Goal: Task Accomplishment & Management: Use online tool/utility

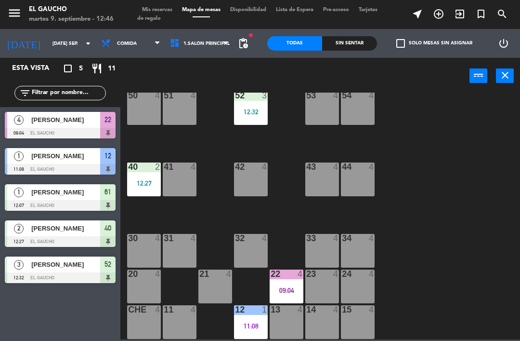
scroll to position [197, 0]
click at [325, 289] on div "23 4" at bounding box center [322, 286] width 34 height 34
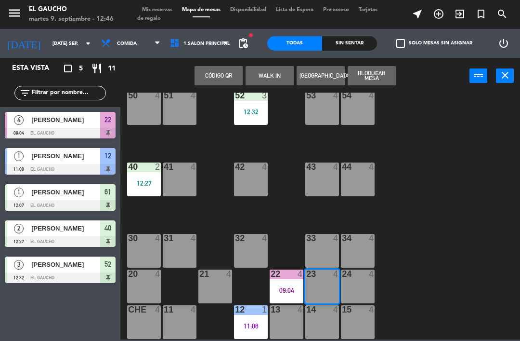
click at [266, 80] on button "WALK IN" at bounding box center [270, 75] width 48 height 19
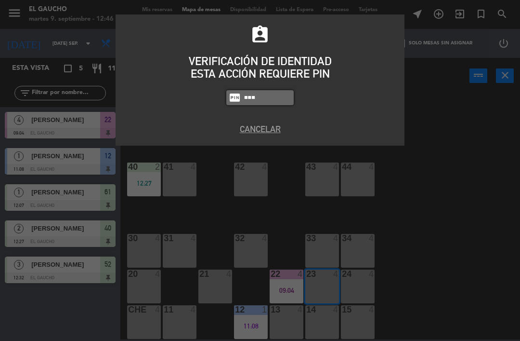
type input "0009"
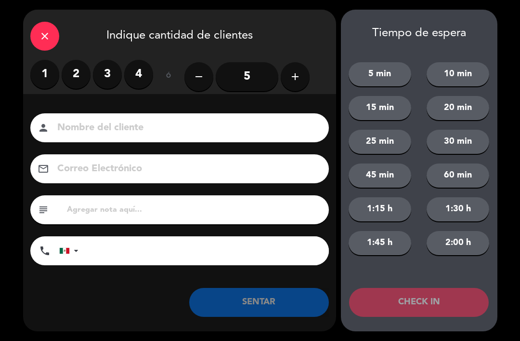
click at [106, 78] on label "3" at bounding box center [107, 74] width 29 height 29
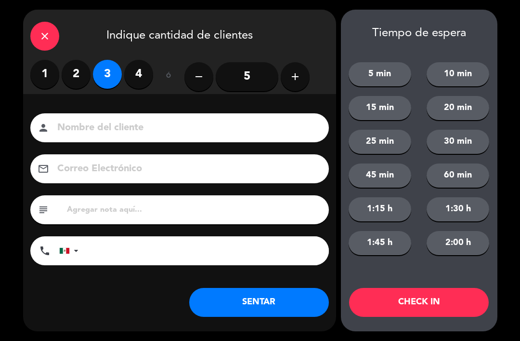
click at [137, 135] on input at bounding box center [186, 127] width 260 height 17
type input "[PERSON_NAME]"
click at [271, 309] on button "SENTAR" at bounding box center [259, 302] width 140 height 29
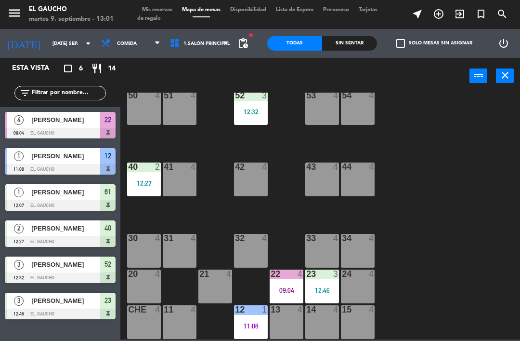
click at [397, 56] on div "check_box_outline_blank Solo mesas sin asignar" at bounding box center [432, 43] width 110 height 29
click at [176, 170] on div at bounding box center [180, 166] width 16 height 9
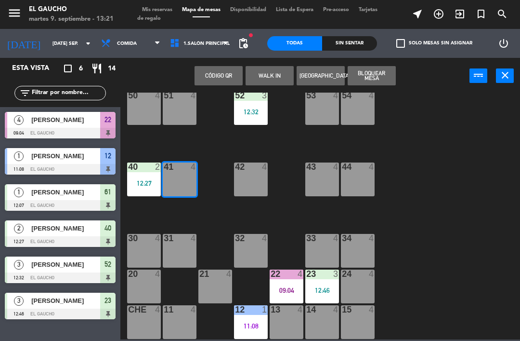
click at [268, 73] on button "WALK IN" at bounding box center [270, 75] width 48 height 19
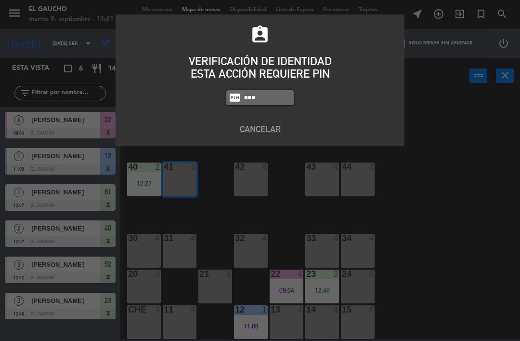
type input "0009"
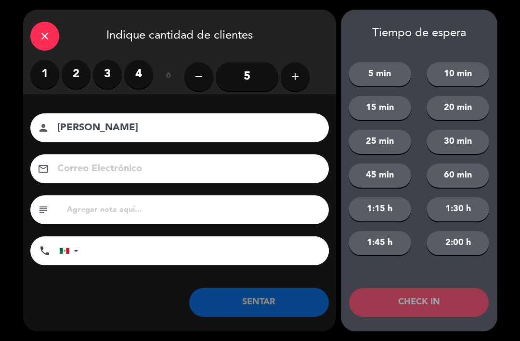
type input "[PERSON_NAME]"
click at [75, 77] on label "2" at bounding box center [76, 74] width 29 height 29
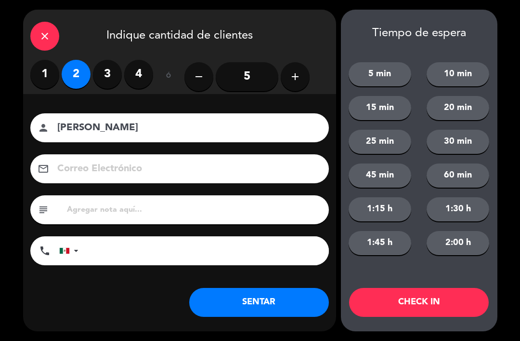
click at [227, 309] on button "SENTAR" at bounding box center [259, 302] width 140 height 29
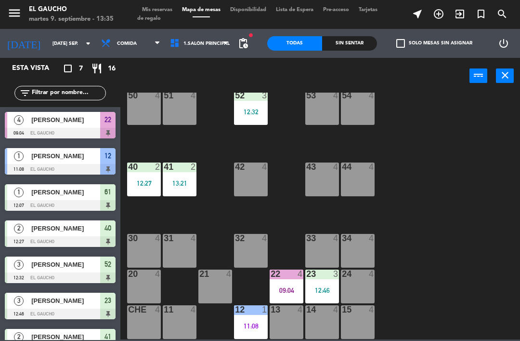
click at [327, 320] on div "14 4" at bounding box center [322, 322] width 34 height 34
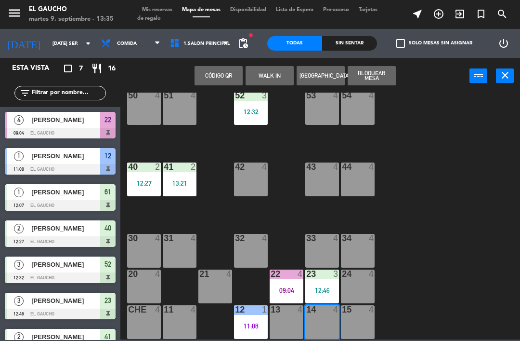
click at [268, 73] on button "WALK IN" at bounding box center [270, 75] width 48 height 19
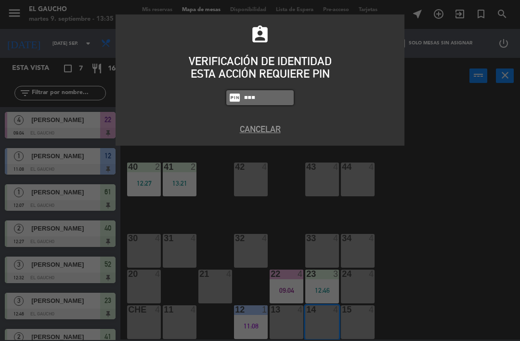
type input "0009"
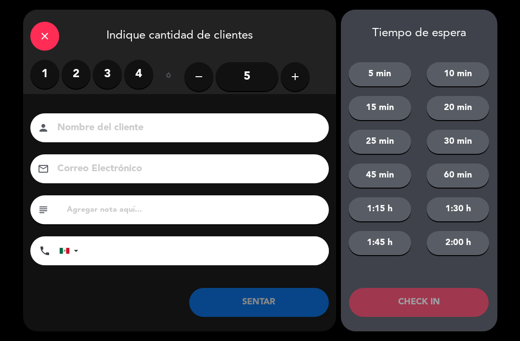
click at [80, 73] on label "2" at bounding box center [76, 74] width 29 height 29
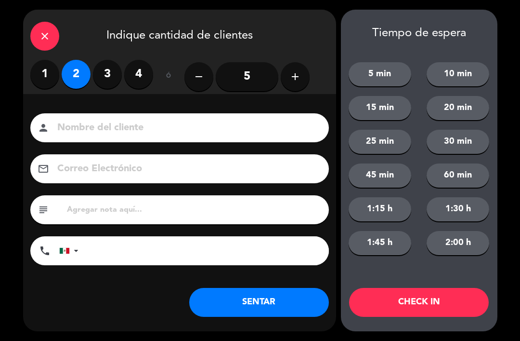
click at [283, 307] on button "SENTAR" at bounding box center [259, 302] width 140 height 29
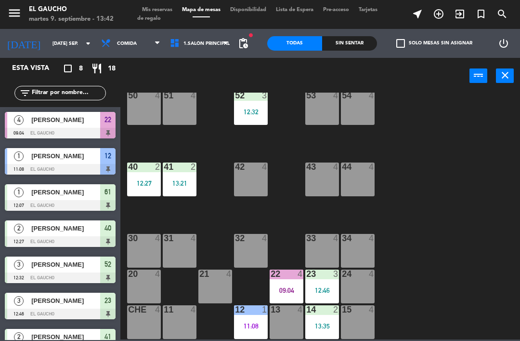
click at [360, 107] on div "54 4" at bounding box center [358, 108] width 34 height 34
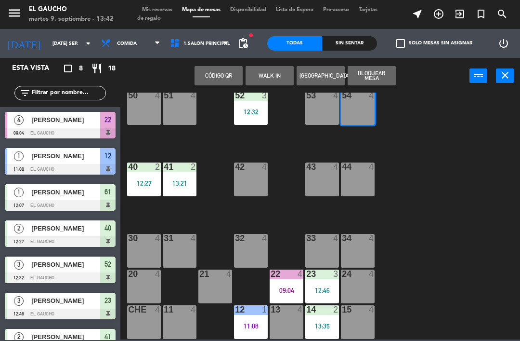
click at [280, 71] on button "WALK IN" at bounding box center [270, 75] width 48 height 19
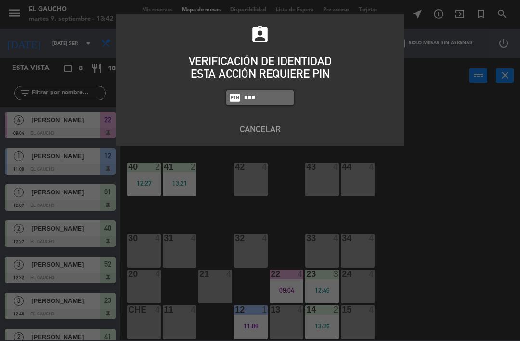
type input "0009"
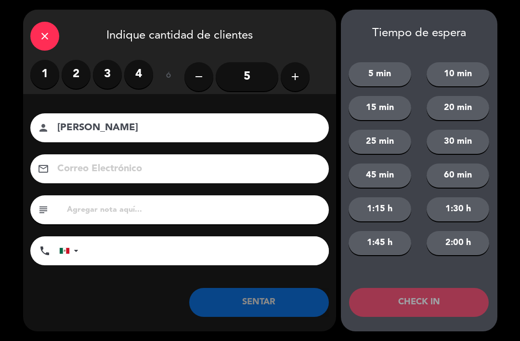
type input "[PERSON_NAME]"
click at [68, 75] on label "2" at bounding box center [76, 74] width 29 height 29
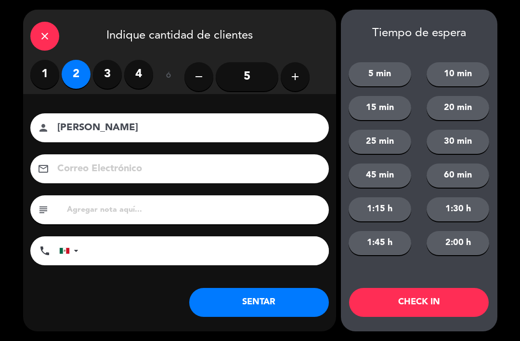
click at [275, 302] on button "SENTAR" at bounding box center [259, 302] width 140 height 29
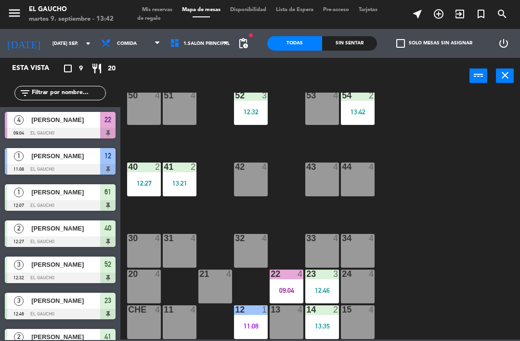
click at [139, 277] on div at bounding box center [144, 273] width 16 height 9
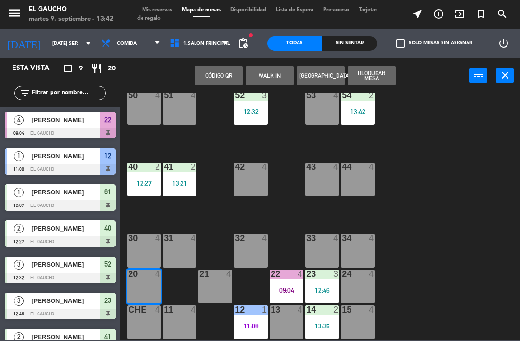
click at [264, 70] on button "WALK IN" at bounding box center [270, 75] width 48 height 19
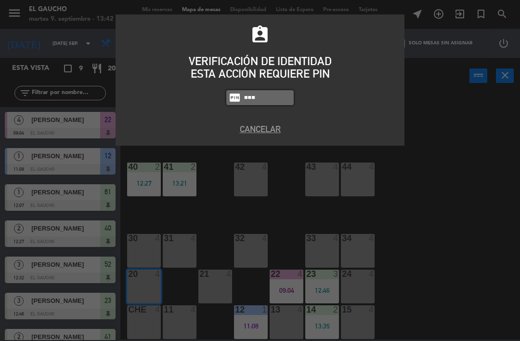
type input "0009"
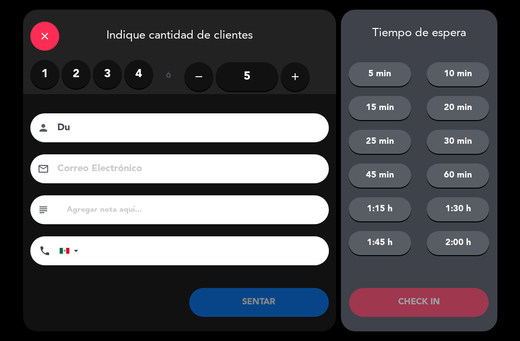
type input "D"
click at [38, 74] on label "1" at bounding box center [44, 74] width 29 height 29
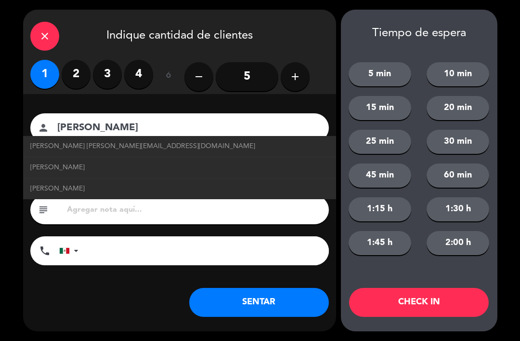
click at [78, 126] on input "[PERSON_NAME]" at bounding box center [186, 127] width 260 height 17
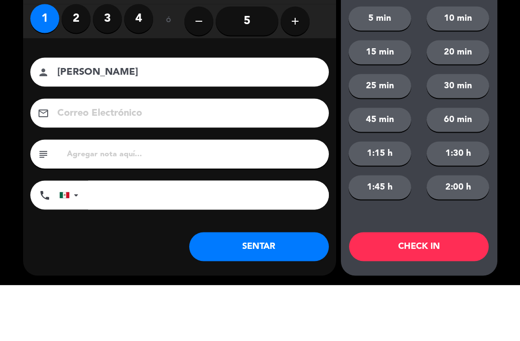
click at [134, 119] on input "[PERSON_NAME]" at bounding box center [186, 127] width 260 height 17
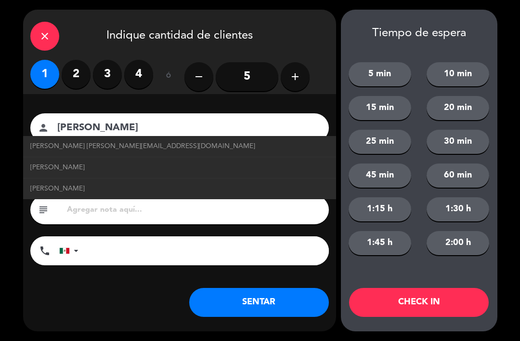
click at [43, 148] on span "[PERSON_NAME] [PERSON_NAME][EMAIL_ADDRESS][DOMAIN_NAME]" at bounding box center [142, 146] width 225 height 11
type input "[PERSON_NAME]"
type input "[PERSON_NAME][EMAIL_ADDRESS][DOMAIN_NAME]"
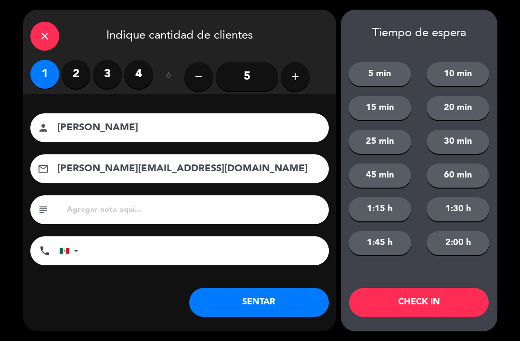
click at [284, 294] on button "SENTAR" at bounding box center [259, 302] width 140 height 29
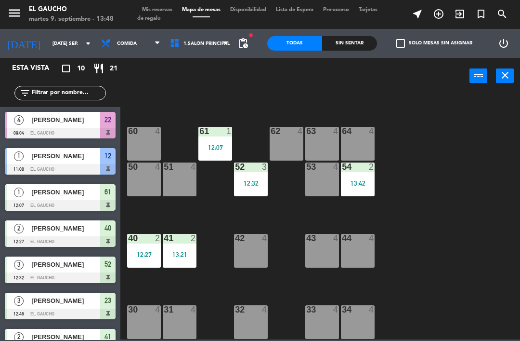
scroll to position [124, 0]
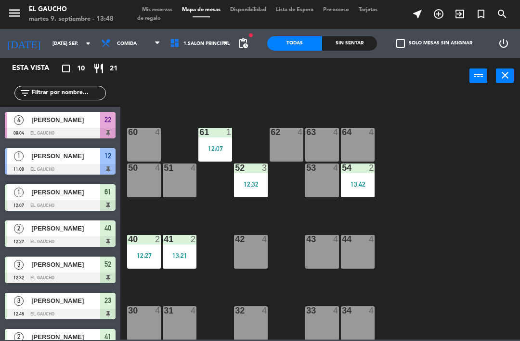
click at [219, 145] on div "12:07" at bounding box center [215, 148] width 34 height 7
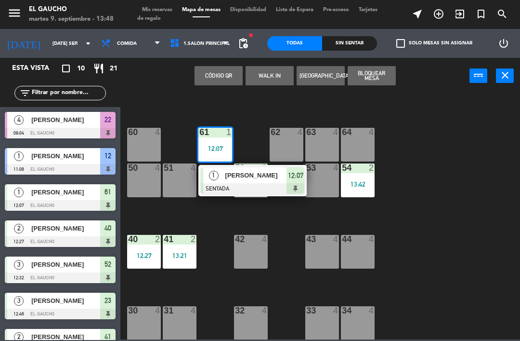
click at [258, 183] on div "[PERSON_NAME]" at bounding box center [255, 175] width 63 height 16
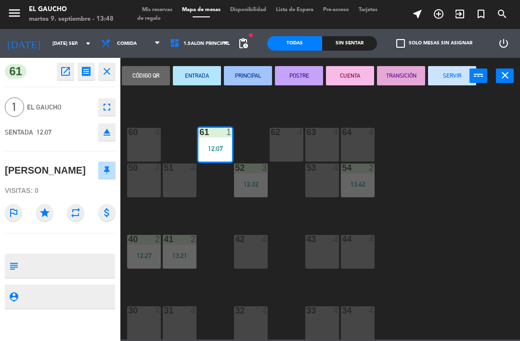
click at [448, 67] on button "SERVIR" at bounding box center [452, 75] width 48 height 19
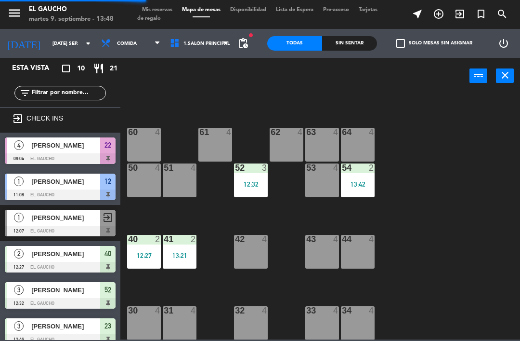
click at [217, 146] on div "61 4" at bounding box center [215, 145] width 34 height 34
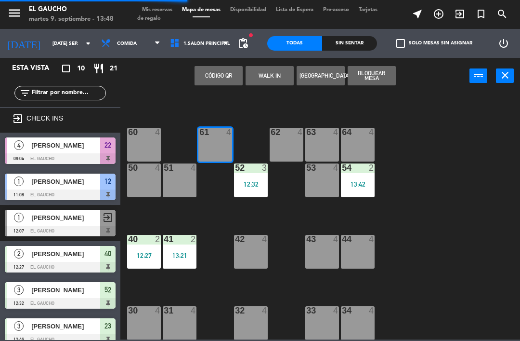
click at [271, 77] on button "WALK IN" at bounding box center [270, 75] width 48 height 19
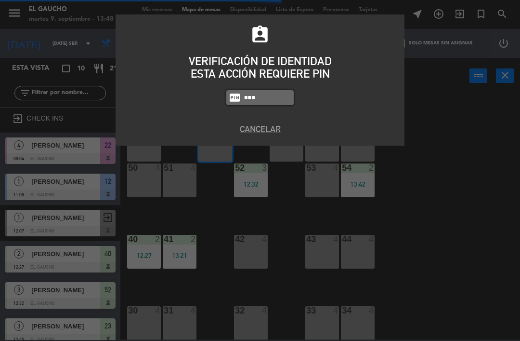
type input "0009"
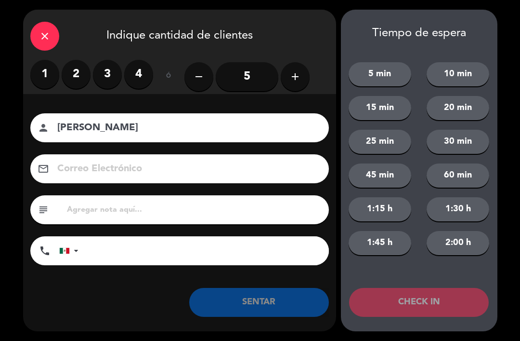
type input "[PERSON_NAME]"
click at [74, 70] on label "2" at bounding box center [76, 74] width 29 height 29
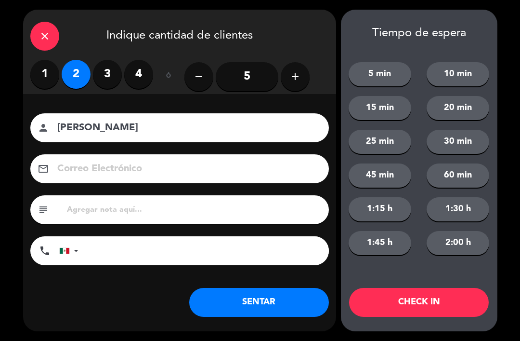
click at [266, 304] on button "SENTAR" at bounding box center [259, 302] width 140 height 29
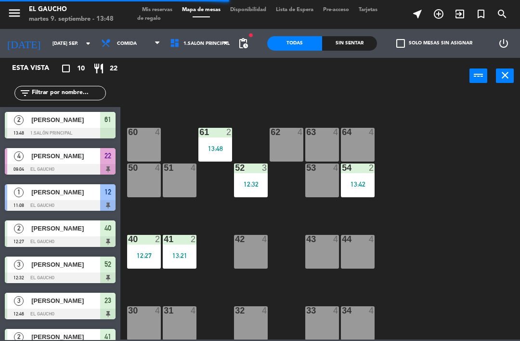
click at [255, 185] on div "12:32" at bounding box center [251, 184] width 34 height 7
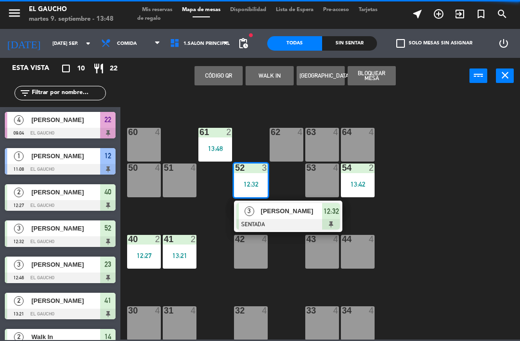
click at [294, 211] on span "[PERSON_NAME]" at bounding box center [292, 211] width 62 height 10
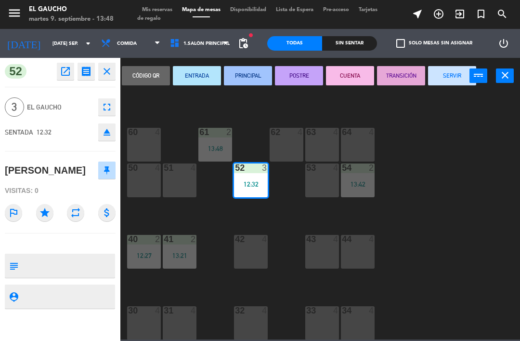
click at [454, 75] on button "SERVIR" at bounding box center [452, 75] width 48 height 19
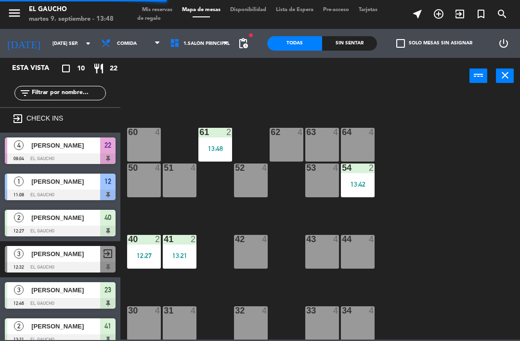
click at [362, 185] on div "13:42" at bounding box center [358, 184] width 34 height 7
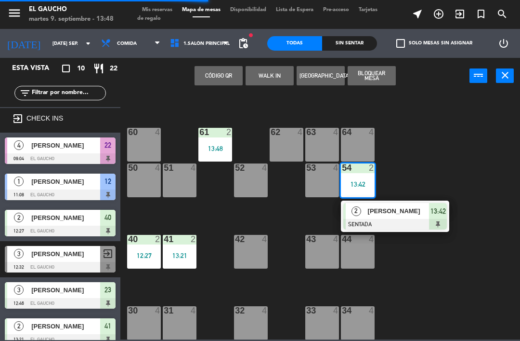
click at [376, 231] on div "2 [PERSON_NAME] 13:42" at bounding box center [395, 215] width 108 height 31
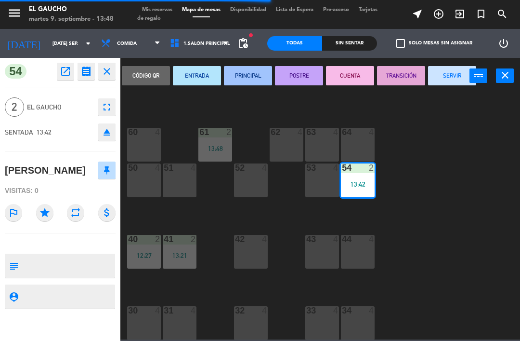
click at [253, 76] on button "PRINCIPAL" at bounding box center [248, 75] width 48 height 19
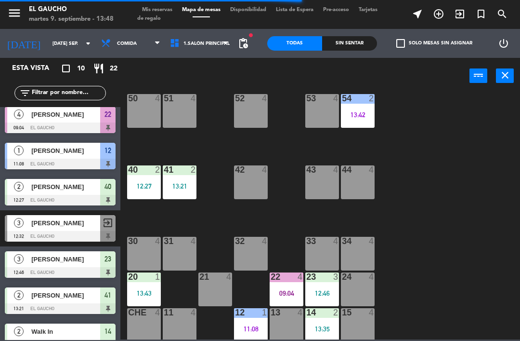
scroll to position [196, 0]
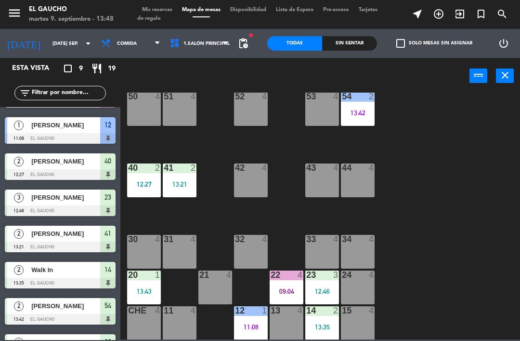
click at [139, 183] on div "12:27" at bounding box center [144, 184] width 34 height 7
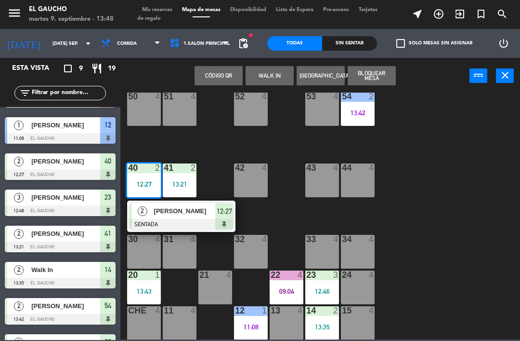
click at [194, 211] on span "[PERSON_NAME]" at bounding box center [185, 211] width 62 height 10
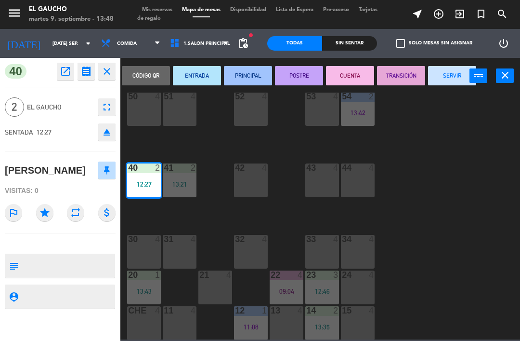
click at [253, 74] on button "PRINCIPAL" at bounding box center [248, 75] width 48 height 19
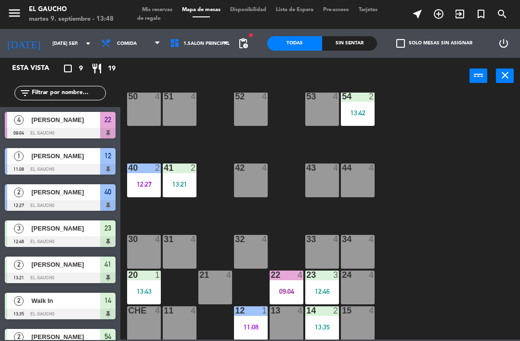
click at [180, 181] on div "13:21" at bounding box center [180, 184] width 34 height 7
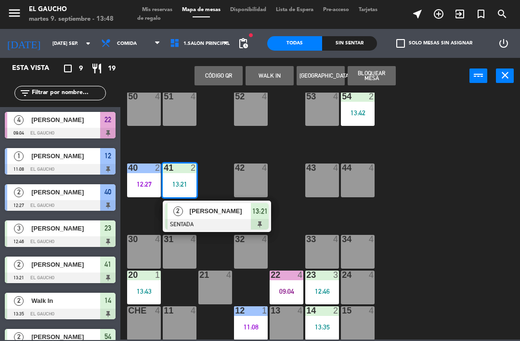
click at [221, 216] on div "[PERSON_NAME]" at bounding box center [220, 211] width 63 height 16
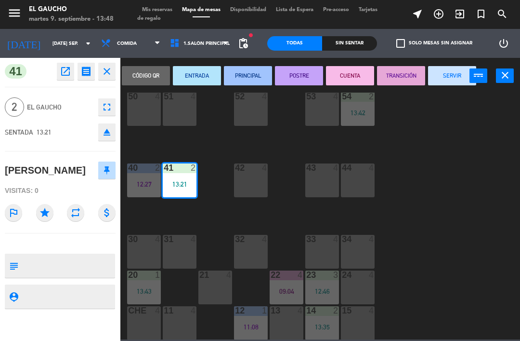
click at [256, 72] on button "PRINCIPAL" at bounding box center [248, 75] width 48 height 19
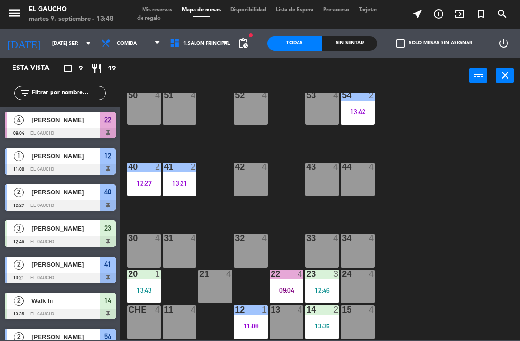
scroll to position [197, 0]
click at [290, 287] on div "09:04" at bounding box center [287, 290] width 34 height 7
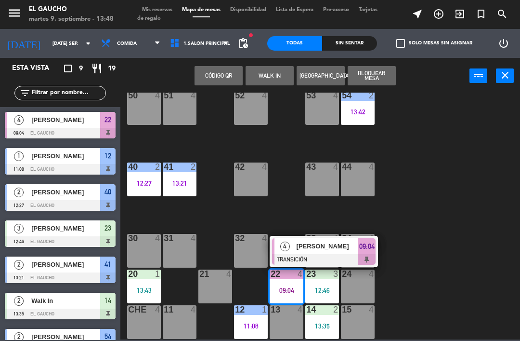
click at [320, 247] on span "[PERSON_NAME]" at bounding box center [328, 246] width 62 height 10
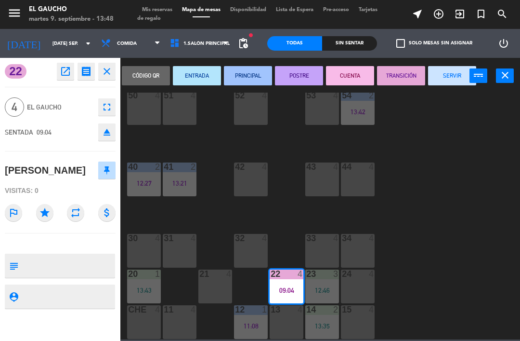
click at [457, 74] on button "SERVIR" at bounding box center [452, 75] width 48 height 19
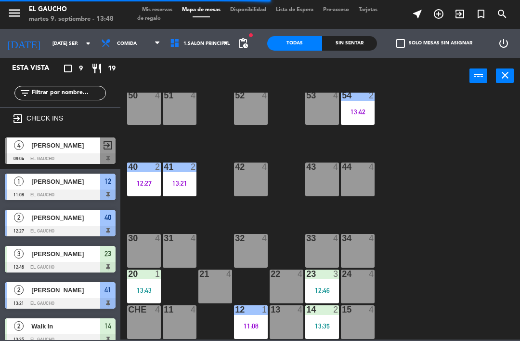
click at [324, 282] on div "23 3 12:46" at bounding box center [322, 286] width 34 height 34
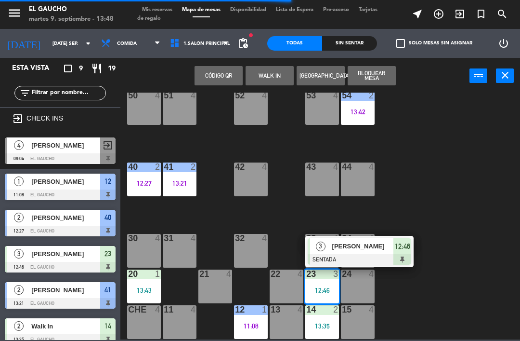
click at [361, 248] on span "[PERSON_NAME]" at bounding box center [363, 246] width 62 height 10
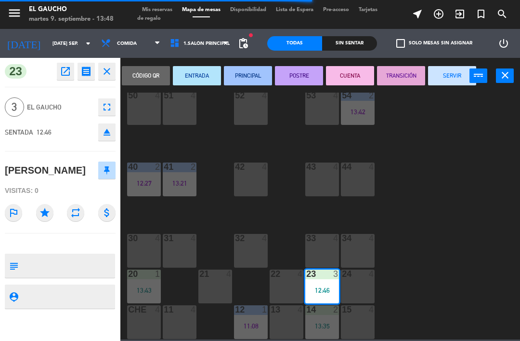
click at [253, 74] on button "PRINCIPAL" at bounding box center [248, 75] width 48 height 19
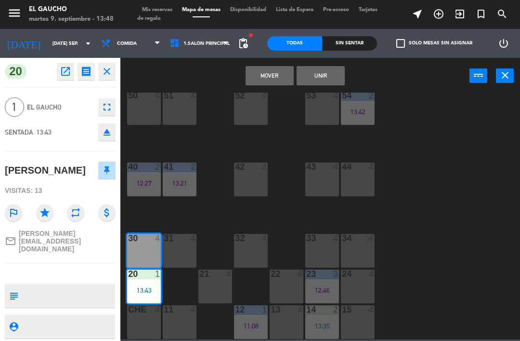
click at [273, 74] on button "Mover" at bounding box center [270, 75] width 48 height 19
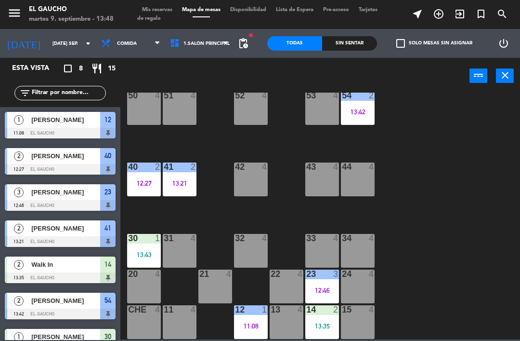
scroll to position [33, 0]
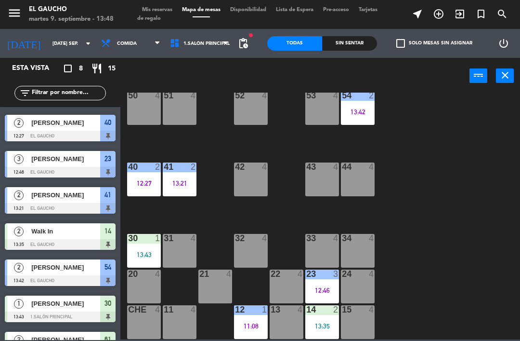
click at [325, 329] on div "13:35" at bounding box center [322, 325] width 34 height 7
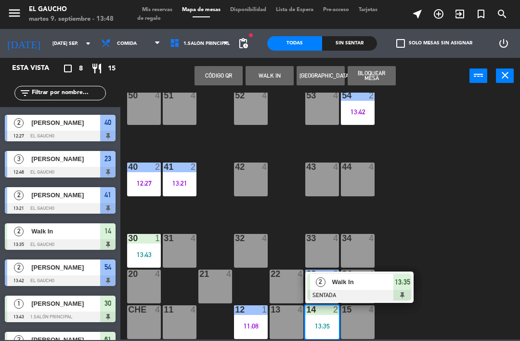
click at [358, 290] on div at bounding box center [360, 294] width 104 height 11
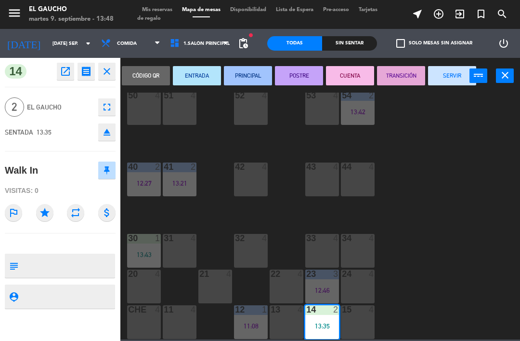
click at [249, 74] on button "PRINCIPAL" at bounding box center [248, 75] width 48 height 19
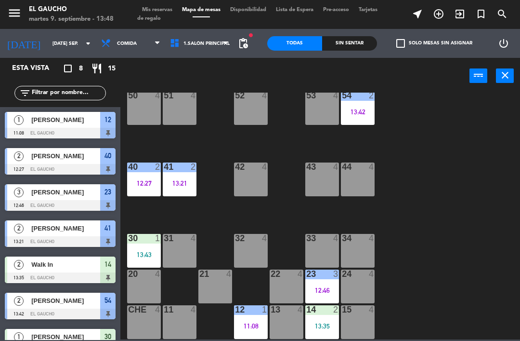
click at [257, 319] on div "12 1 11:08" at bounding box center [251, 322] width 34 height 34
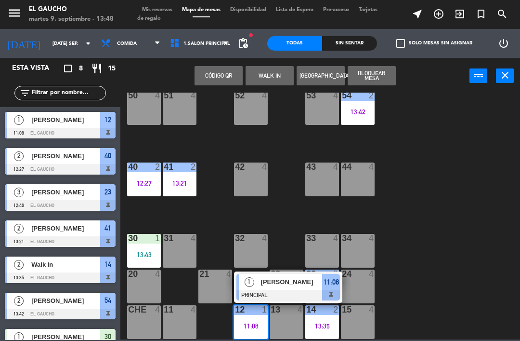
click at [295, 282] on span "[PERSON_NAME]" at bounding box center [292, 281] width 62 height 10
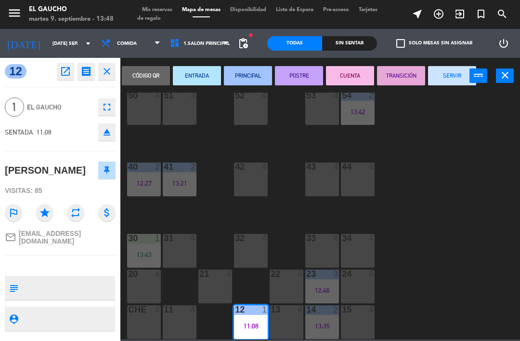
click at [439, 78] on button "SERVIR" at bounding box center [452, 75] width 48 height 19
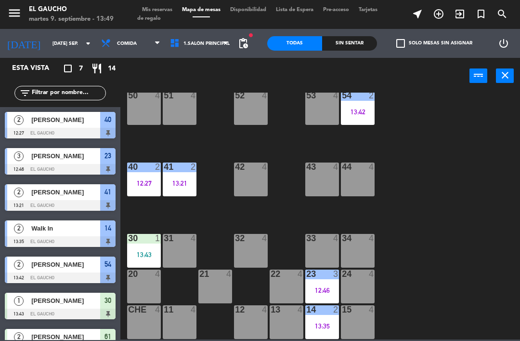
click at [142, 180] on div "12:27" at bounding box center [144, 183] width 34 height 7
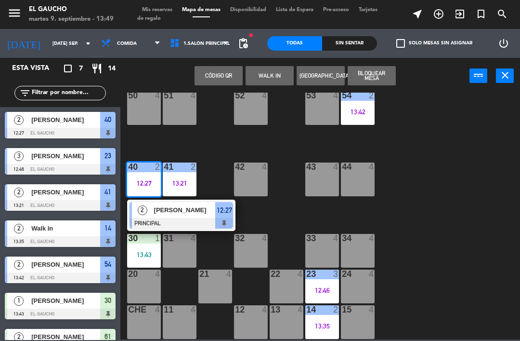
click at [201, 206] on span "[PERSON_NAME]" at bounding box center [185, 210] width 62 height 10
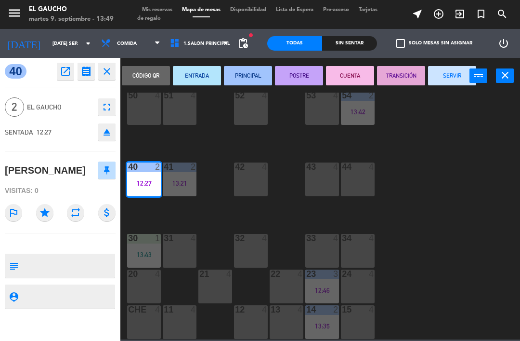
click at [455, 67] on button "SERVIR" at bounding box center [452, 75] width 48 height 19
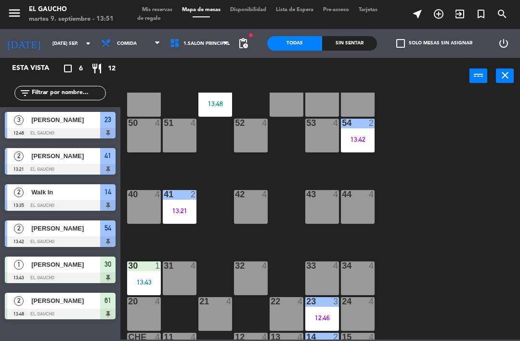
scroll to position [145, 0]
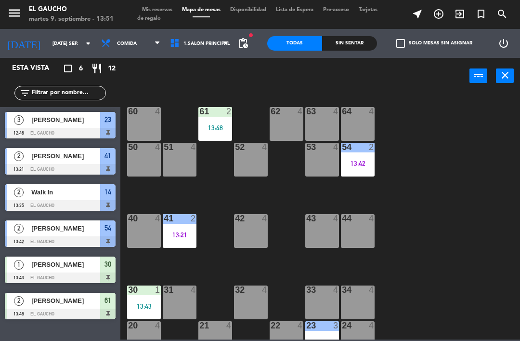
click at [354, 158] on div "54 2 13:42" at bounding box center [358, 160] width 34 height 34
click at [463, 150] on div "84 4 80 4 83 4 82 4 81 4 70 4 71 4 72 4 73 4 74 4 63 4 62 4 61 2 13:48 60 4 64 …" at bounding box center [323, 215] width 394 height 247
click at [178, 160] on div "51 4" at bounding box center [180, 160] width 34 height 34
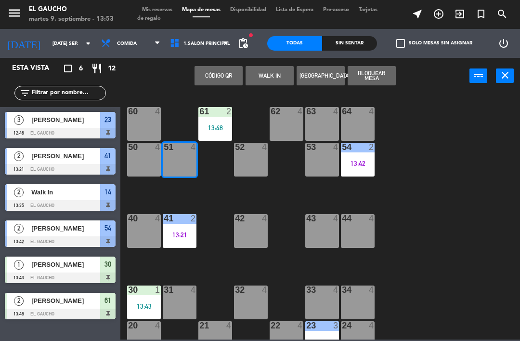
click at [270, 77] on button "WALK IN" at bounding box center [270, 75] width 48 height 19
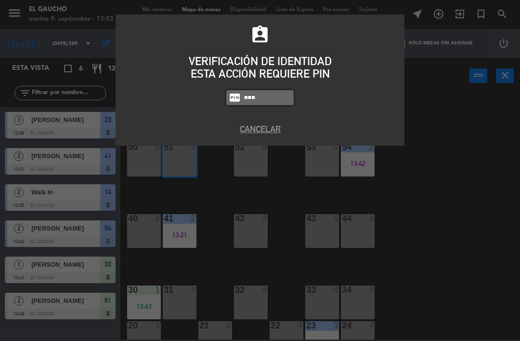
type input "0009"
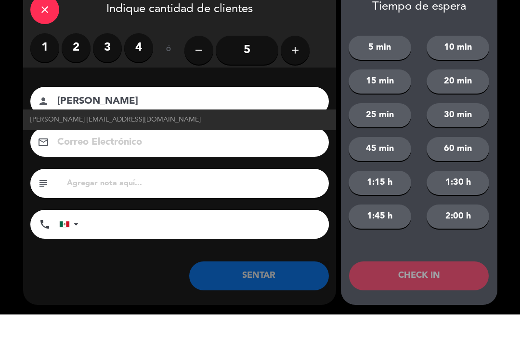
type input "[PERSON_NAME]"
click at [166, 141] on span "[PERSON_NAME] [EMAIL_ADDRESS][DOMAIN_NAME]" at bounding box center [115, 146] width 170 height 11
type input "[EMAIL_ADDRESS][DOMAIN_NAME]"
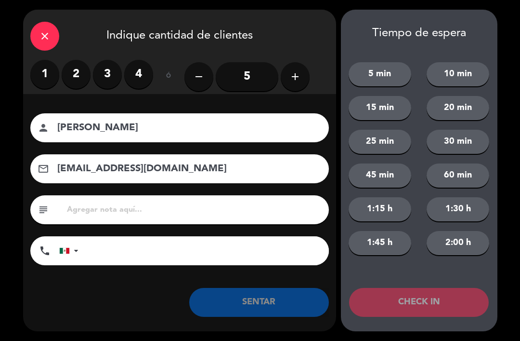
click at [107, 77] on label "3" at bounding box center [107, 74] width 29 height 29
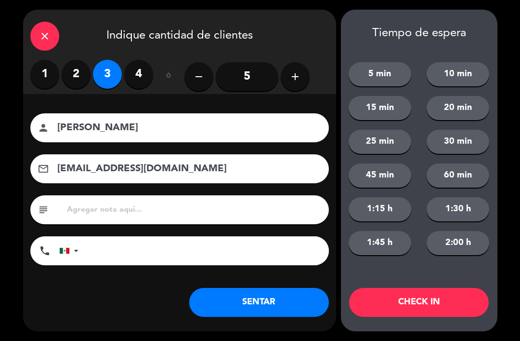
click at [267, 304] on button "SENTAR" at bounding box center [259, 302] width 140 height 29
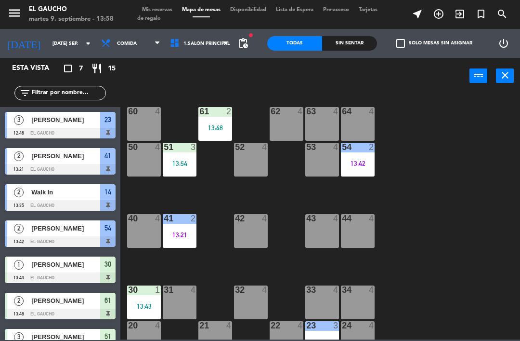
click at [320, 161] on div "53 4" at bounding box center [322, 160] width 34 height 34
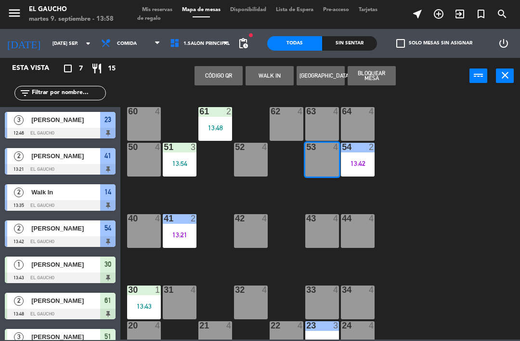
click at [275, 79] on button "WALK IN" at bounding box center [270, 75] width 48 height 19
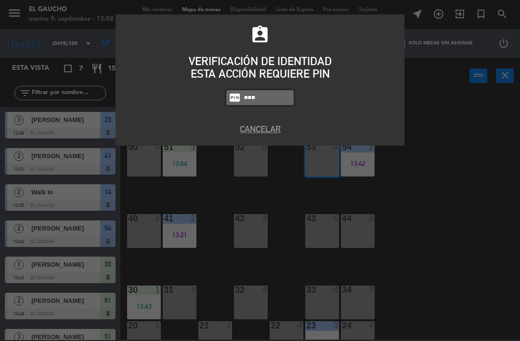
type input "0009"
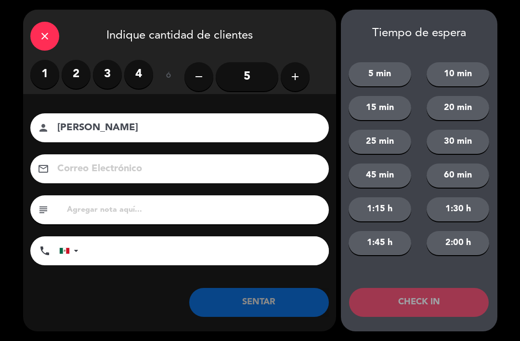
type input "[PERSON_NAME]"
click at [47, 72] on label "1" at bounding box center [44, 74] width 29 height 29
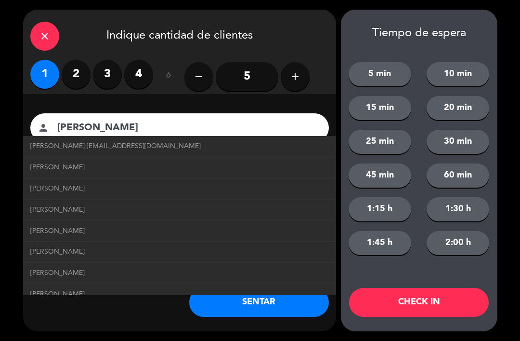
click at [50, 142] on span "[PERSON_NAME] [EMAIL_ADDRESS][DOMAIN_NAME]" at bounding box center [115, 146] width 170 height 11
type input "[EMAIL_ADDRESS][DOMAIN_NAME]"
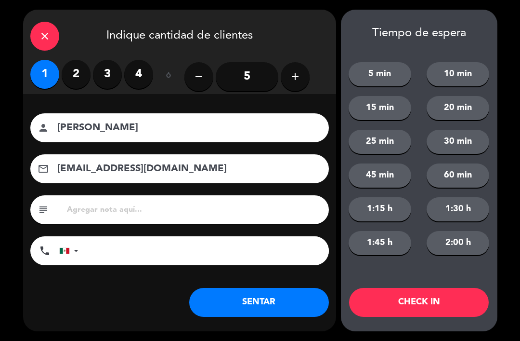
click at [226, 304] on button "SENTAR" at bounding box center [259, 302] width 140 height 29
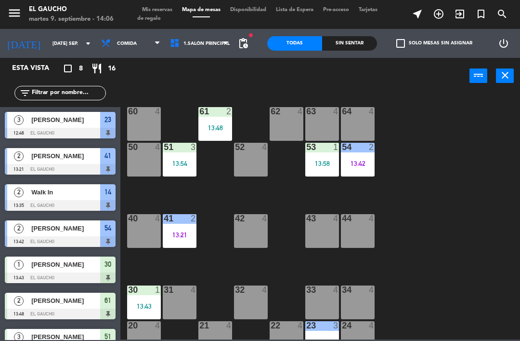
click at [367, 162] on div "13:42" at bounding box center [358, 163] width 34 height 7
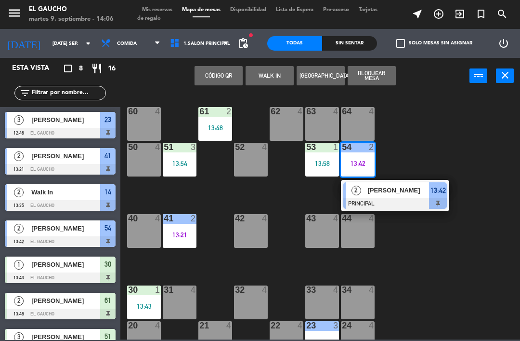
click at [399, 203] on div at bounding box center [395, 203] width 104 height 11
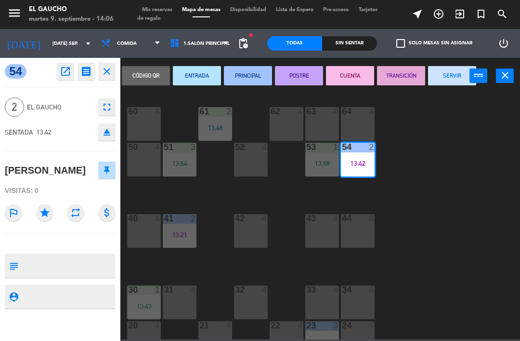
click at [451, 71] on button "SERVIR" at bounding box center [452, 75] width 48 height 19
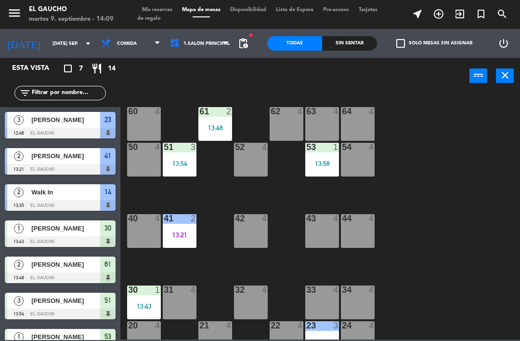
click at [358, 162] on div "54 4" at bounding box center [358, 160] width 34 height 34
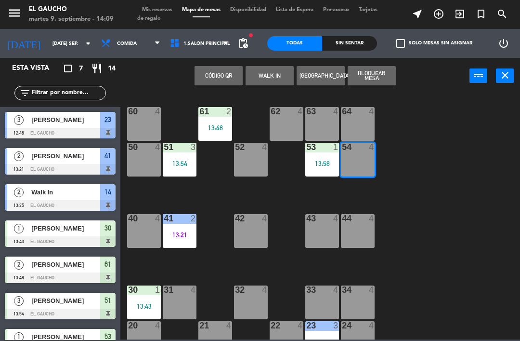
click at [277, 78] on button "WALK IN" at bounding box center [270, 75] width 48 height 19
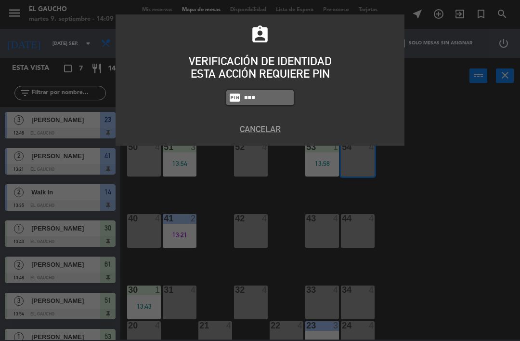
type input "0009"
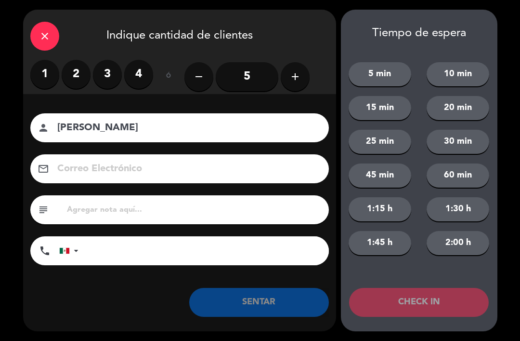
type input "[PERSON_NAME]"
click at [70, 78] on label "2" at bounding box center [76, 74] width 29 height 29
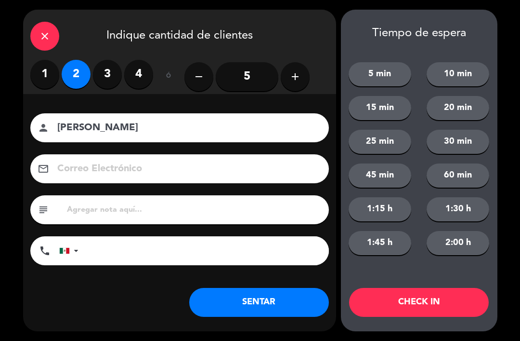
click at [227, 302] on button "SENTAR" at bounding box center [259, 302] width 140 height 29
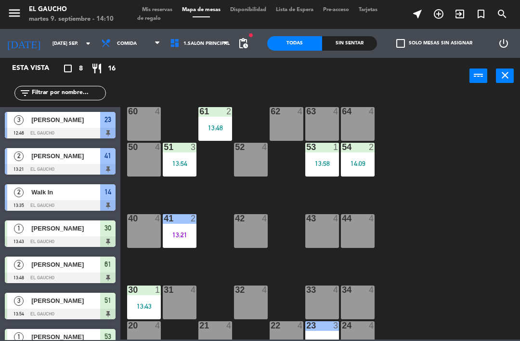
click at [246, 232] on div "42 4" at bounding box center [251, 231] width 34 height 34
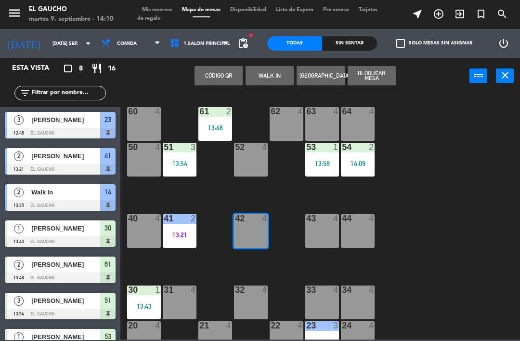
click at [264, 75] on button "WALK IN" at bounding box center [270, 75] width 48 height 19
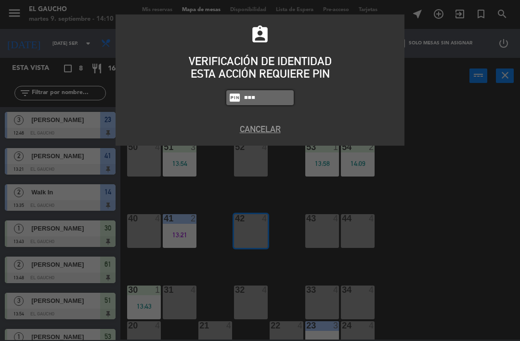
type input "0009"
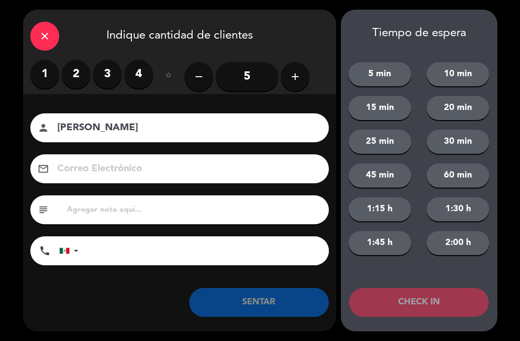
type input "[PERSON_NAME]"
click at [258, 79] on input "5" at bounding box center [247, 76] width 63 height 29
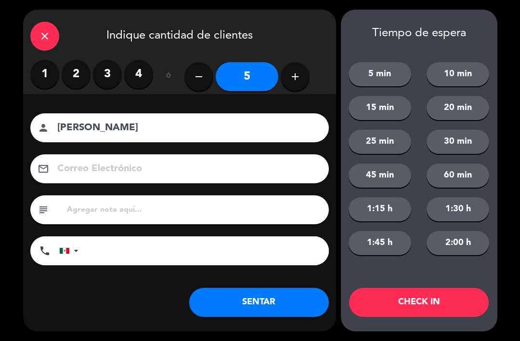
click at [269, 307] on button "SENTAR" at bounding box center [259, 302] width 140 height 29
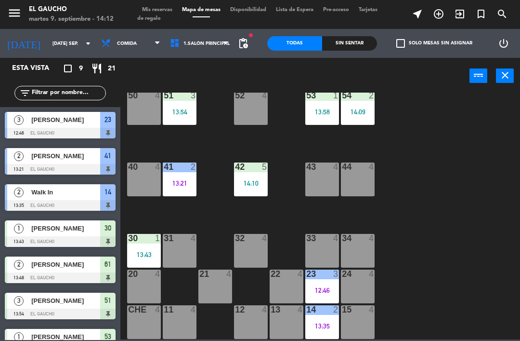
scroll to position [197, 0]
click at [357, 329] on div "15 4" at bounding box center [358, 322] width 34 height 34
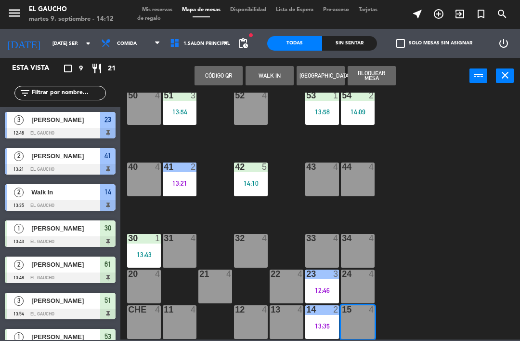
click at [275, 70] on button "WALK IN" at bounding box center [270, 75] width 48 height 19
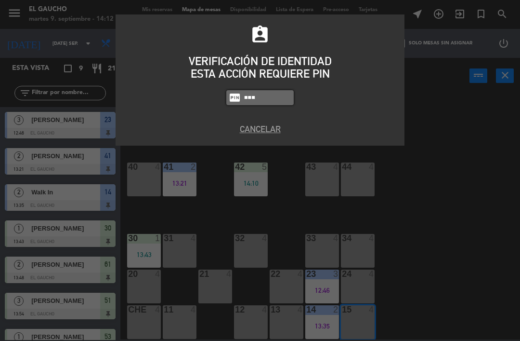
type input "0009"
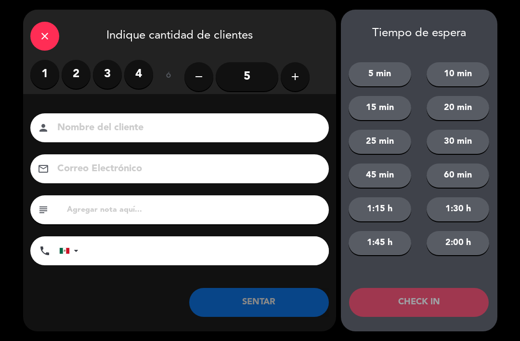
click at [248, 78] on input "5" at bounding box center [247, 76] width 63 height 29
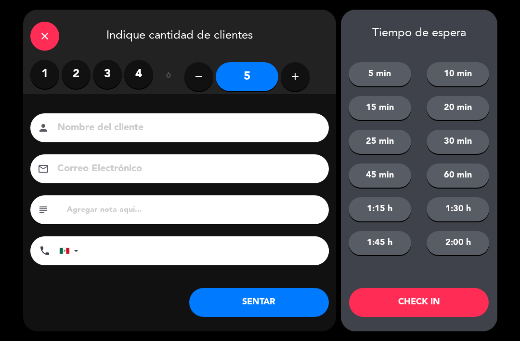
click at [214, 134] on input at bounding box center [186, 127] width 260 height 17
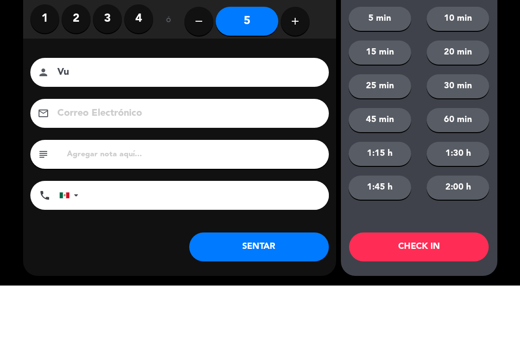
type input "V"
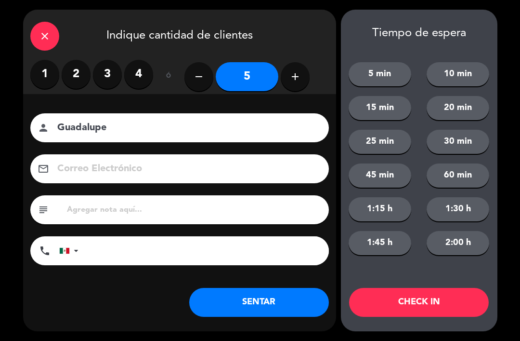
type input "Guadalupe"
click at [272, 306] on button "SENTAR" at bounding box center [259, 302] width 140 height 29
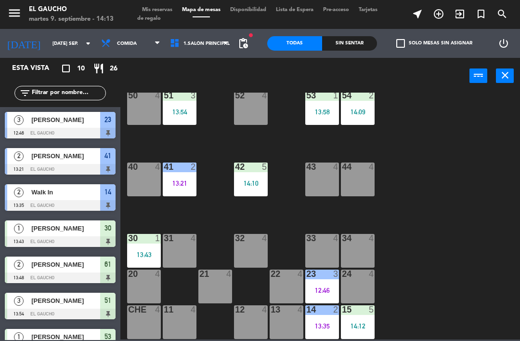
click at [322, 284] on div "23 3 12:46" at bounding box center [322, 286] width 34 height 34
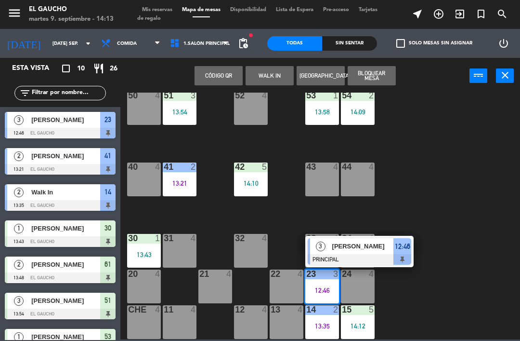
click at [379, 247] on span "[PERSON_NAME]" at bounding box center [363, 246] width 62 height 10
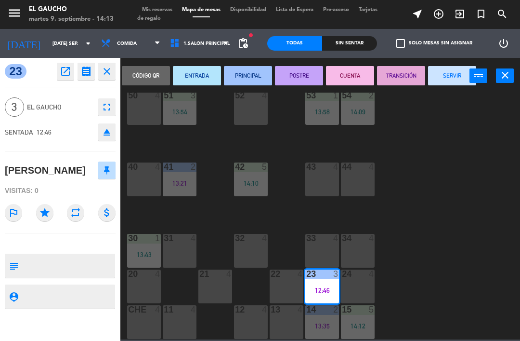
click at [449, 84] on button "SERVIR" at bounding box center [452, 75] width 48 height 19
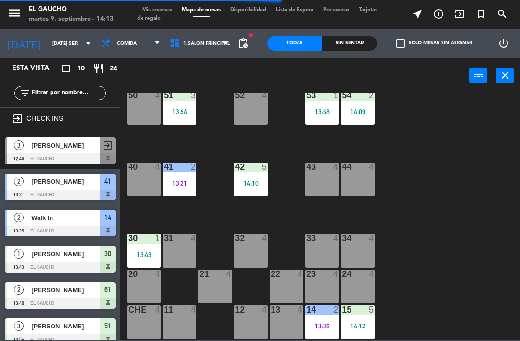
click at [147, 247] on div "30 1 13:43" at bounding box center [144, 251] width 34 height 34
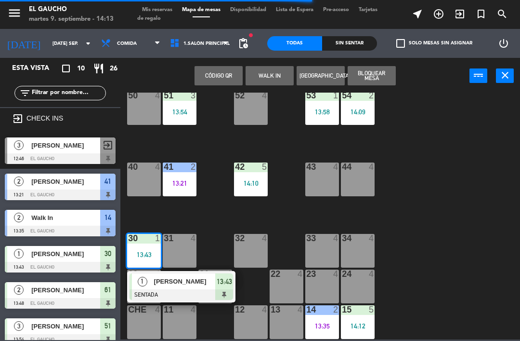
click at [196, 288] on div "[PERSON_NAME]" at bounding box center [184, 281] width 63 height 16
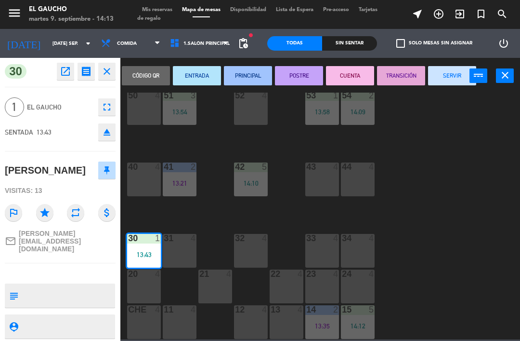
click at [255, 81] on button "PRINCIPAL" at bounding box center [248, 75] width 48 height 19
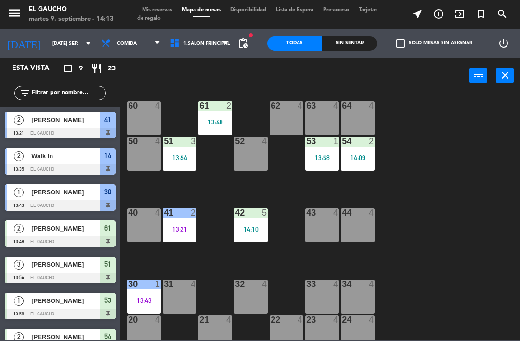
scroll to position [152, 0]
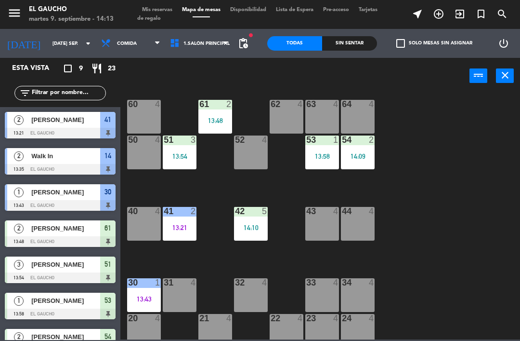
click at [321, 157] on div "13:58" at bounding box center [322, 156] width 34 height 7
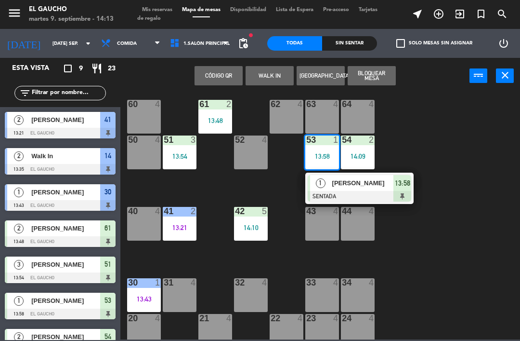
click at [374, 191] on div at bounding box center [360, 196] width 104 height 11
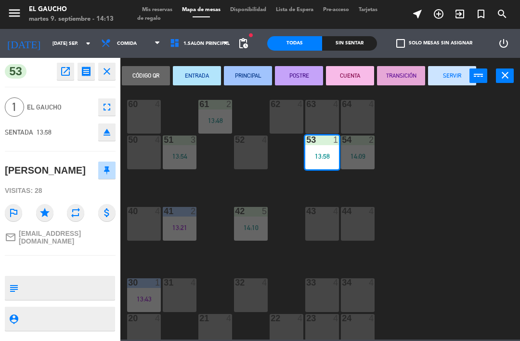
click at [441, 80] on button "SERVIR" at bounding box center [452, 75] width 48 height 19
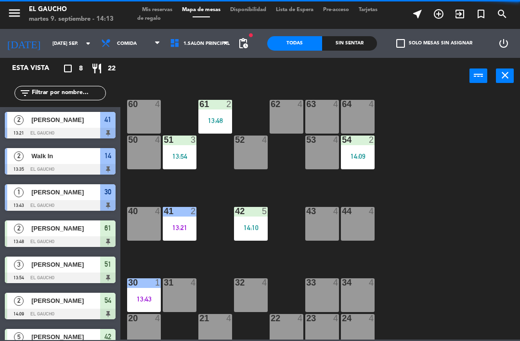
click at [188, 155] on div "13:54" at bounding box center [180, 156] width 34 height 7
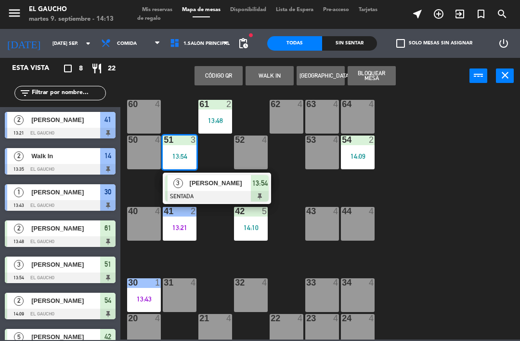
click at [224, 192] on div at bounding box center [217, 196] width 104 height 11
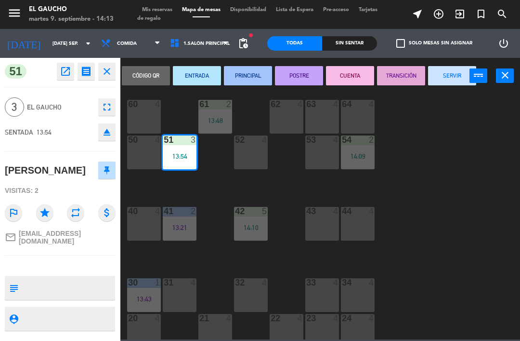
click at [255, 79] on button "PRINCIPAL" at bounding box center [248, 75] width 48 height 19
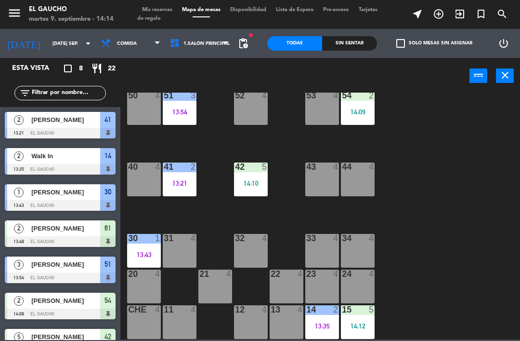
scroll to position [197, 0]
click at [329, 323] on div "13:35" at bounding box center [322, 325] width 34 height 7
click at [468, 207] on div "84 4 80 4 83 4 82 4 81 4 70 4 71 4 72 4 73 4 74 4 63 4 62 4 61 2 13:48 60 4 64 …" at bounding box center [323, 215] width 394 height 247
click at [328, 325] on div "13:35" at bounding box center [322, 325] width 34 height 7
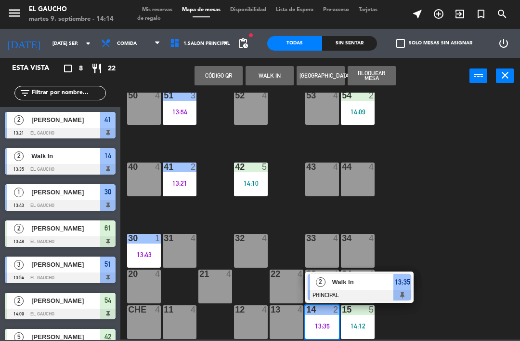
click at [356, 283] on span "Walk In" at bounding box center [363, 281] width 62 height 10
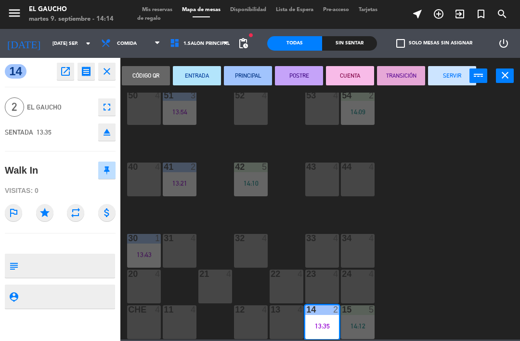
click at [446, 82] on button "SERVIR" at bounding box center [452, 75] width 48 height 19
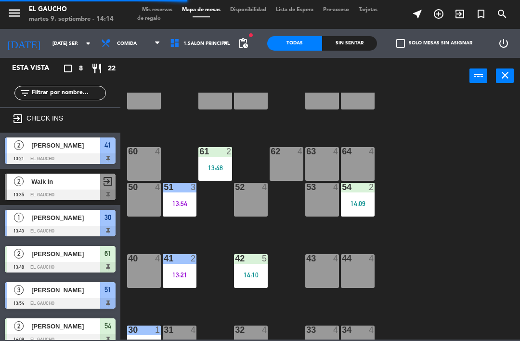
scroll to position [106, 0]
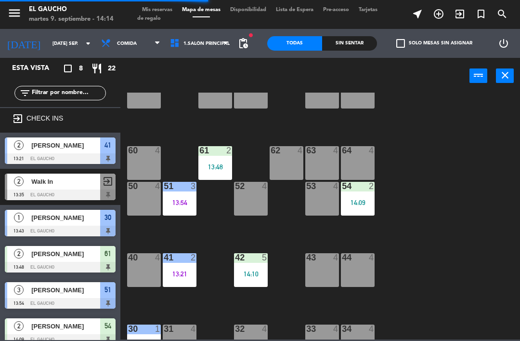
click at [322, 155] on div "63 4" at bounding box center [322, 151] width 34 height 10
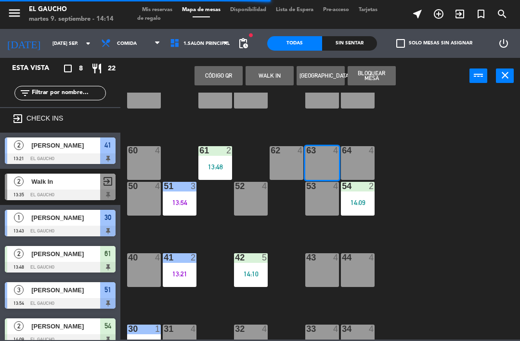
click at [274, 80] on button "WALK IN" at bounding box center [270, 75] width 48 height 19
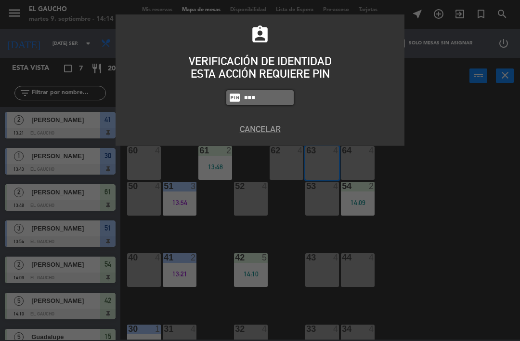
type input "0009"
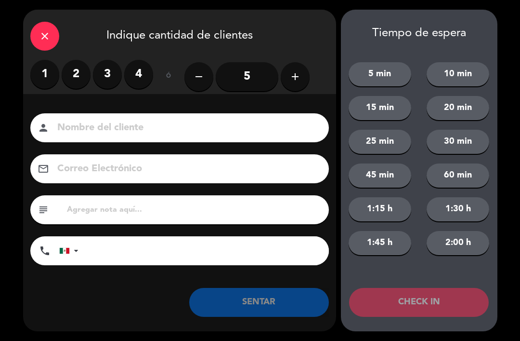
click at [86, 82] on label "2" at bounding box center [76, 74] width 29 height 29
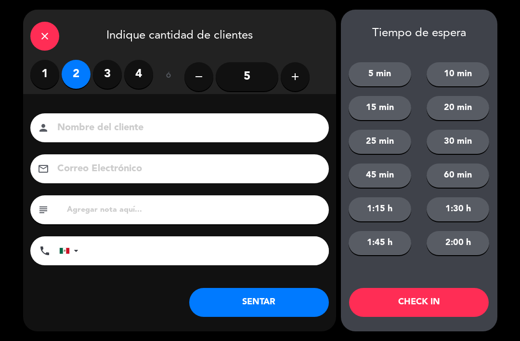
click at [44, 79] on label "1" at bounding box center [44, 74] width 29 height 29
click at [154, 133] on input at bounding box center [186, 127] width 260 height 17
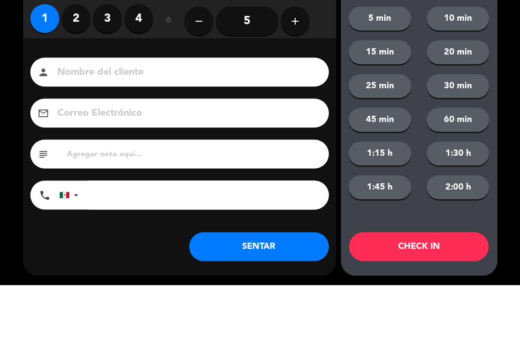
scroll to position [197, 0]
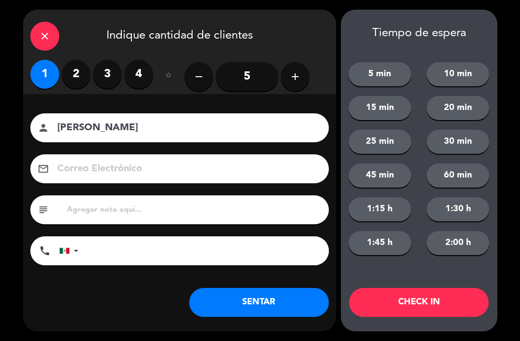
type input "[PERSON_NAME]"
click at [276, 306] on button "SENTAR" at bounding box center [259, 302] width 140 height 29
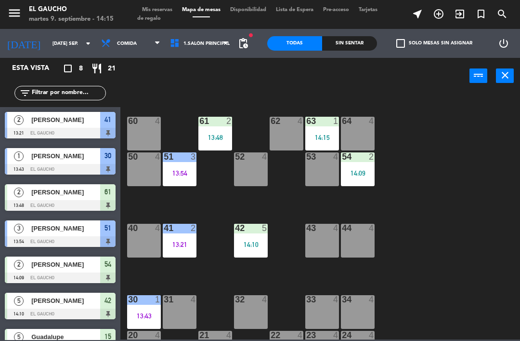
scroll to position [138, 0]
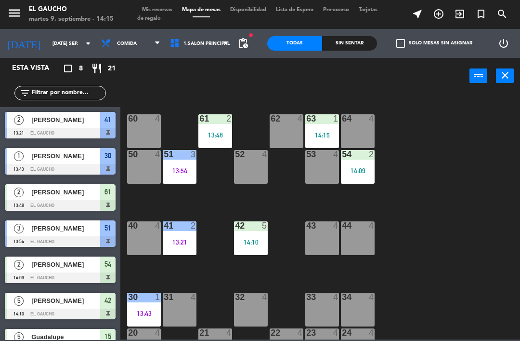
click at [248, 309] on div "32 4" at bounding box center [251, 309] width 34 height 34
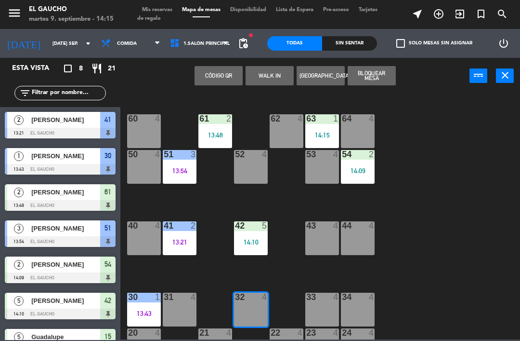
click at [262, 76] on button "WALK IN" at bounding box center [270, 75] width 48 height 19
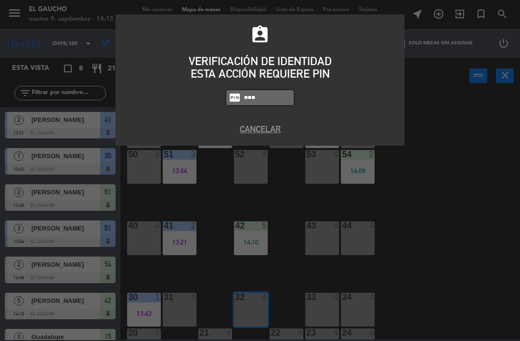
type input "0009"
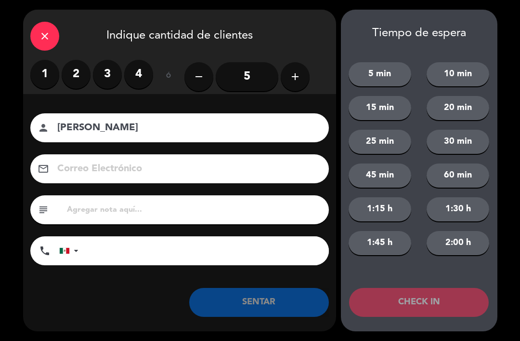
type input "[PERSON_NAME]"
click at [285, 75] on button "add" at bounding box center [295, 76] width 29 height 29
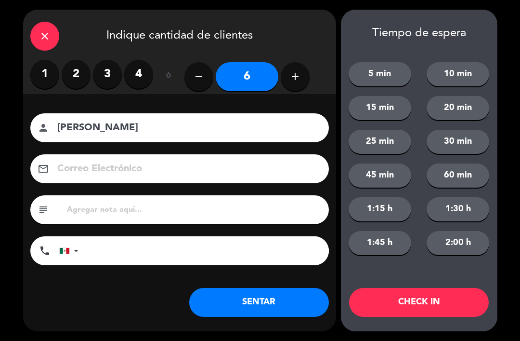
click at [280, 290] on button "SENTAR" at bounding box center [259, 302] width 140 height 29
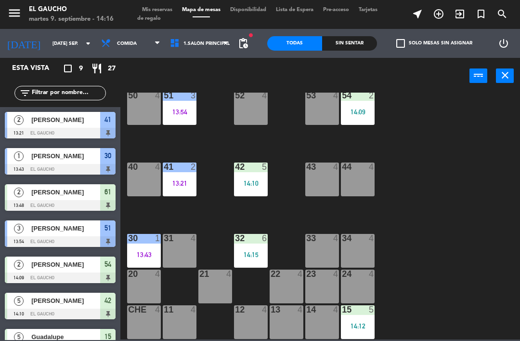
scroll to position [197, 0]
click at [361, 331] on div "15 5 14:12" at bounding box center [358, 322] width 34 height 34
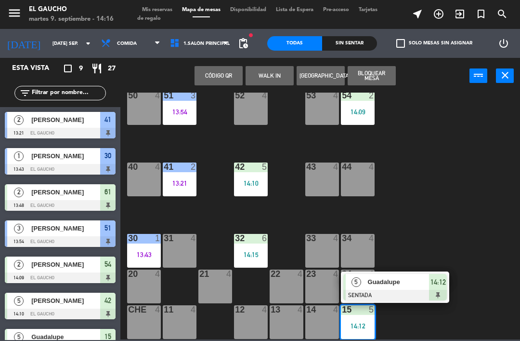
click at [434, 234] on div "84 4 80 4 83 4 82 4 81 4 70 4 71 4 72 4 73 4 74 4 63 1 14:15 62 4 61 2 13:48 60…" at bounding box center [323, 215] width 394 height 247
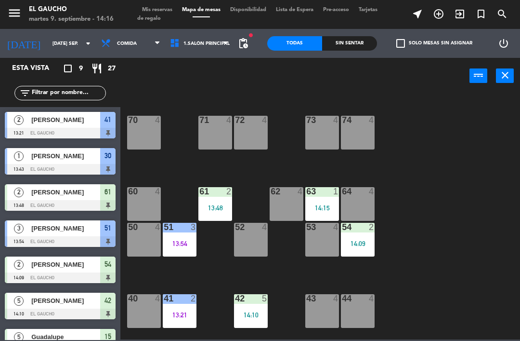
scroll to position [79, 0]
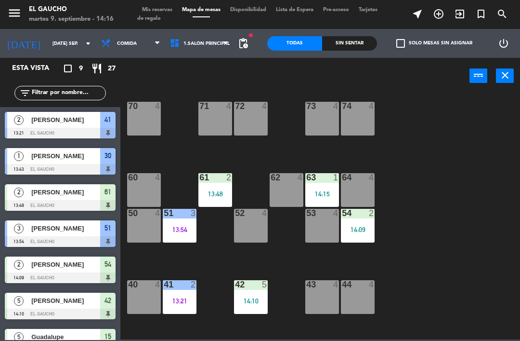
click at [181, 301] on div "13:21" at bounding box center [180, 300] width 34 height 7
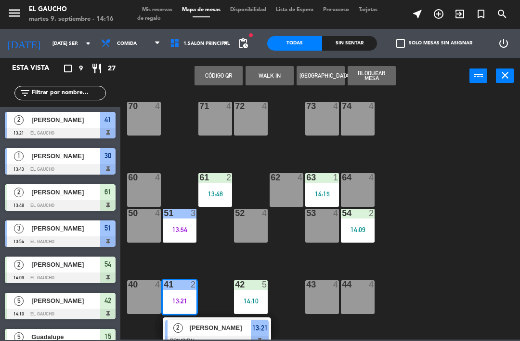
click at [193, 335] on div "[PERSON_NAME]" at bounding box center [220, 327] width 63 height 16
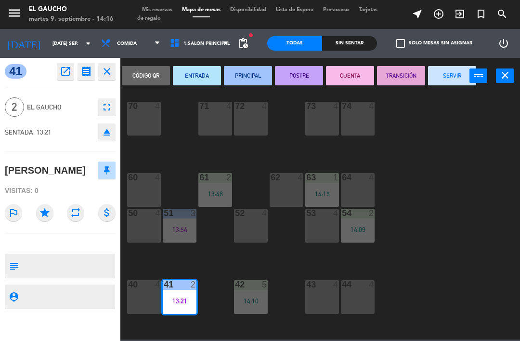
click at [449, 69] on button "SERVIR" at bounding box center [452, 75] width 48 height 19
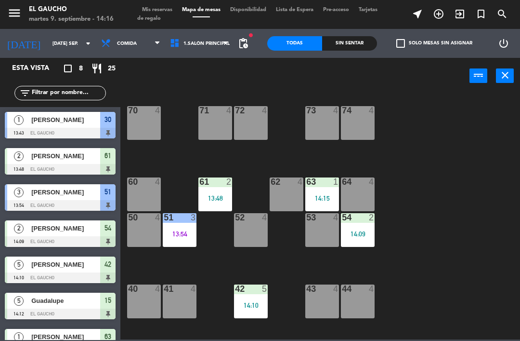
scroll to position [76, 0]
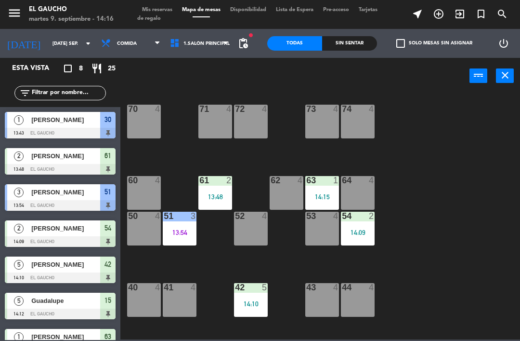
click at [327, 186] on div "63 1 14:15" at bounding box center [322, 193] width 34 height 34
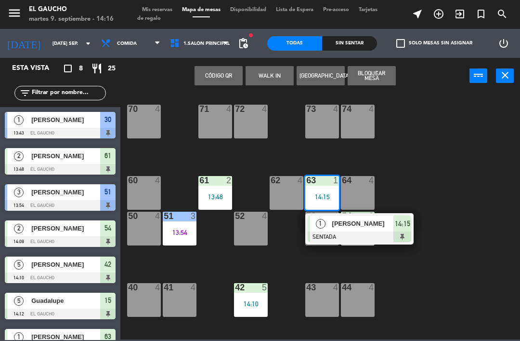
click at [430, 164] on div "84 4 80 4 83 4 82 4 81 4 70 4 71 4 72 4 73 4 74 4 63 1 14:15 1 [PERSON_NAME] 14…" at bounding box center [323, 215] width 394 height 247
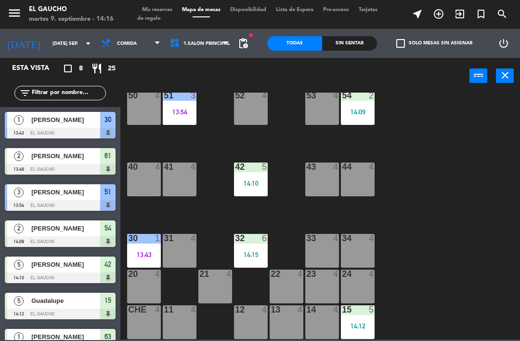
scroll to position [197, 0]
click at [190, 327] on div "11 4" at bounding box center [180, 322] width 34 height 34
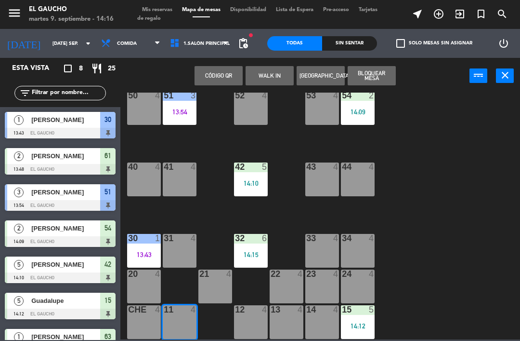
click at [274, 74] on button "WALK IN" at bounding box center [270, 75] width 48 height 19
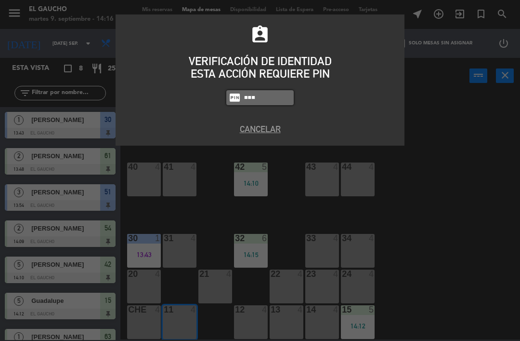
type input "0009"
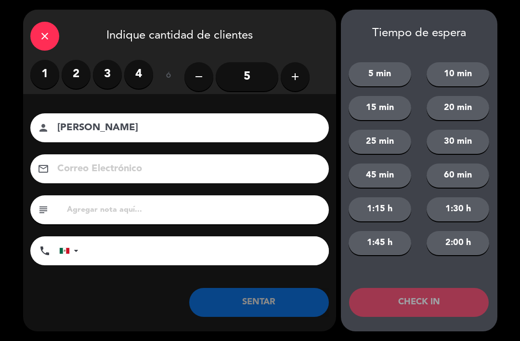
type input "[PERSON_NAME]"
click at [73, 70] on label "2" at bounding box center [76, 74] width 29 height 29
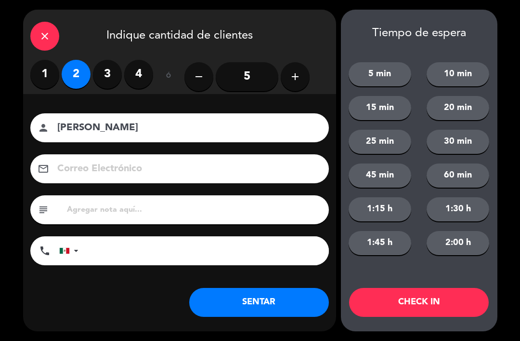
click at [245, 303] on button "SENTAR" at bounding box center [259, 302] width 140 height 29
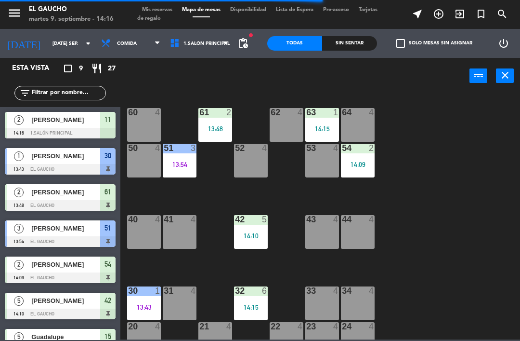
scroll to position [144, 0]
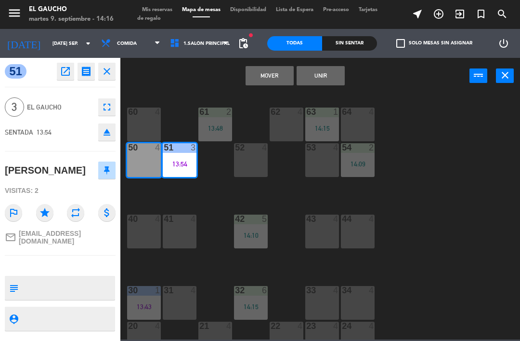
click at [266, 75] on button "Mover" at bounding box center [270, 75] width 48 height 19
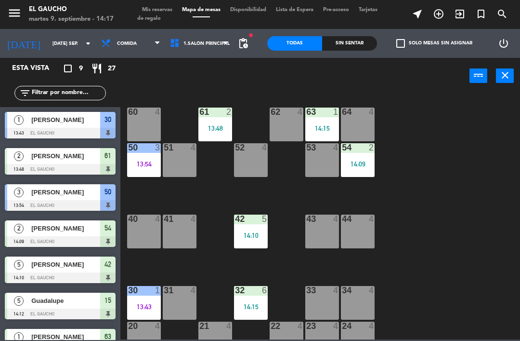
click at [284, 120] on div "62 4" at bounding box center [287, 124] width 34 height 34
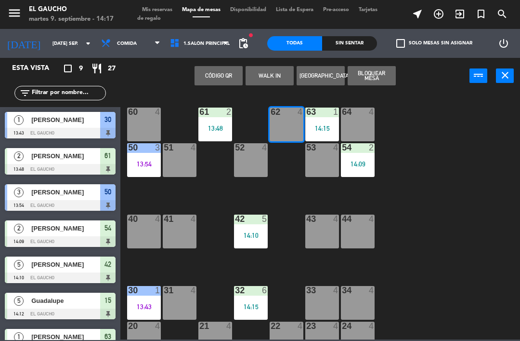
click at [271, 73] on button "WALK IN" at bounding box center [270, 75] width 48 height 19
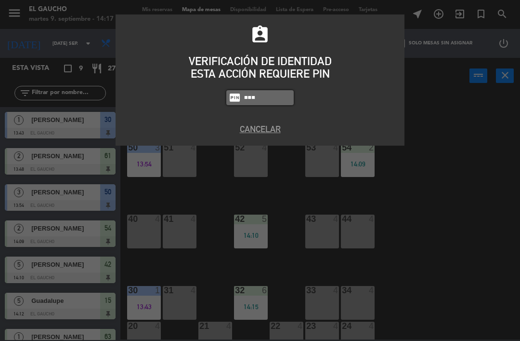
type input "0009"
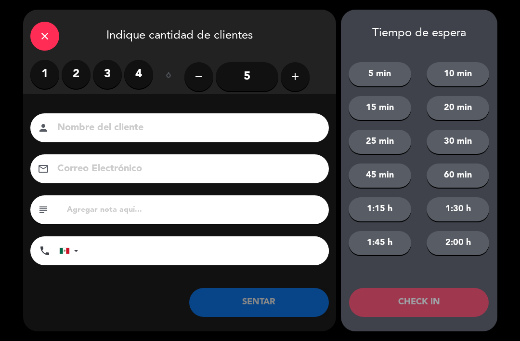
click at [137, 77] on label "4" at bounding box center [138, 74] width 29 height 29
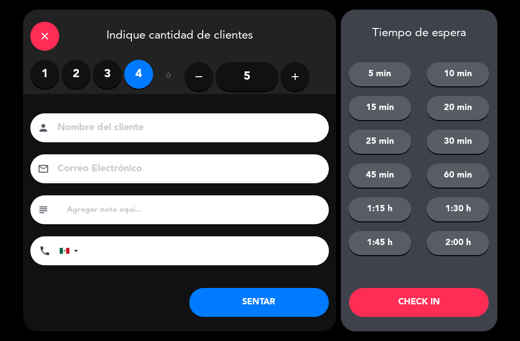
click at [252, 305] on button "SENTAR" at bounding box center [259, 302] width 140 height 29
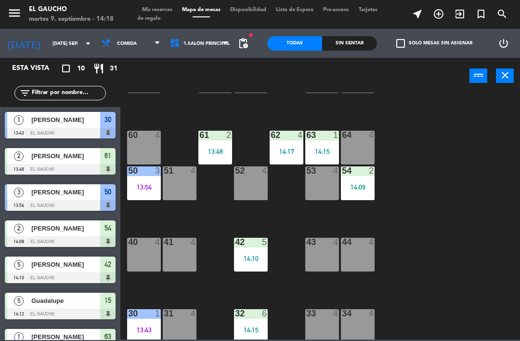
scroll to position [115, 0]
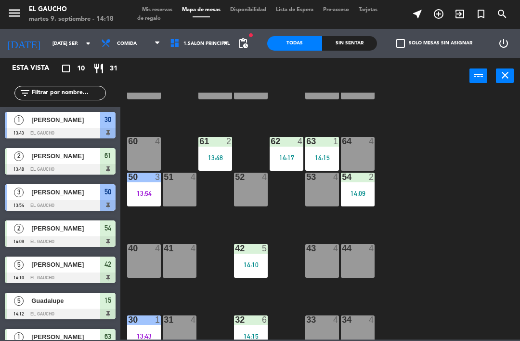
click at [284, 152] on div "62 4 14:17" at bounding box center [287, 154] width 34 height 34
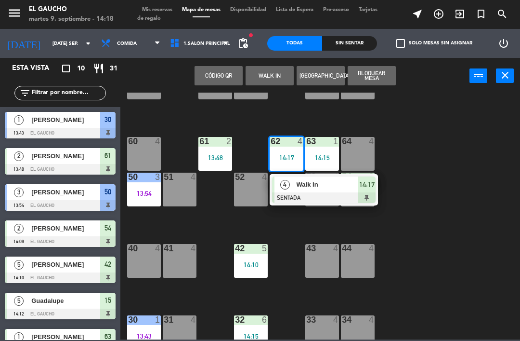
click at [310, 191] on div "Walk In" at bounding box center [327, 184] width 63 height 16
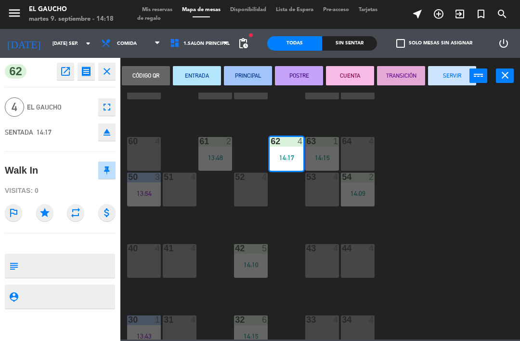
click at [455, 74] on button "SERVIR" at bounding box center [452, 75] width 48 height 19
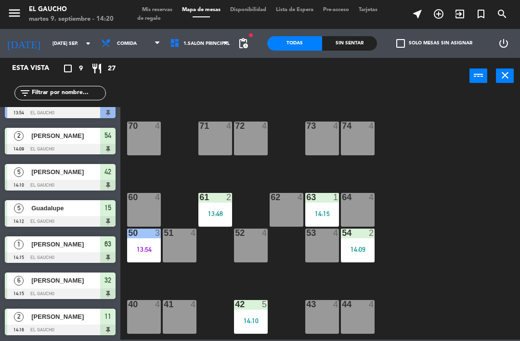
scroll to position [60, 0]
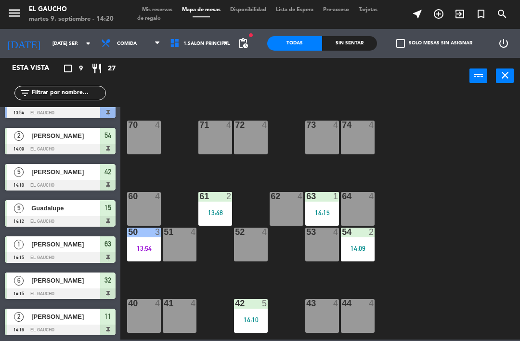
click at [178, 247] on div "51 4" at bounding box center [180, 244] width 34 height 34
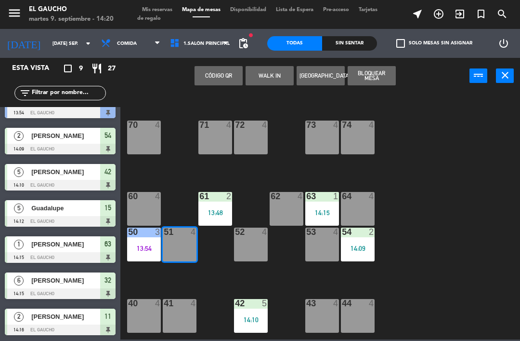
click at [268, 76] on button "WALK IN" at bounding box center [270, 75] width 48 height 19
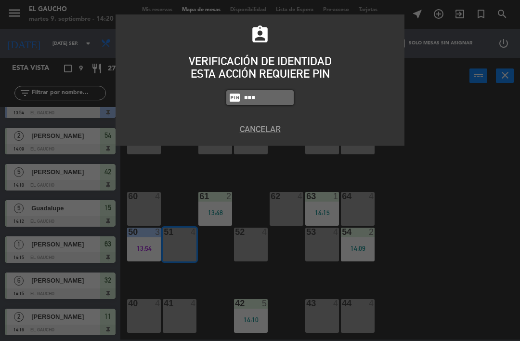
type input "0009"
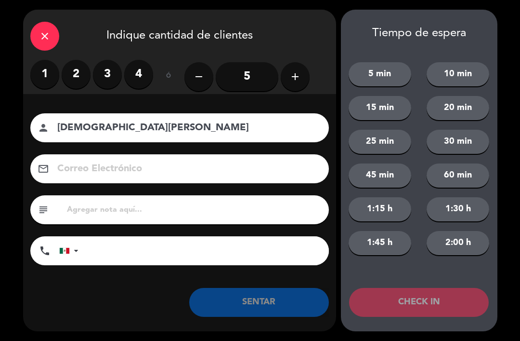
click at [115, 68] on label "3" at bounding box center [107, 74] width 29 height 29
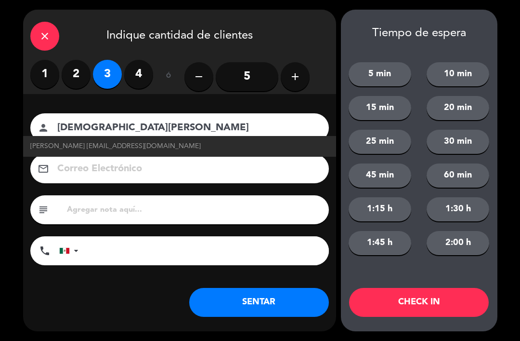
click at [69, 149] on span "[PERSON_NAME] [EMAIL_ADDRESS][DOMAIN_NAME]" at bounding box center [115, 146] width 170 height 11
type input "[PERSON_NAME]"
type input "[EMAIL_ADDRESS][DOMAIN_NAME]"
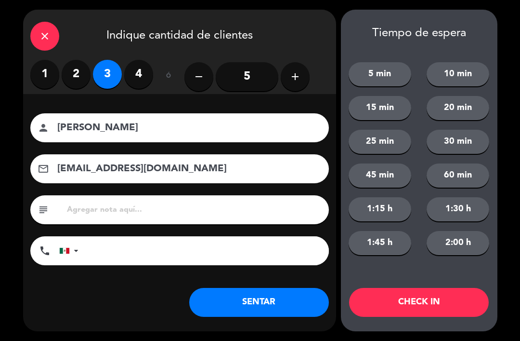
click at [232, 303] on button "SENTAR" at bounding box center [259, 302] width 140 height 29
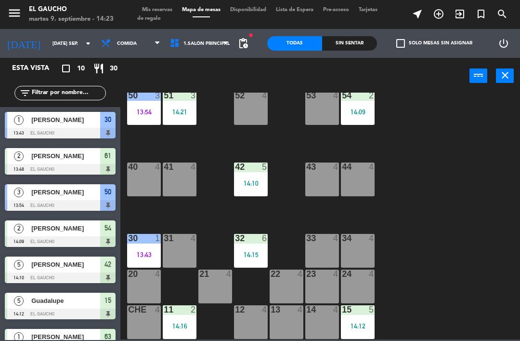
scroll to position [197, 0]
click at [317, 318] on div "14 4" at bounding box center [322, 322] width 34 height 34
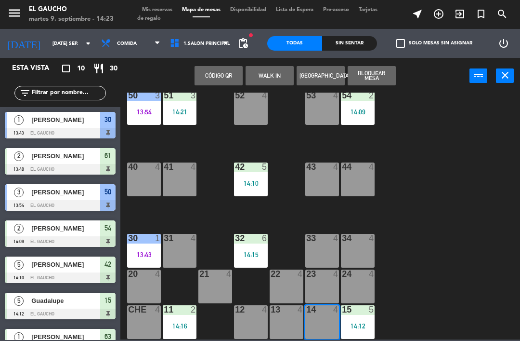
click at [270, 76] on button "WALK IN" at bounding box center [270, 75] width 48 height 19
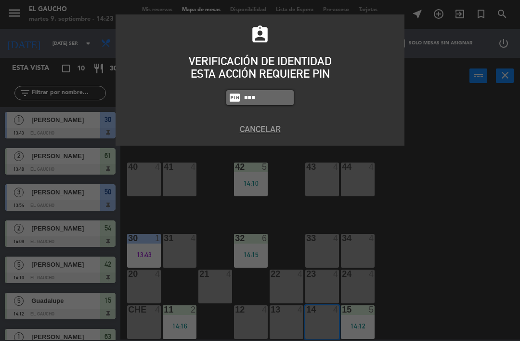
type input "0009"
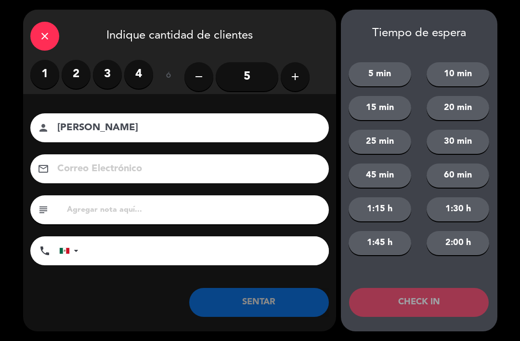
type input "[PERSON_NAME]"
click at [43, 75] on label "1" at bounding box center [44, 74] width 29 height 29
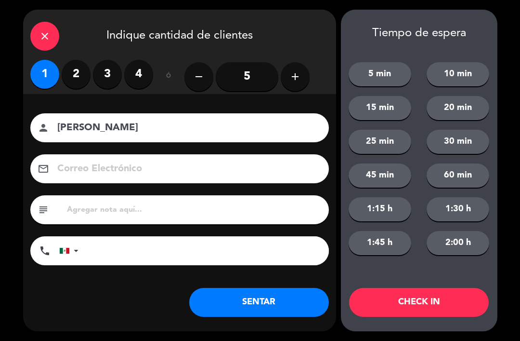
click at [246, 300] on button "SENTAR" at bounding box center [259, 302] width 140 height 29
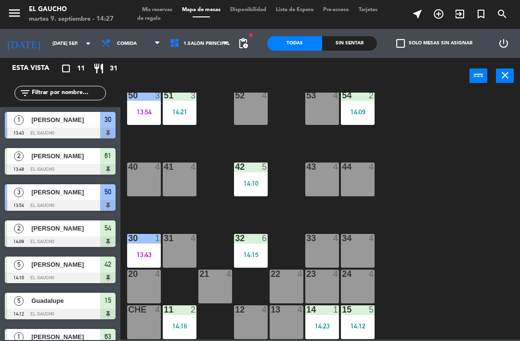
click at [144, 243] on div "30 1" at bounding box center [144, 239] width 34 height 10
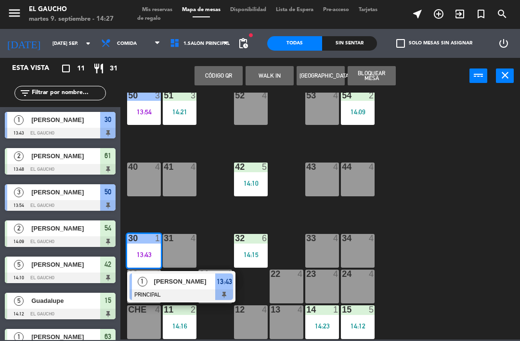
click at [194, 280] on span "[PERSON_NAME]" at bounding box center [185, 281] width 62 height 10
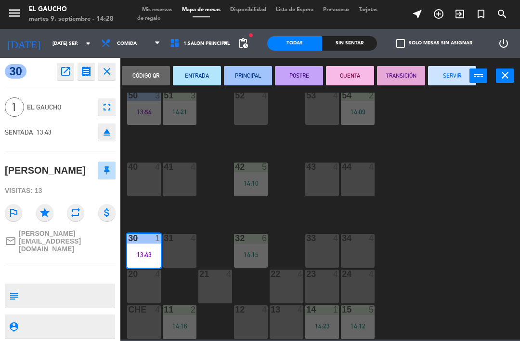
click at [456, 72] on button "SERVIR" at bounding box center [452, 75] width 48 height 19
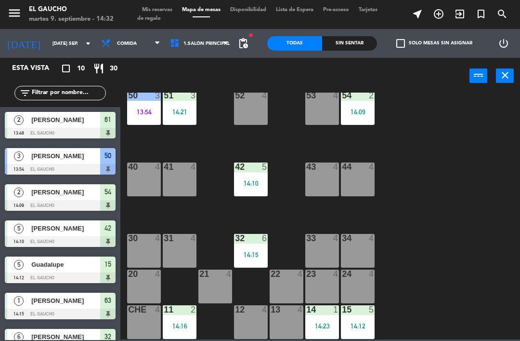
click at [364, 255] on div "34 4" at bounding box center [358, 251] width 34 height 34
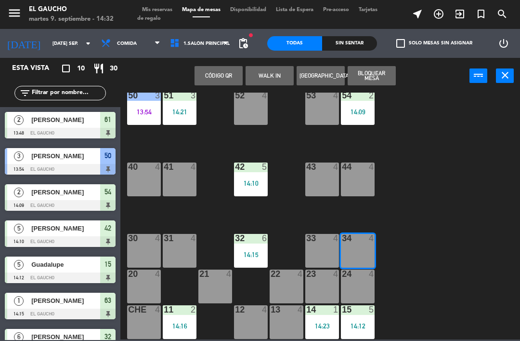
click at [276, 73] on button "WALK IN" at bounding box center [270, 75] width 48 height 19
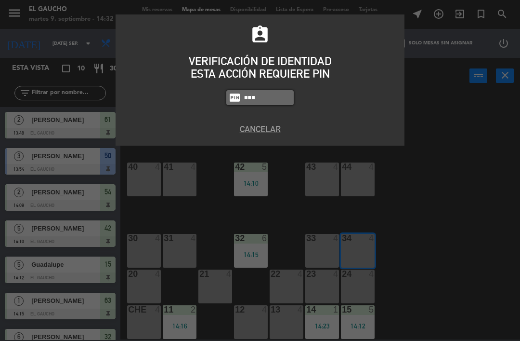
type input "0009"
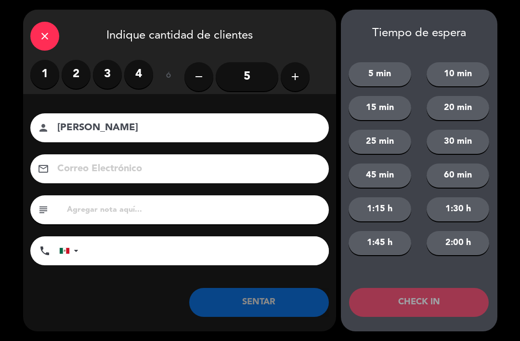
type input "[PERSON_NAME]"
click at [41, 74] on label "1" at bounding box center [44, 74] width 29 height 29
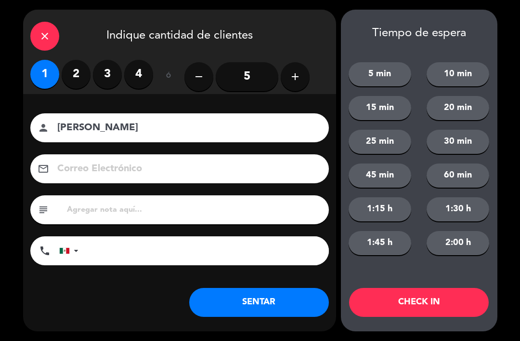
click at [240, 308] on button "SENTAR" at bounding box center [259, 302] width 140 height 29
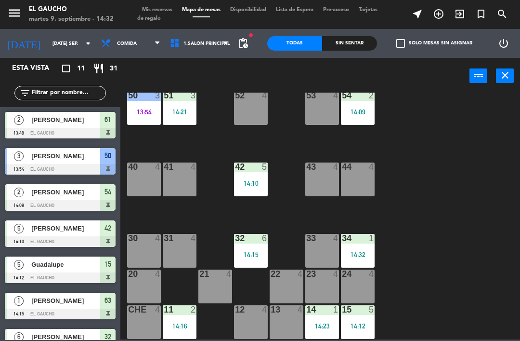
click at [247, 108] on div "52 4" at bounding box center [251, 108] width 34 height 34
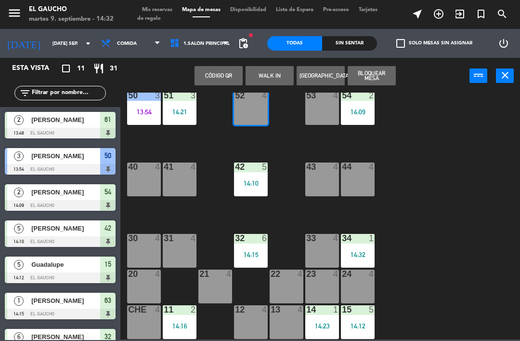
click at [275, 71] on button "WALK IN" at bounding box center [270, 75] width 48 height 19
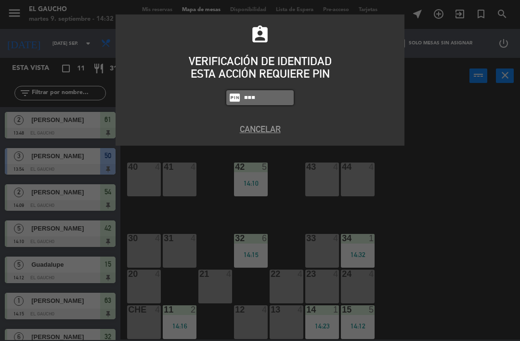
type input "0009"
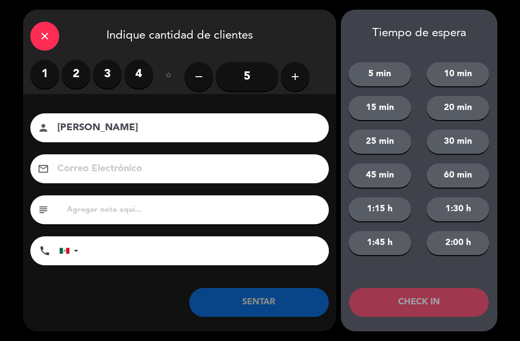
type input "[PERSON_NAME]"
click at [249, 80] on input "5" at bounding box center [247, 76] width 63 height 29
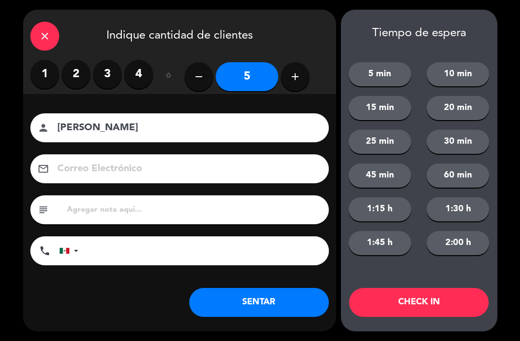
click at [273, 306] on button "SENTAR" at bounding box center [259, 302] width 140 height 29
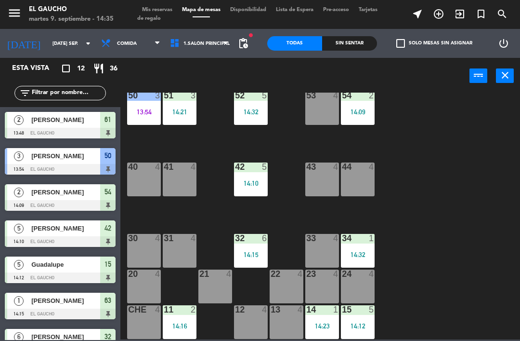
click at [180, 110] on div "14:21" at bounding box center [180, 111] width 34 height 7
click at [445, 131] on div "84 4 80 4 83 4 82 4 81 4 70 4 71 4 72 4 73 4 74 4 63 1 14:15 62 4 61 2 13:48 60…" at bounding box center [323, 215] width 394 height 247
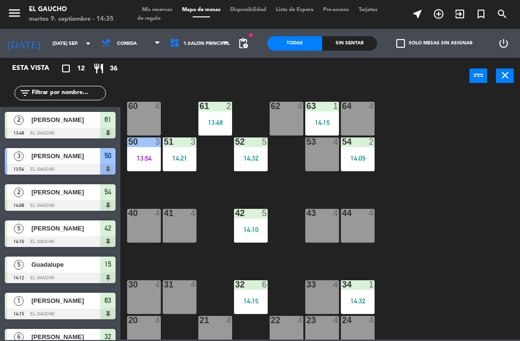
scroll to position [146, 0]
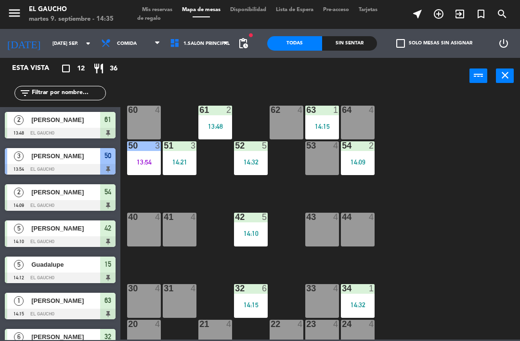
click at [360, 157] on div "54 2 14:09" at bounding box center [358, 158] width 34 height 34
click at [420, 129] on div "84 4 80 4 83 4 82 4 81 4 70 4 71 4 72 4 73 4 74 4 63 1 14:15 62 4 61 2 13:48 60…" at bounding box center [323, 215] width 394 height 247
click at [355, 151] on div "54 2" at bounding box center [358, 146] width 34 height 10
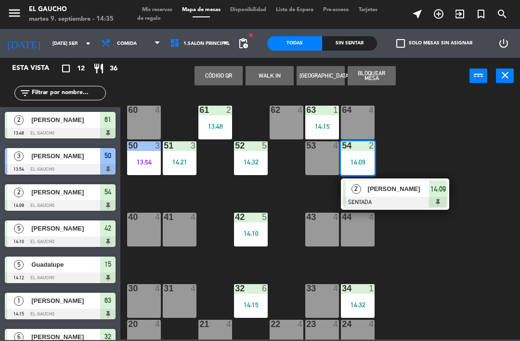
click at [373, 198] on div at bounding box center [395, 202] width 104 height 11
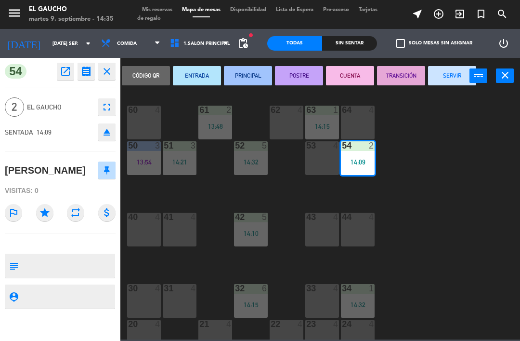
click at [255, 78] on button "PRINCIPAL" at bounding box center [248, 75] width 48 height 19
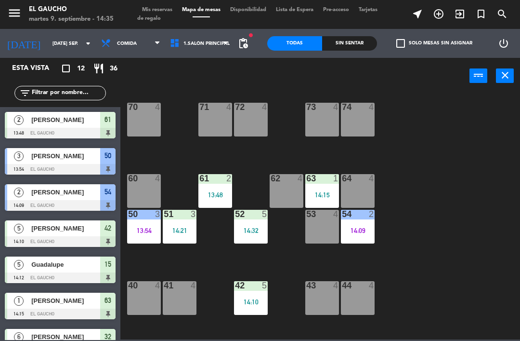
scroll to position [79, 0]
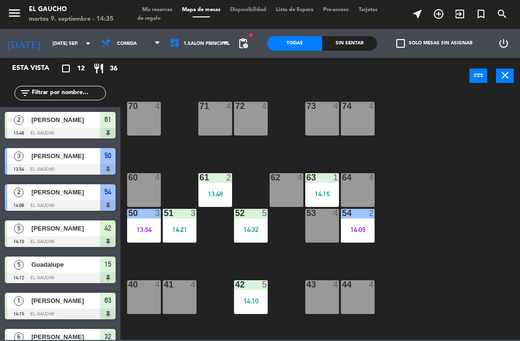
click at [330, 187] on div "63 1 14:15" at bounding box center [322, 190] width 34 height 34
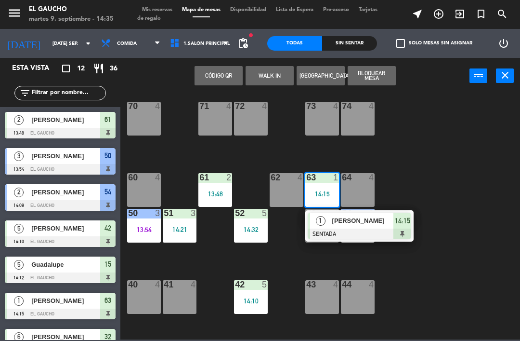
click at [360, 221] on span "[PERSON_NAME]" at bounding box center [363, 220] width 62 height 10
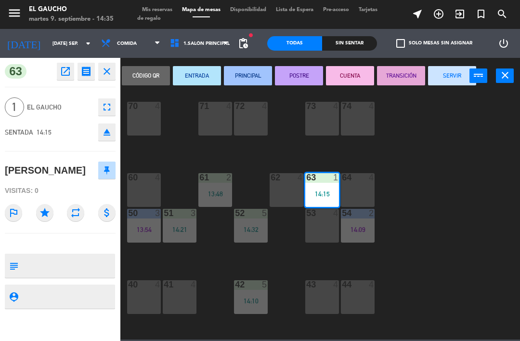
click at [251, 74] on button "PRINCIPAL" at bounding box center [248, 75] width 48 height 19
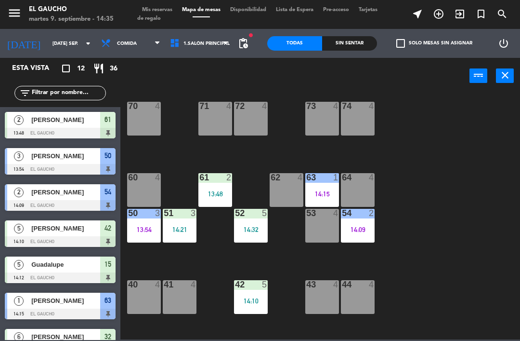
click at [215, 184] on div "61 2 13:48" at bounding box center [215, 190] width 34 height 34
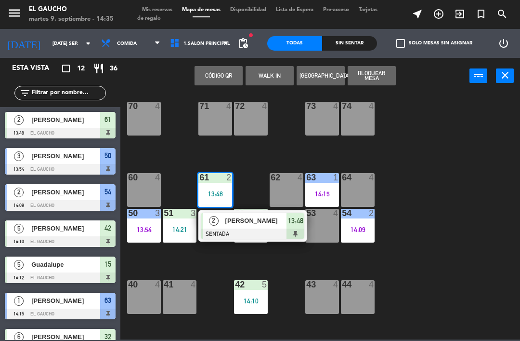
click at [242, 217] on span "[PERSON_NAME]" at bounding box center [256, 220] width 62 height 10
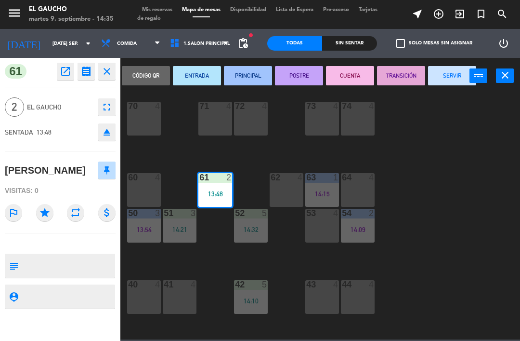
click at [258, 81] on button "PRINCIPAL" at bounding box center [248, 75] width 48 height 19
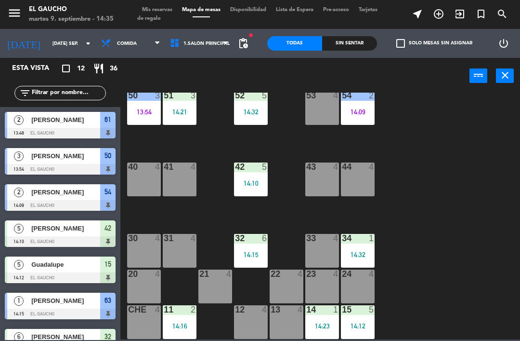
scroll to position [197, 0]
click at [186, 323] on div "14:16" at bounding box center [180, 325] width 34 height 7
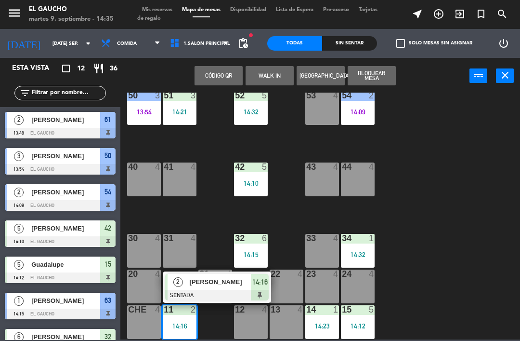
click at [222, 284] on span "[PERSON_NAME]" at bounding box center [221, 281] width 62 height 10
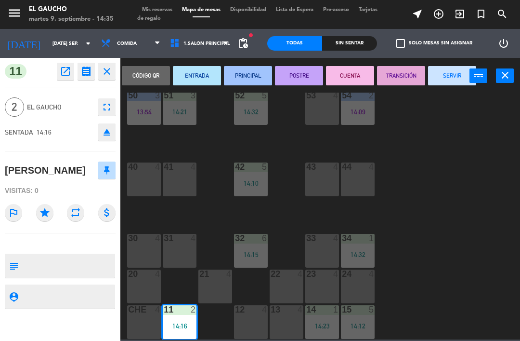
click at [253, 72] on button "PRINCIPAL" at bounding box center [248, 75] width 48 height 19
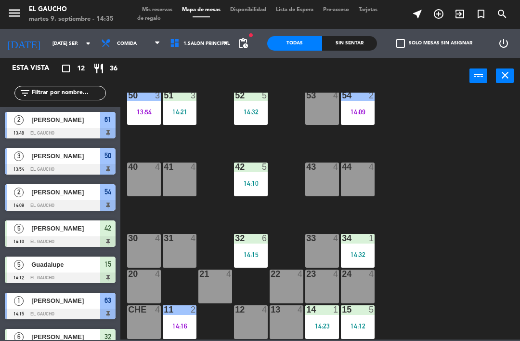
click at [333, 329] on div "14 1 14:23" at bounding box center [322, 322] width 34 height 34
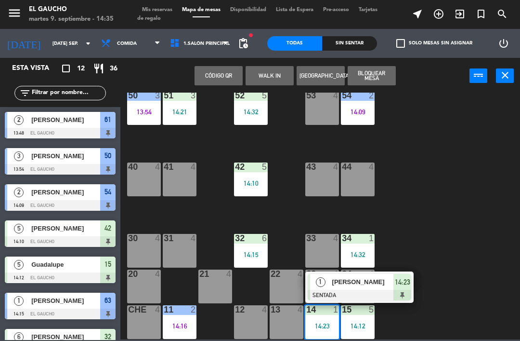
click at [372, 286] on span "[PERSON_NAME]" at bounding box center [363, 281] width 62 height 10
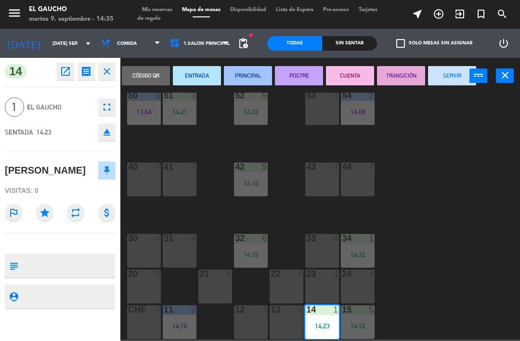
click at [248, 77] on button "PRINCIPAL" at bounding box center [248, 75] width 48 height 19
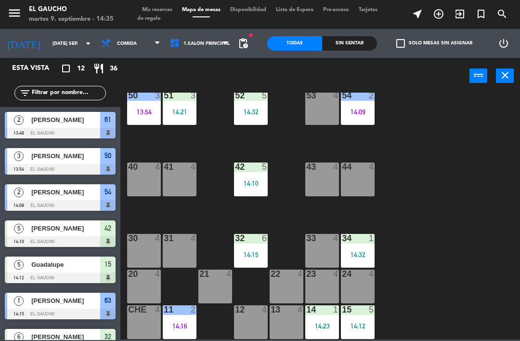
scroll to position [48, 0]
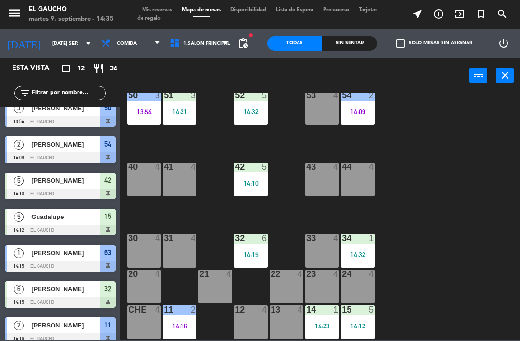
click at [321, 325] on div "14:23" at bounding box center [322, 325] width 34 height 7
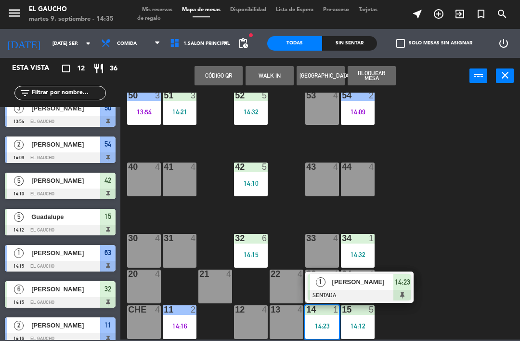
click at [341, 284] on span "[PERSON_NAME]" at bounding box center [363, 281] width 62 height 10
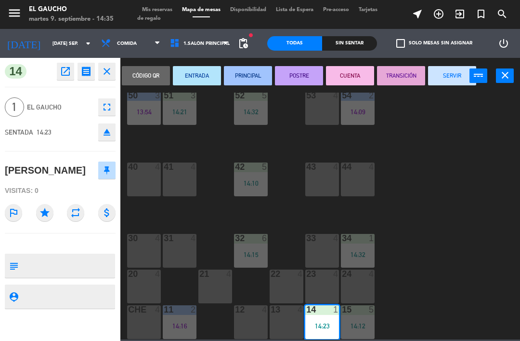
click at [250, 72] on button "PRINCIPAL" at bounding box center [248, 75] width 48 height 19
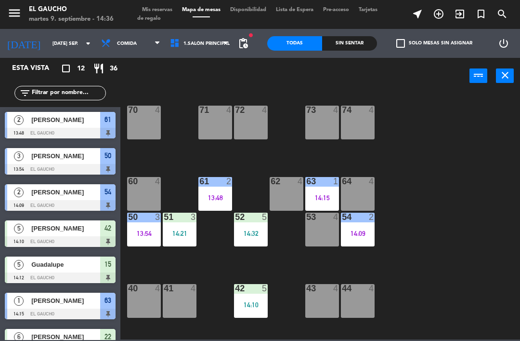
scroll to position [69, 0]
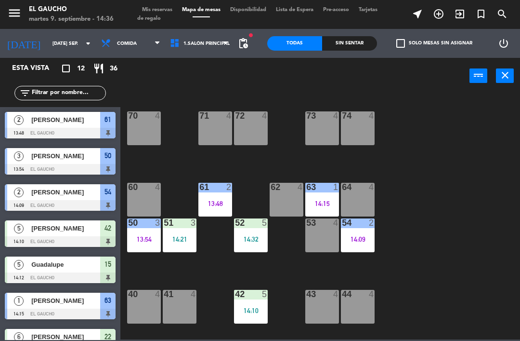
click at [289, 196] on div "62 4" at bounding box center [287, 200] width 34 height 34
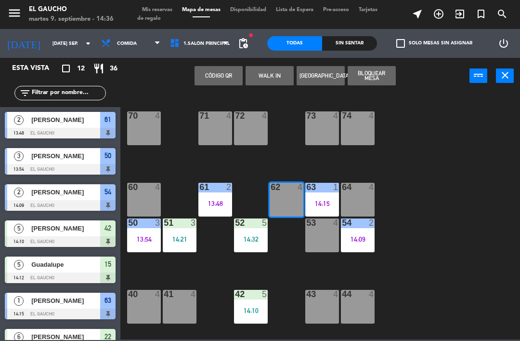
click at [277, 78] on button "WALK IN" at bounding box center [270, 75] width 48 height 19
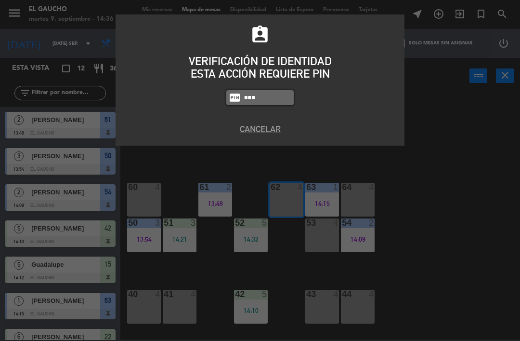
type input "0009"
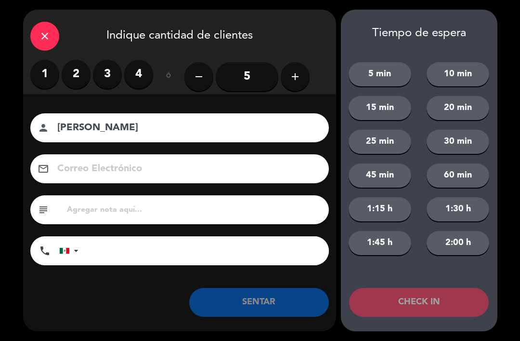
type input "[PERSON_NAME]"
click at [39, 68] on label "1" at bounding box center [44, 74] width 29 height 29
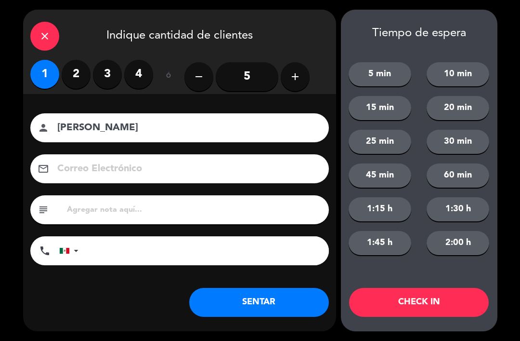
click at [227, 293] on button "SENTAR" at bounding box center [259, 302] width 140 height 29
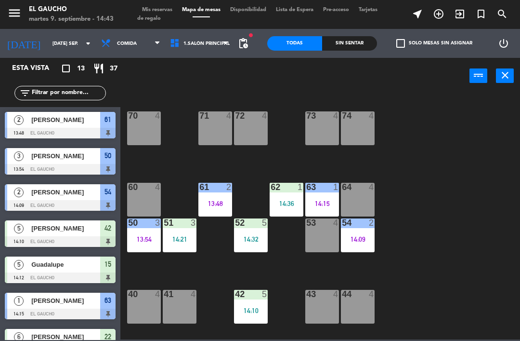
click at [325, 235] on div "53 4" at bounding box center [322, 235] width 34 height 34
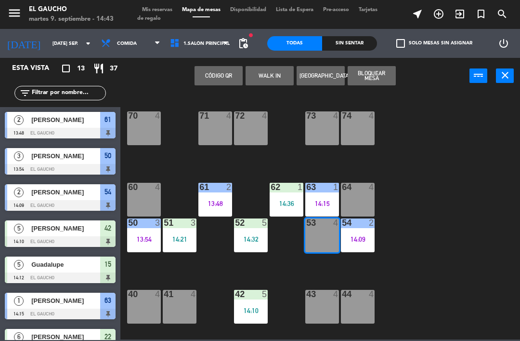
click at [285, 78] on button "WALK IN" at bounding box center [270, 75] width 48 height 19
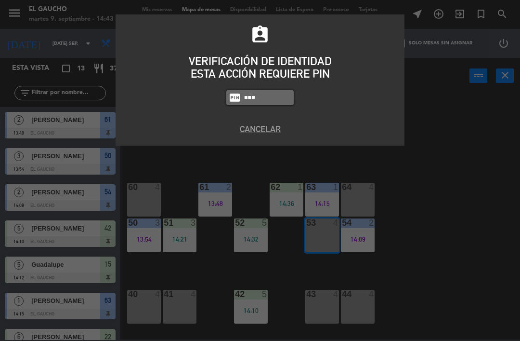
type input "0009"
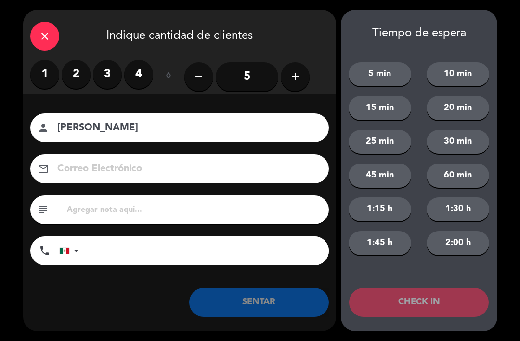
type input "[PERSON_NAME]"
click at [110, 76] on label "3" at bounding box center [107, 74] width 29 height 29
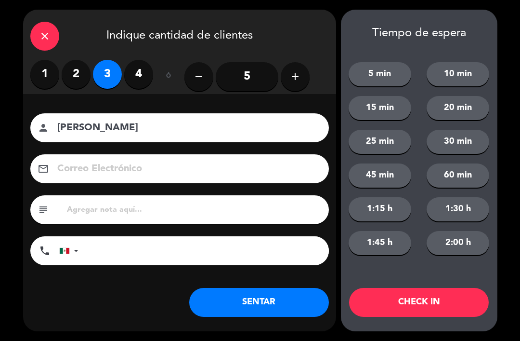
click at [245, 309] on button "SENTAR" at bounding box center [259, 302] width 140 height 29
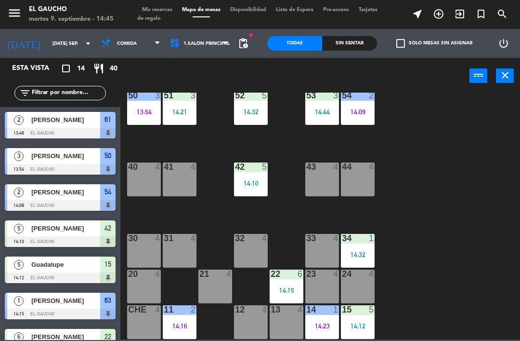
scroll to position [197, 0]
click at [318, 245] on div "33 4" at bounding box center [322, 251] width 34 height 34
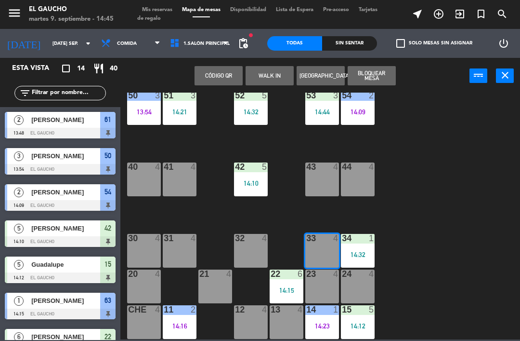
click at [270, 77] on button "WALK IN" at bounding box center [270, 75] width 48 height 19
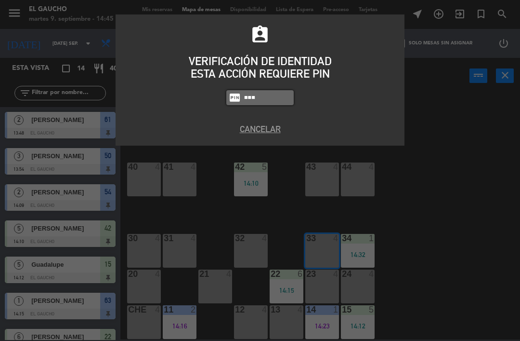
type input "0009"
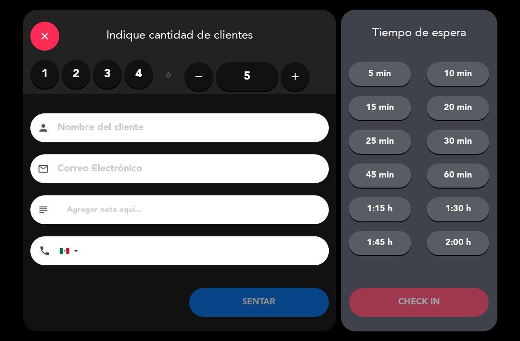
click at [77, 75] on label "2" at bounding box center [76, 74] width 29 height 29
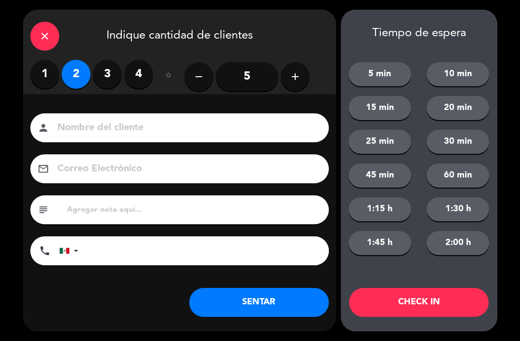
click at [104, 130] on input at bounding box center [186, 127] width 260 height 17
type input "[PERSON_NAME]"
click at [291, 302] on button "SENTAR" at bounding box center [259, 302] width 140 height 29
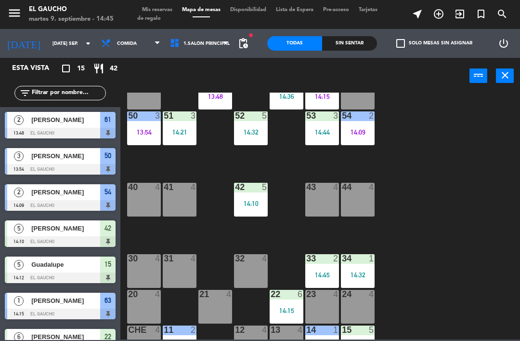
scroll to position [178, 0]
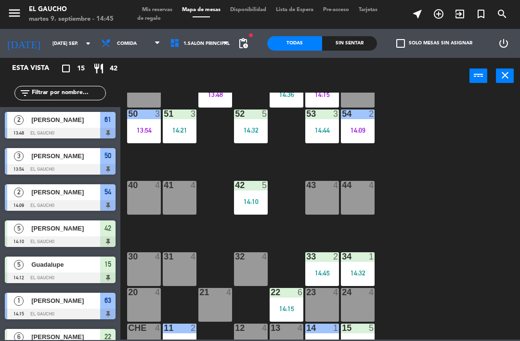
click at [359, 272] on div "14:32" at bounding box center [358, 272] width 34 height 7
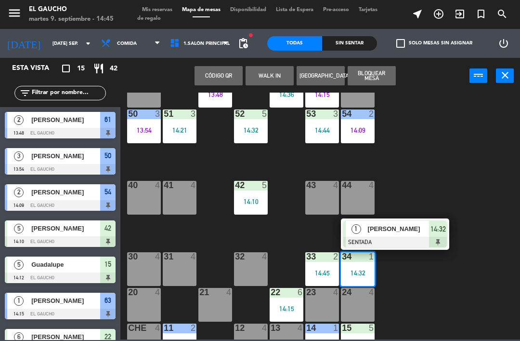
click at [405, 234] on span "[PERSON_NAME]" at bounding box center [399, 228] width 62 height 10
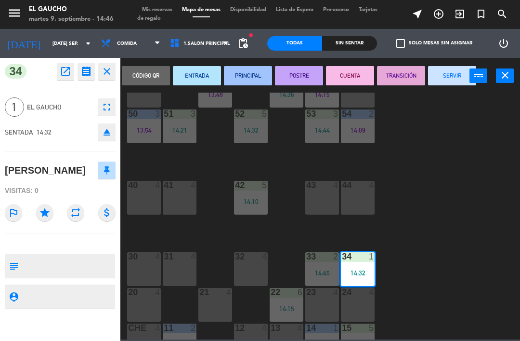
click at [239, 76] on button "PRINCIPAL" at bounding box center [248, 75] width 48 height 19
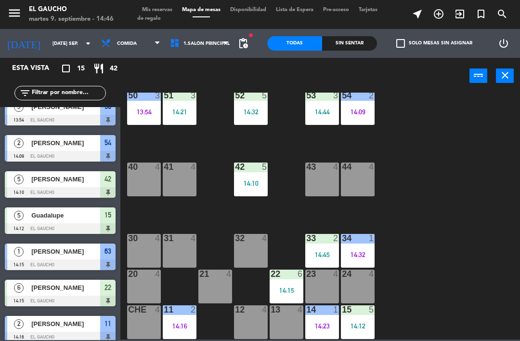
scroll to position [197, 0]
click at [294, 282] on div "22 6 14:15" at bounding box center [287, 286] width 34 height 34
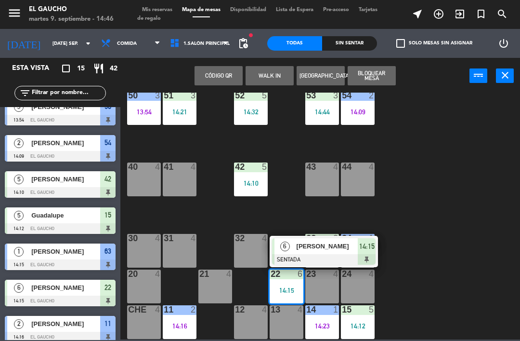
click at [299, 252] on div "[PERSON_NAME]" at bounding box center [327, 246] width 63 height 16
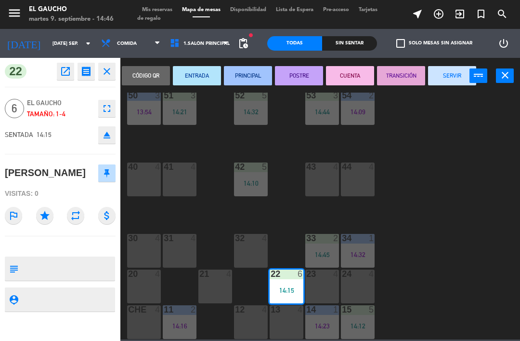
click at [241, 77] on button "PRINCIPAL" at bounding box center [248, 75] width 48 height 19
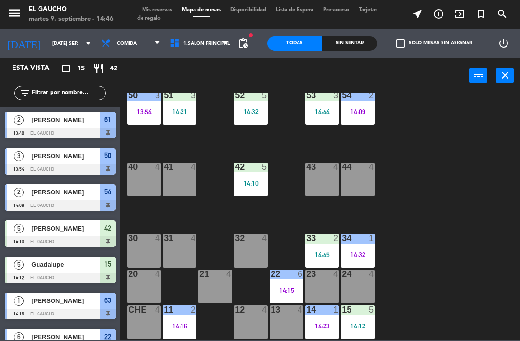
scroll to position [0, 0]
click at [333, 240] on div "2" at bounding box center [336, 238] width 6 height 9
click at [443, 186] on div "84 4 80 4 83 4 82 4 81 4 70 4 71 4 72 4 73 4 74 4 63 1 14:15 62 1 14:36 61 2 13…" at bounding box center [323, 215] width 394 height 247
click at [254, 176] on div "42 5 14:10" at bounding box center [251, 179] width 34 height 34
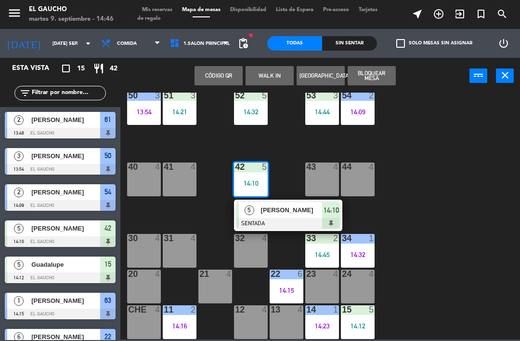
click at [284, 215] on div "[PERSON_NAME]" at bounding box center [291, 210] width 63 height 16
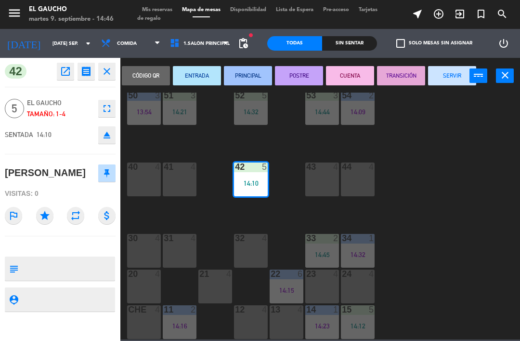
click at [253, 79] on button "PRINCIPAL" at bounding box center [248, 75] width 48 height 19
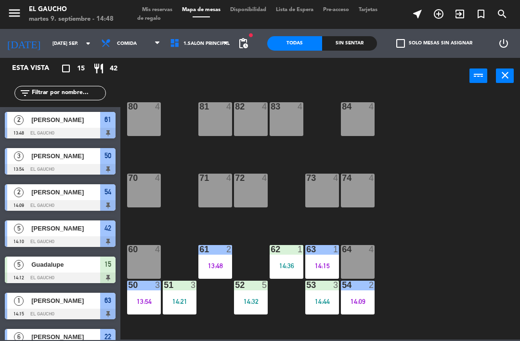
scroll to position [8, 0]
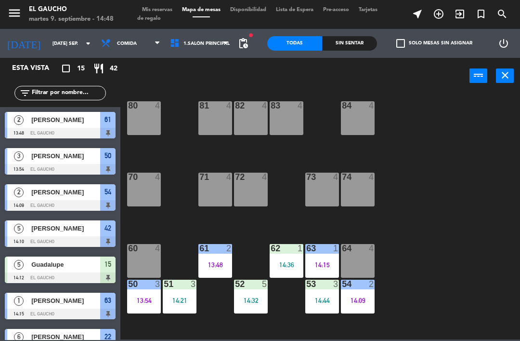
click at [320, 261] on div "14:15" at bounding box center [322, 264] width 34 height 7
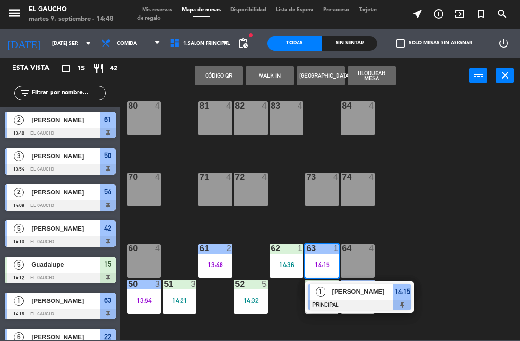
click at [362, 297] on div "[PERSON_NAME]" at bounding box center [362, 291] width 63 height 16
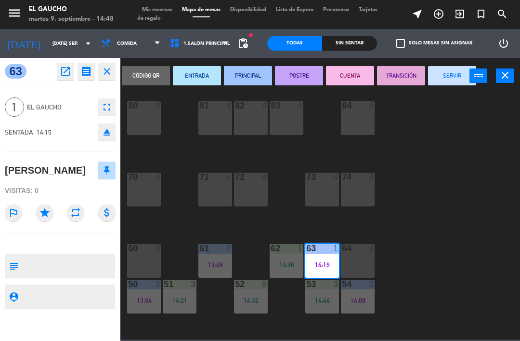
click at [456, 78] on button "SERVIR" at bounding box center [452, 75] width 48 height 19
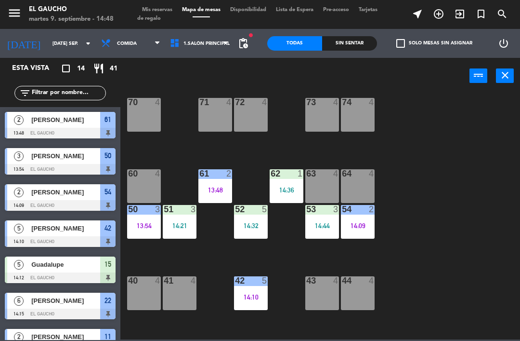
scroll to position [83, 0]
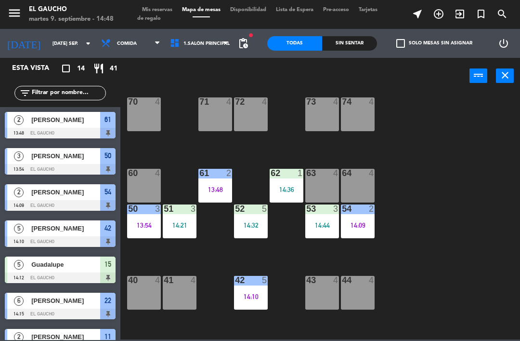
click at [183, 220] on div "51 3 14:21" at bounding box center [180, 221] width 34 height 34
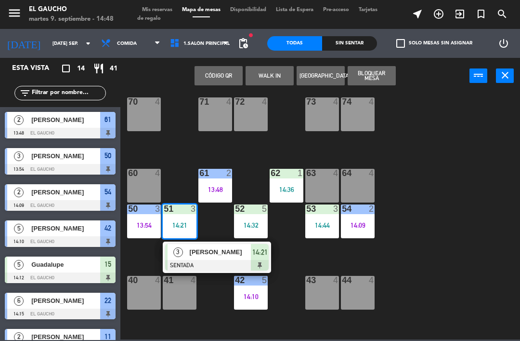
click at [213, 258] on div "[PERSON_NAME]" at bounding box center [220, 252] width 63 height 16
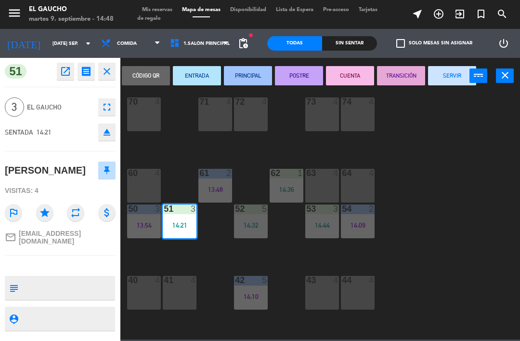
click at [255, 79] on button "PRINCIPAL" at bounding box center [248, 75] width 48 height 19
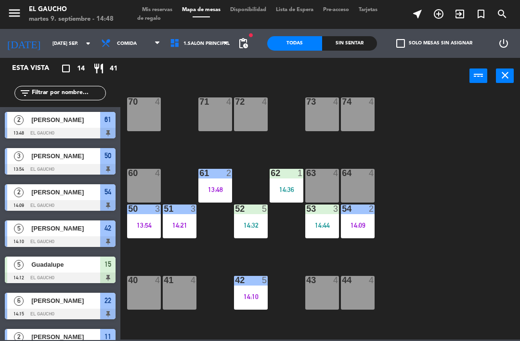
scroll to position [0, 0]
click at [254, 217] on div "52 5 14:32" at bounding box center [251, 221] width 34 height 34
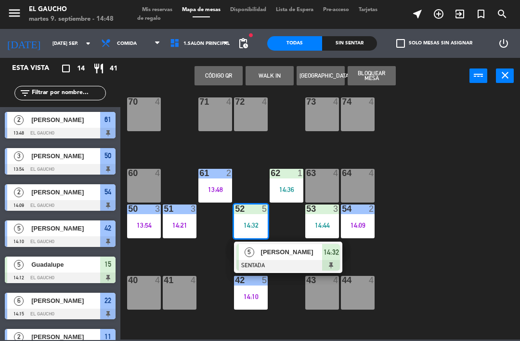
click at [287, 256] on span "[PERSON_NAME]" at bounding box center [292, 252] width 62 height 10
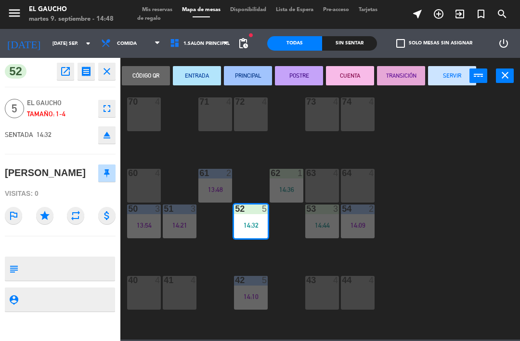
click at [192, 76] on button "ENTRADA" at bounding box center [197, 75] width 48 height 19
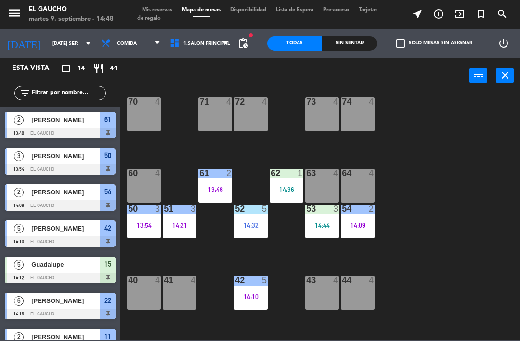
scroll to position [0, 0]
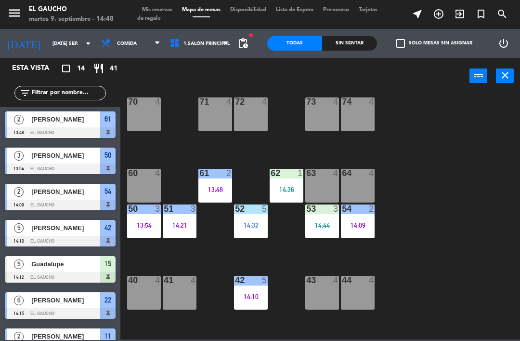
click at [361, 225] on div "14:09" at bounding box center [358, 225] width 34 height 7
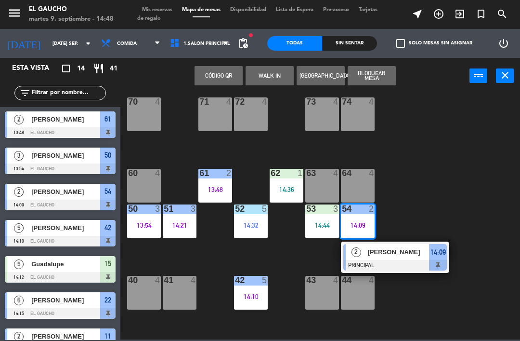
click at [395, 261] on div at bounding box center [395, 265] width 104 height 11
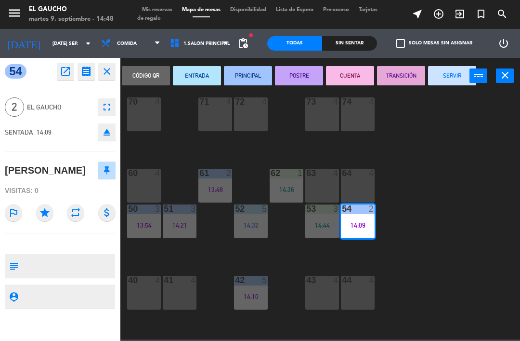
click at [453, 81] on button "SERVIR" at bounding box center [452, 75] width 48 height 19
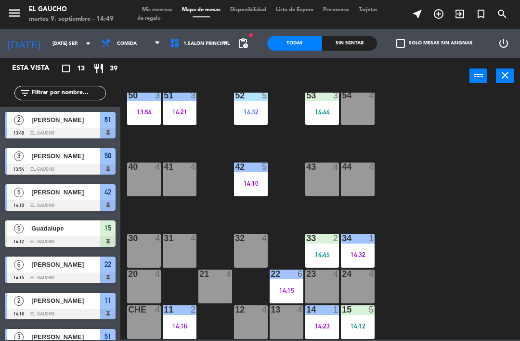
scroll to position [197, 0]
click at [261, 105] on div "52 5 14:32" at bounding box center [251, 108] width 34 height 34
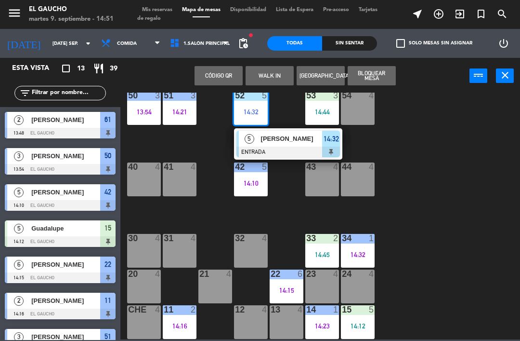
click at [293, 144] on span "[PERSON_NAME]" at bounding box center [292, 138] width 62 height 10
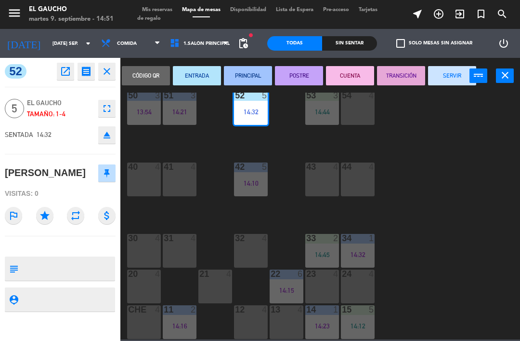
click at [255, 72] on button "PRINCIPAL" at bounding box center [248, 75] width 48 height 19
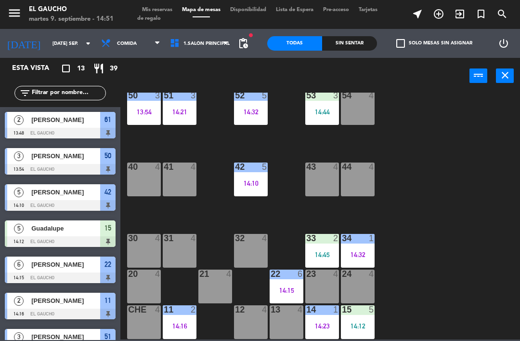
scroll to position [0, 0]
click at [322, 320] on div "14 1 14:23" at bounding box center [322, 322] width 34 height 34
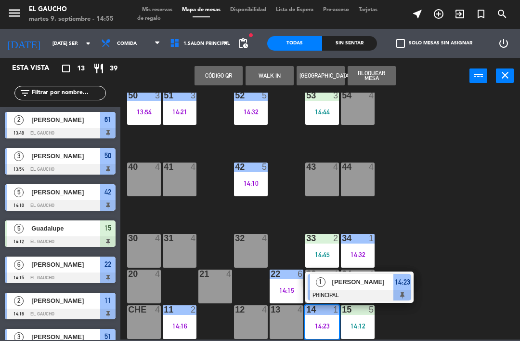
click at [354, 285] on span "[PERSON_NAME]" at bounding box center [363, 281] width 62 height 10
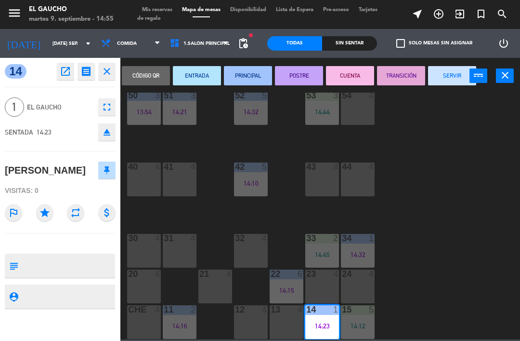
click at [455, 71] on button "SERVIR" at bounding box center [452, 75] width 48 height 19
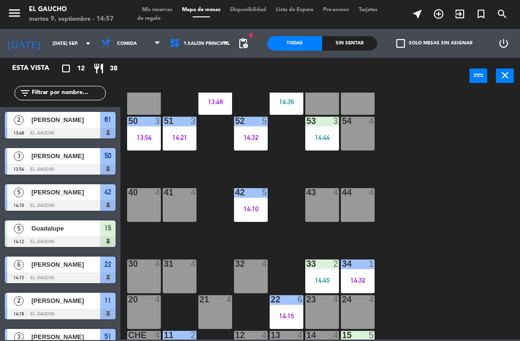
scroll to position [145, 0]
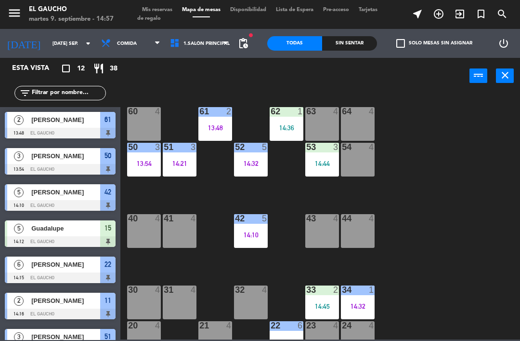
click at [146, 163] on div "13:54" at bounding box center [144, 163] width 34 height 7
click at [423, 210] on div "84 4 80 4 83 4 82 4 81 4 70 4 71 4 72 4 73 4 74 4 63 4 62 1 14:36 61 2 13:48 60…" at bounding box center [323, 215] width 394 height 247
click at [328, 160] on div "14:44" at bounding box center [322, 163] width 34 height 7
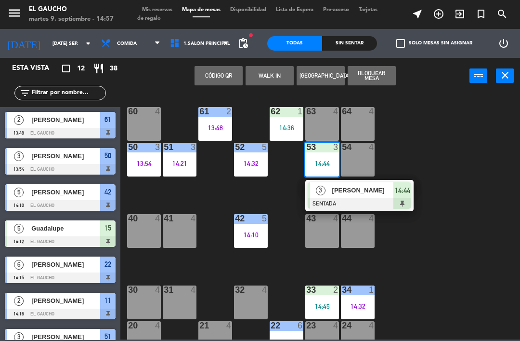
click at [350, 199] on div at bounding box center [360, 203] width 104 height 11
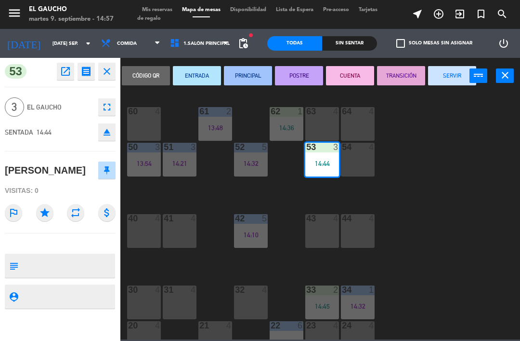
click at [257, 73] on button "PRINCIPAL" at bounding box center [248, 75] width 48 height 19
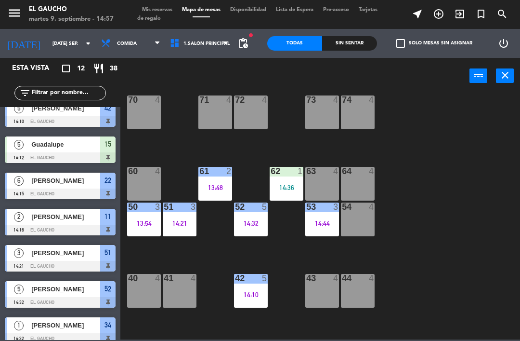
scroll to position [76, 0]
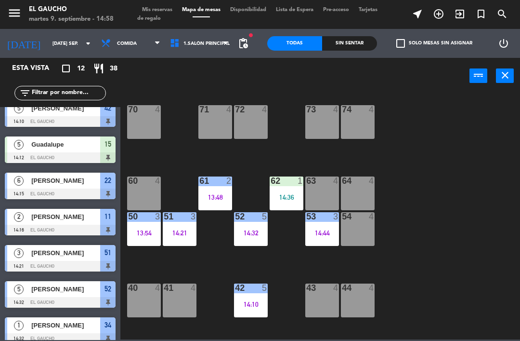
click at [321, 195] on div "63 4" at bounding box center [322, 193] width 34 height 34
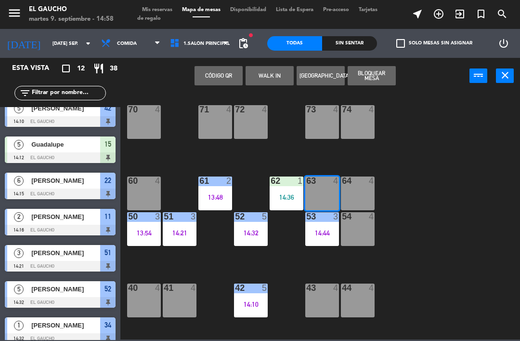
click at [274, 80] on button "WALK IN" at bounding box center [270, 75] width 48 height 19
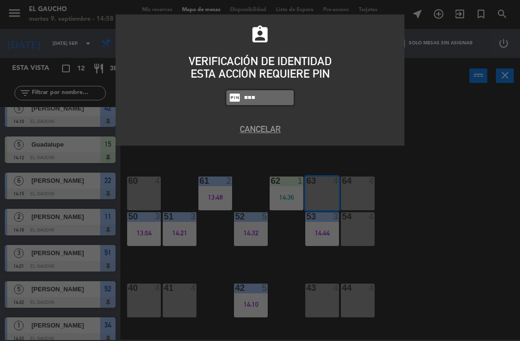
type input "0009"
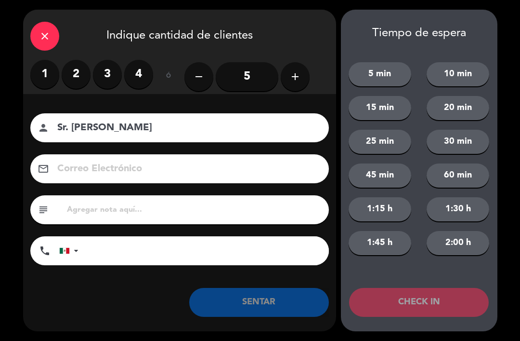
type input "Sr. [PERSON_NAME]"
click at [75, 73] on label "2" at bounding box center [76, 74] width 29 height 29
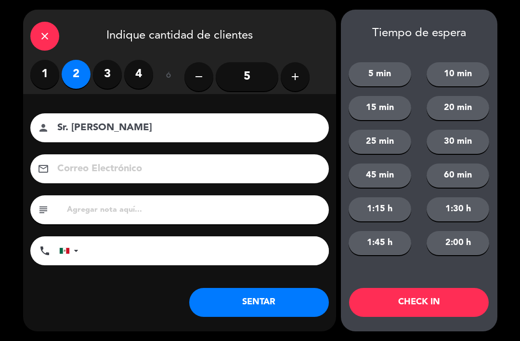
click at [222, 301] on button "SENTAR" at bounding box center [259, 302] width 140 height 29
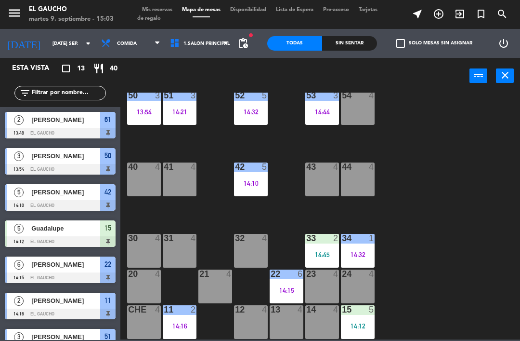
scroll to position [197, 0]
click at [245, 318] on div "12 4" at bounding box center [251, 322] width 34 height 34
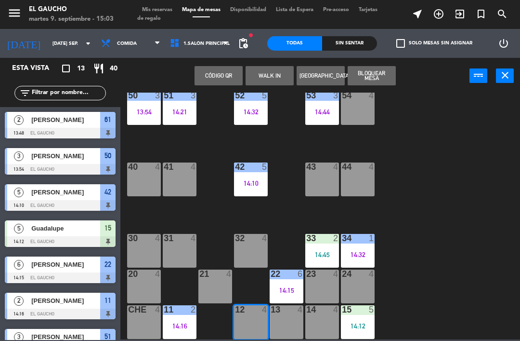
click at [269, 69] on button "WALK IN" at bounding box center [270, 75] width 48 height 19
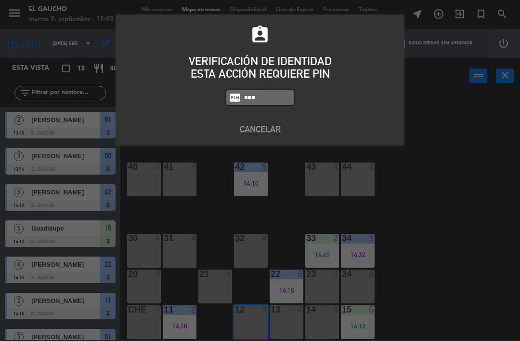
type input "0009"
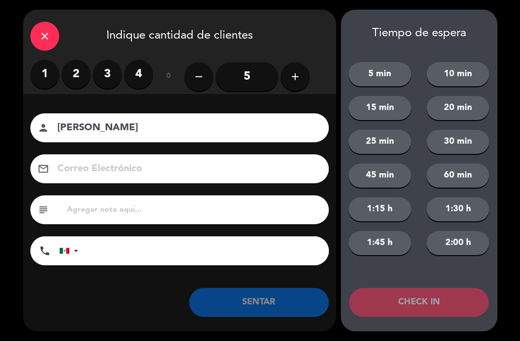
type input "[PERSON_NAME]"
click at [78, 76] on label "2" at bounding box center [76, 74] width 29 height 29
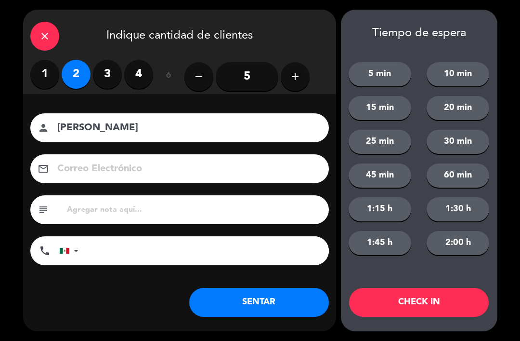
click at [266, 309] on button "SENTAR" at bounding box center [259, 302] width 140 height 29
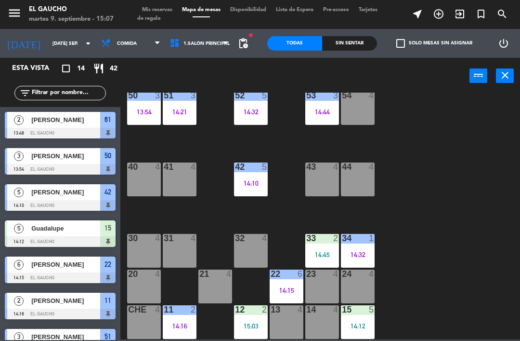
click at [358, 251] on div "14:32" at bounding box center [358, 254] width 34 height 7
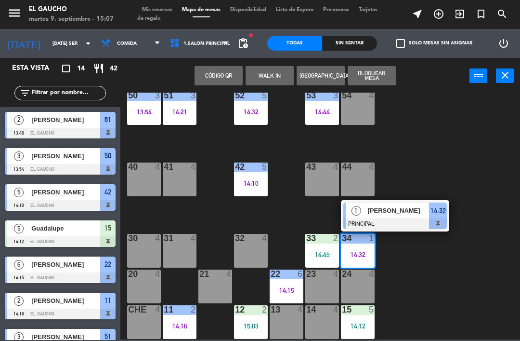
click at [385, 212] on span "[PERSON_NAME]" at bounding box center [399, 210] width 62 height 10
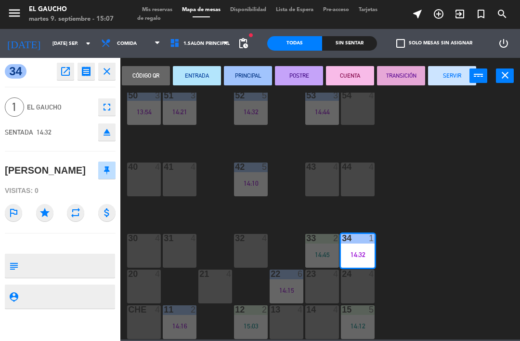
click at [452, 79] on button "SERVIR" at bounding box center [452, 75] width 48 height 19
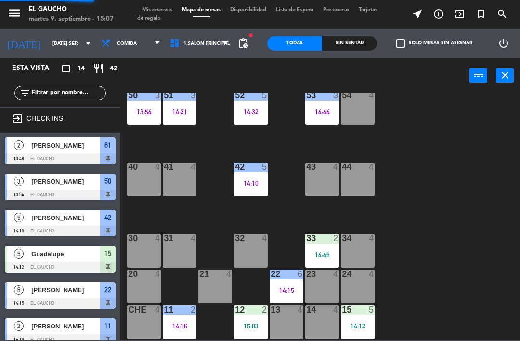
scroll to position [0, 0]
click at [322, 248] on div "33 2 14:45" at bounding box center [322, 251] width 34 height 34
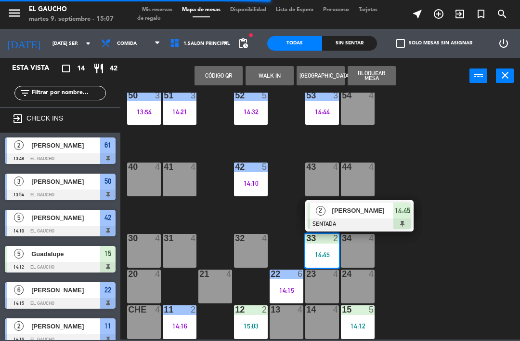
click at [349, 213] on span "[PERSON_NAME]" at bounding box center [363, 210] width 62 height 10
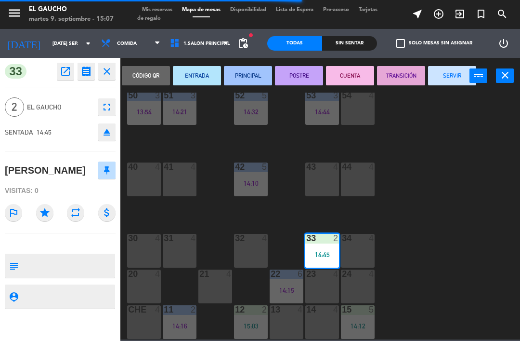
click at [255, 70] on button "PRINCIPAL" at bounding box center [248, 75] width 48 height 19
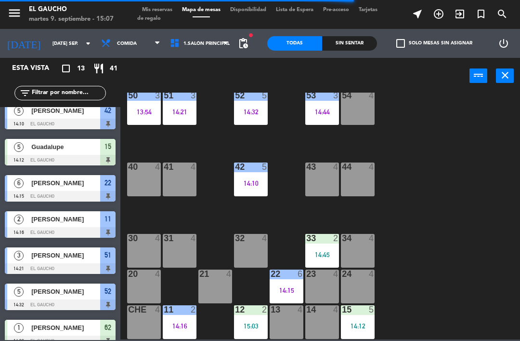
scroll to position [197, 0]
click at [362, 324] on div "14:12" at bounding box center [358, 325] width 34 height 7
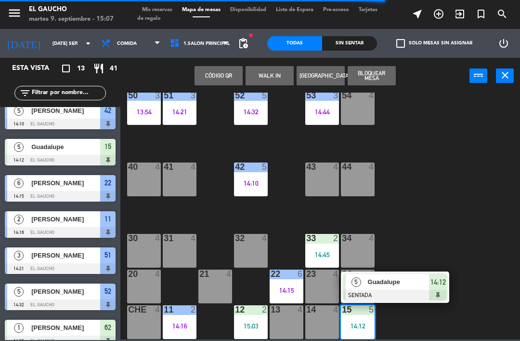
click at [373, 288] on div "Guadalupe" at bounding box center [398, 282] width 63 height 16
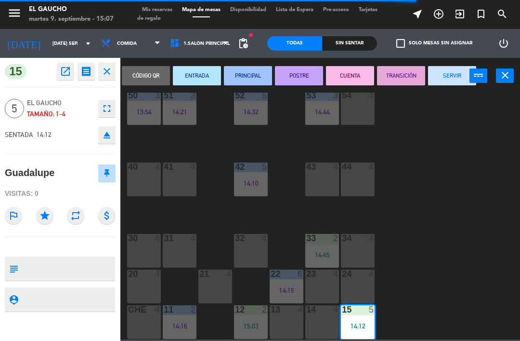
click at [254, 69] on button "PRINCIPAL" at bounding box center [248, 75] width 48 height 19
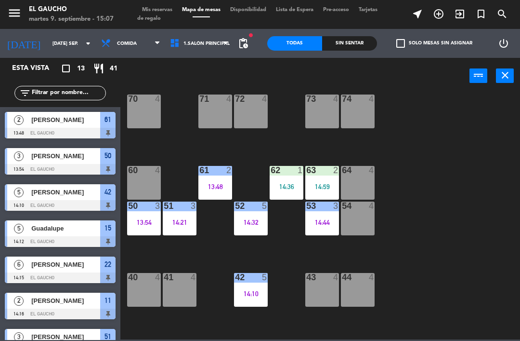
scroll to position [88, 0]
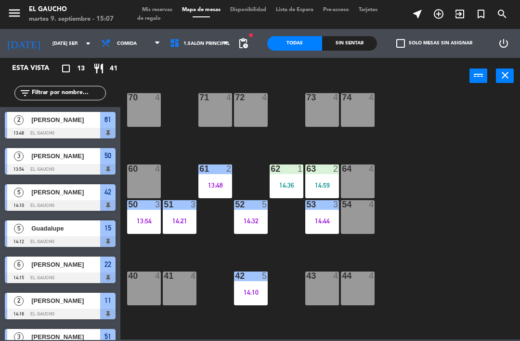
click at [223, 174] on div "61 2 13:48" at bounding box center [215, 181] width 34 height 34
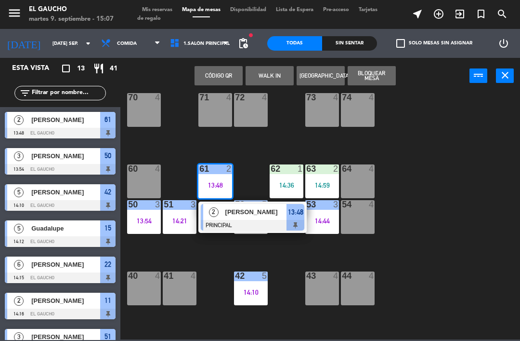
click at [248, 208] on span "[PERSON_NAME]" at bounding box center [256, 212] width 62 height 10
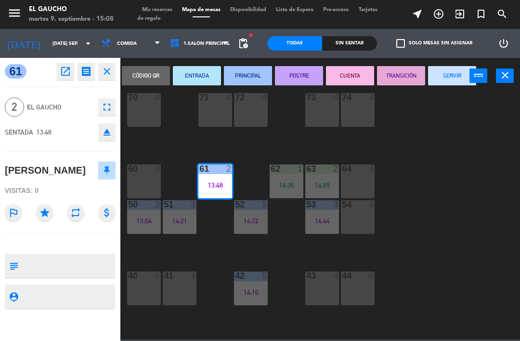
click at [452, 72] on button "SERVIR" at bounding box center [452, 75] width 48 height 19
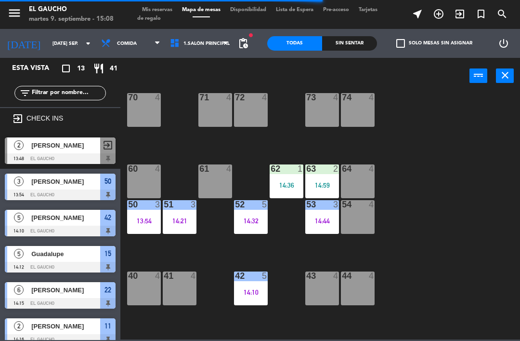
click at [301, 179] on div "62 1 14:36" at bounding box center [287, 181] width 34 height 34
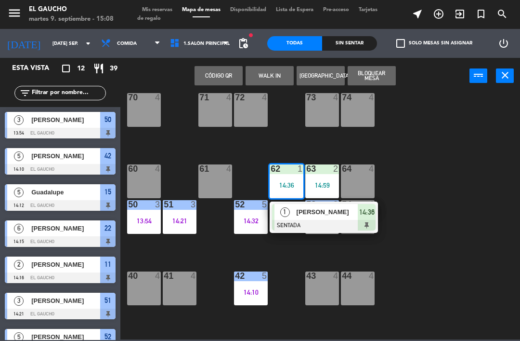
click at [308, 219] on div "[PERSON_NAME]" at bounding box center [327, 212] width 63 height 16
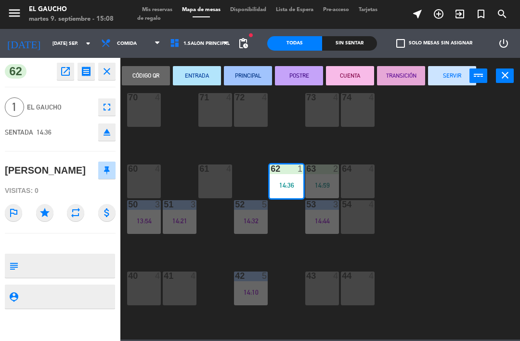
click at [252, 68] on button "PRINCIPAL" at bounding box center [248, 75] width 48 height 19
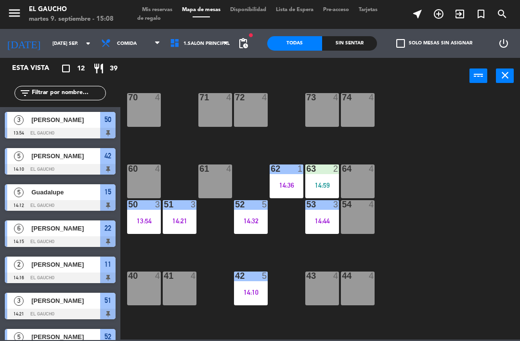
click at [330, 179] on div "63 2 14:59" at bounding box center [322, 181] width 34 height 34
click at [423, 108] on div "84 4 80 4 83 4 82 4 81 4 70 4 71 4 72 4 73 4 74 4 63 2 14:59 62 1 14:36 61 4 60…" at bounding box center [323, 215] width 394 height 247
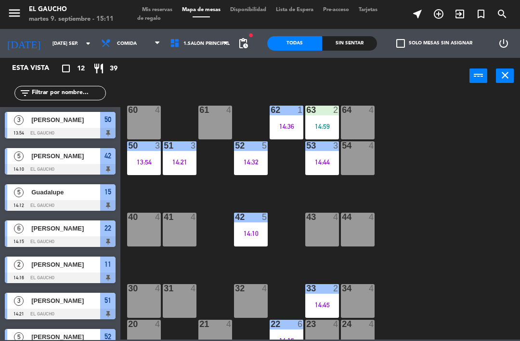
scroll to position [164, 0]
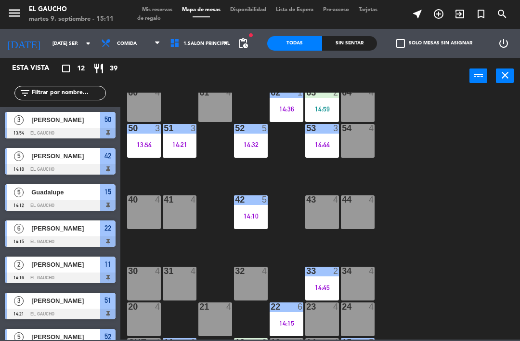
click at [181, 283] on div "31 4" at bounding box center [180, 283] width 34 height 34
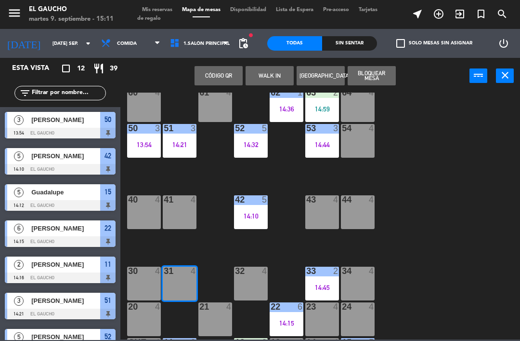
click at [258, 73] on button "WALK IN" at bounding box center [270, 75] width 48 height 19
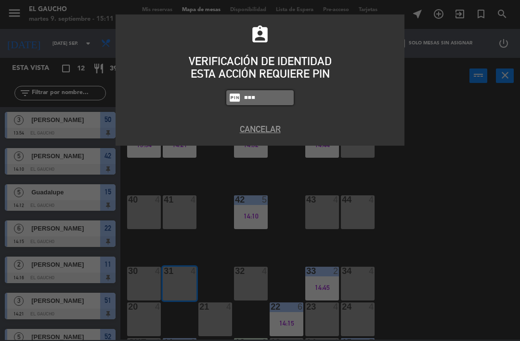
type input "0009"
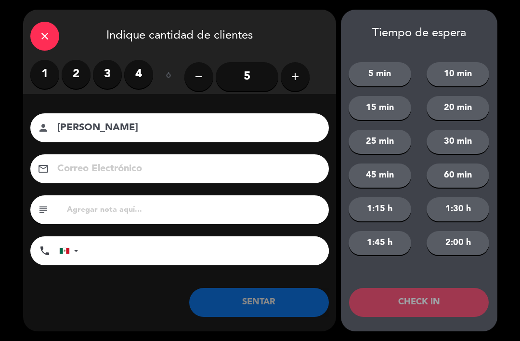
type input "[PERSON_NAME]"
click at [295, 77] on icon "add" at bounding box center [295, 77] width 12 height 12
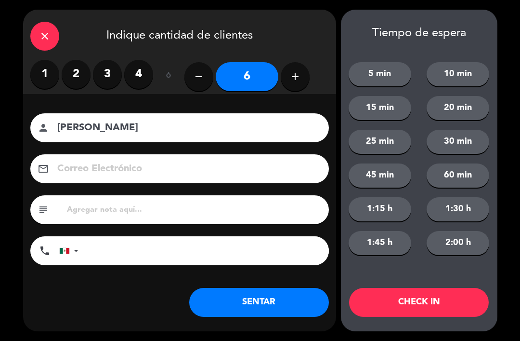
click at [296, 73] on icon "add" at bounding box center [295, 77] width 12 height 12
type input "7"
click at [229, 302] on button "SENTAR" at bounding box center [259, 302] width 140 height 29
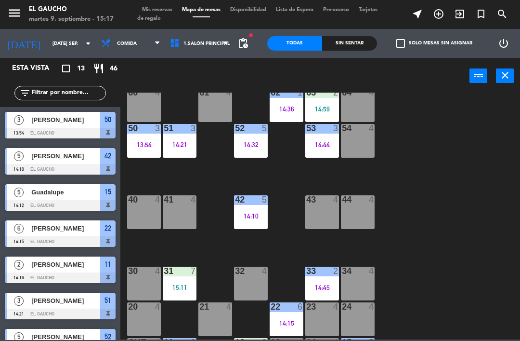
click at [357, 283] on div "34 4" at bounding box center [358, 283] width 34 height 34
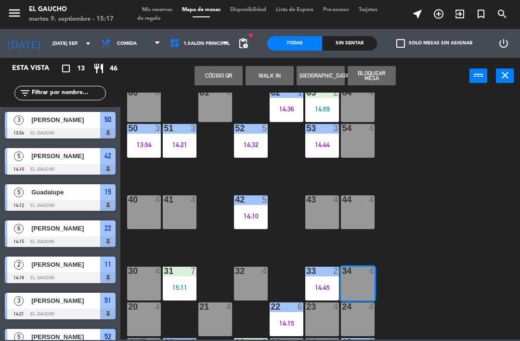
click at [265, 74] on button "WALK IN" at bounding box center [270, 75] width 48 height 19
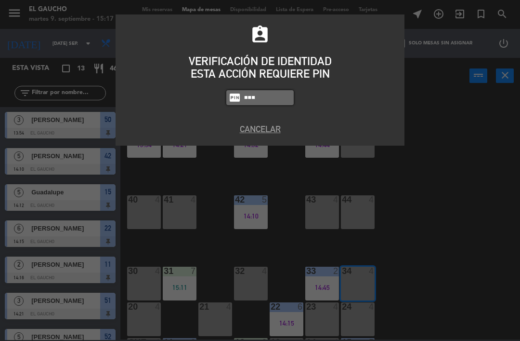
type input "0009"
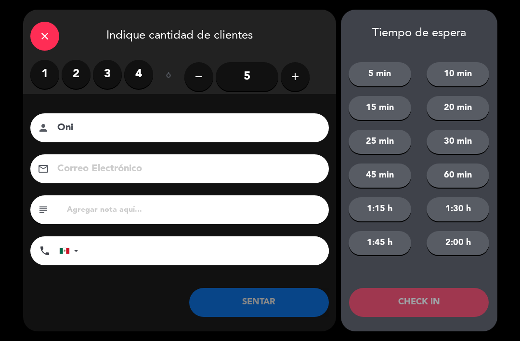
type input "Oni"
click at [45, 77] on label "1" at bounding box center [44, 74] width 29 height 29
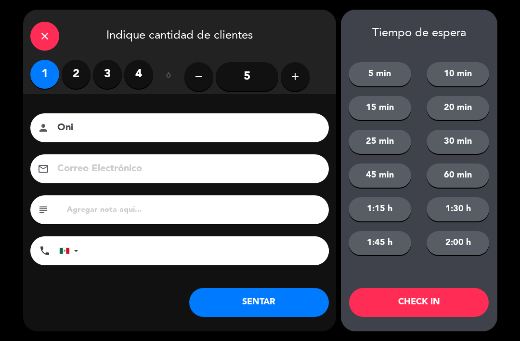
click at [241, 308] on button "SENTAR" at bounding box center [259, 302] width 140 height 29
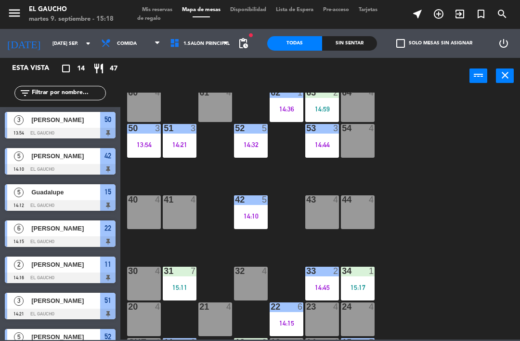
click at [248, 152] on div "52 5 14:32" at bounding box center [251, 141] width 34 height 34
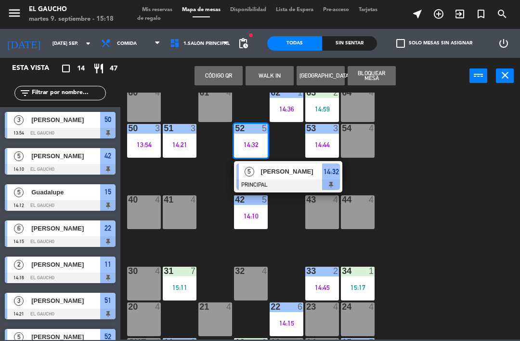
click at [275, 173] on span "[PERSON_NAME]" at bounding box center [292, 171] width 62 height 10
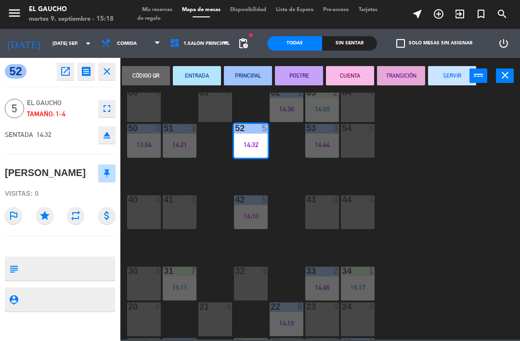
click at [450, 75] on button "SERVIR" at bounding box center [452, 75] width 48 height 19
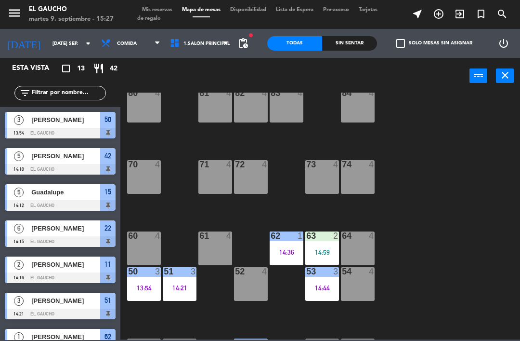
scroll to position [11, 0]
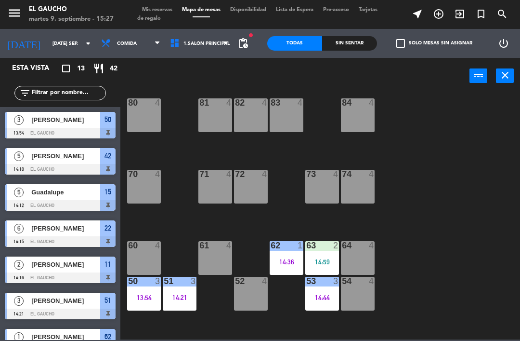
click at [210, 250] on div "61 4" at bounding box center [215, 246] width 34 height 10
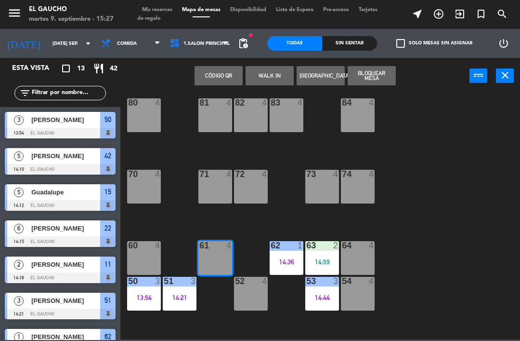
click at [261, 76] on button "WALK IN" at bounding box center [270, 75] width 48 height 19
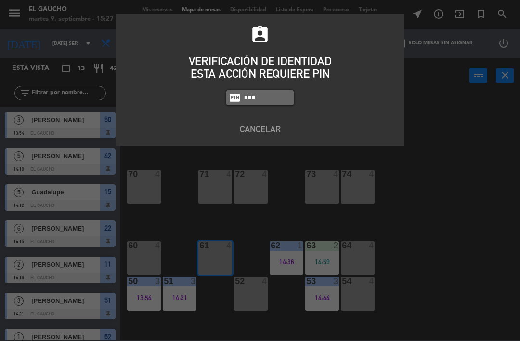
type input "0009"
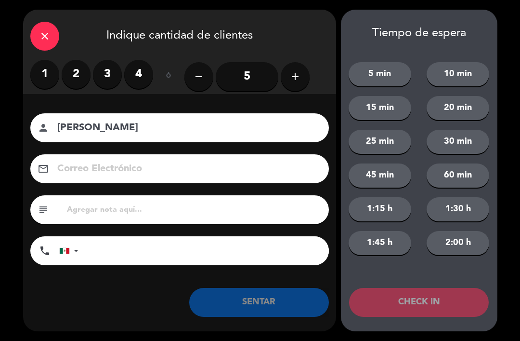
type input "[PERSON_NAME]"
click at [72, 70] on label "2" at bounding box center [76, 74] width 29 height 29
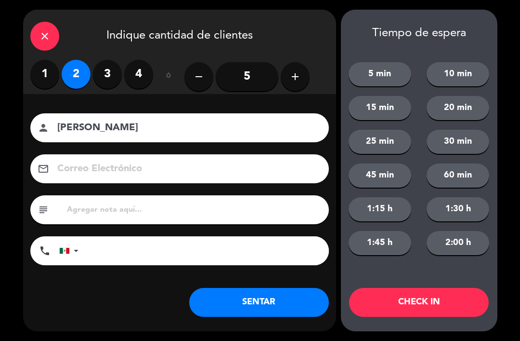
click at [281, 312] on button "SENTAR" at bounding box center [259, 302] width 140 height 29
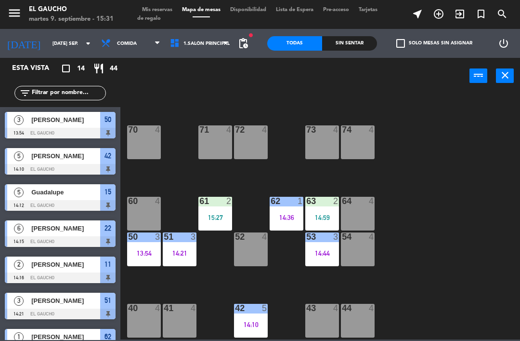
scroll to position [106, 0]
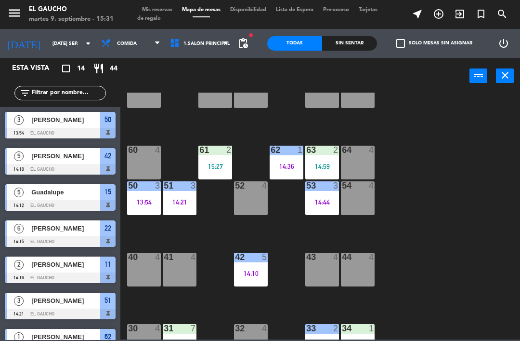
click at [354, 259] on div at bounding box center [358, 256] width 16 height 9
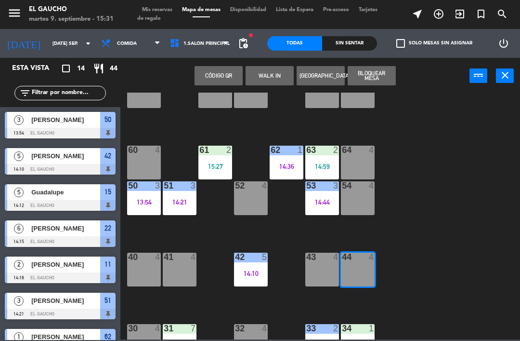
click at [279, 76] on button "WALK IN" at bounding box center [270, 75] width 48 height 19
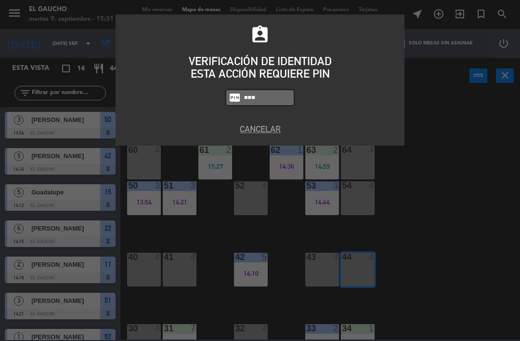
type input "0009"
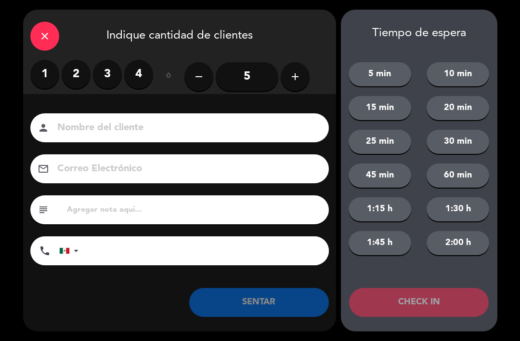
click at [80, 70] on label "2" at bounding box center [76, 74] width 29 height 29
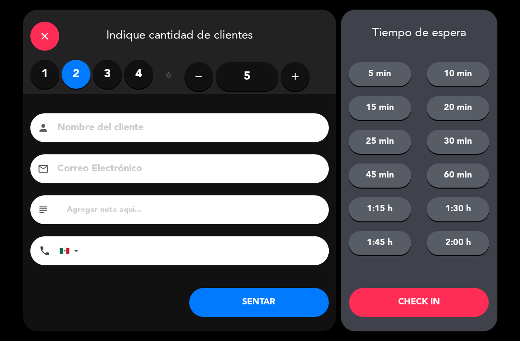
click at [251, 297] on button "SENTAR" at bounding box center [259, 302] width 140 height 29
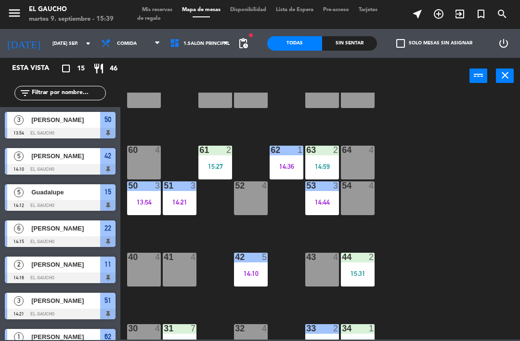
click at [363, 195] on div "54 4" at bounding box center [358, 198] width 34 height 34
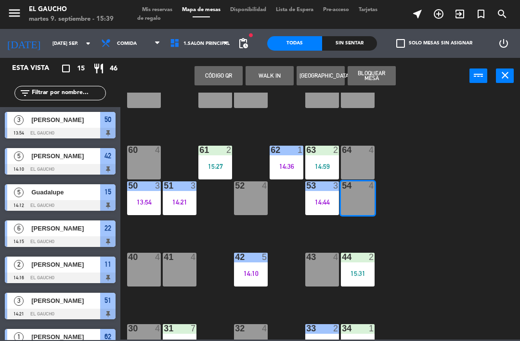
click at [263, 72] on button "WALK IN" at bounding box center [270, 75] width 48 height 19
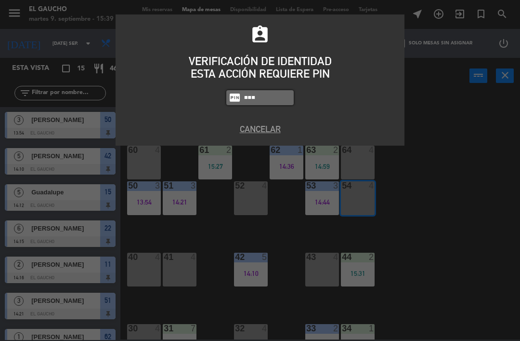
type input "0009"
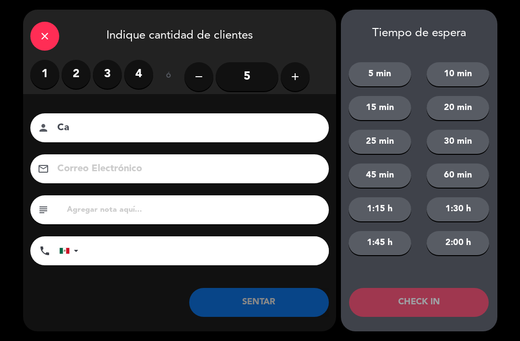
type input "C"
type input "Karina"
click at [83, 76] on label "2" at bounding box center [76, 74] width 29 height 29
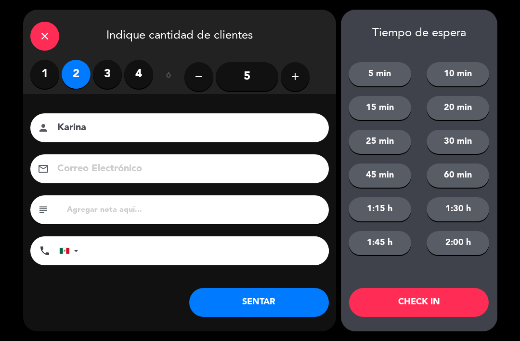
click at [307, 303] on button "SENTAR" at bounding box center [259, 302] width 140 height 29
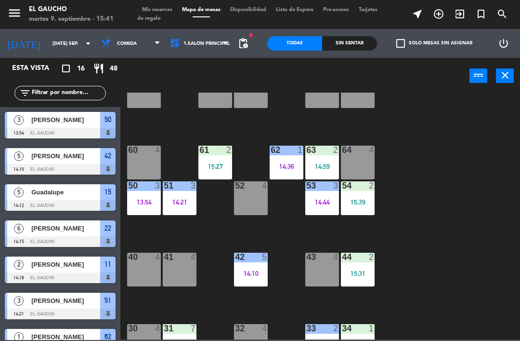
click at [358, 197] on div "54 2 15:39" at bounding box center [358, 198] width 34 height 34
click at [438, 177] on div "84 4 80 4 83 4 82 4 81 4 70 4 71 4 72 4 73 4 74 4 63 2 14:59 62 1 14:36 61 2 15…" at bounding box center [323, 215] width 394 height 247
click at [130, 196] on div "50 3 13:54" at bounding box center [144, 198] width 34 height 34
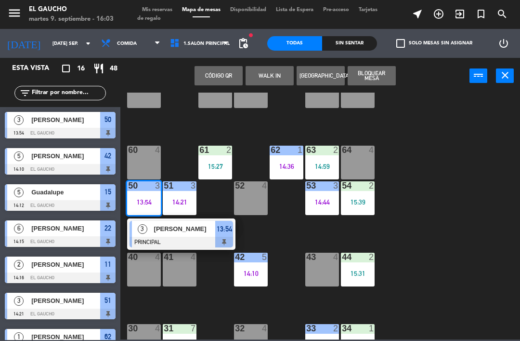
click at [161, 229] on span "[PERSON_NAME]" at bounding box center [185, 228] width 62 height 10
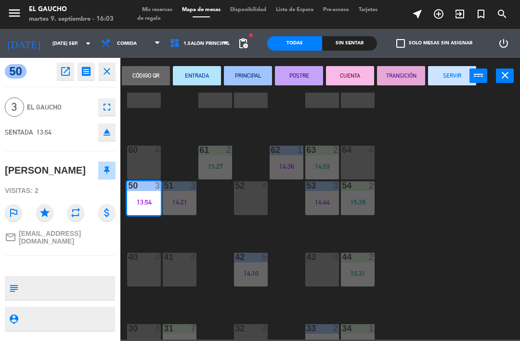
click at [457, 69] on button "SERVIR" at bounding box center [452, 75] width 48 height 19
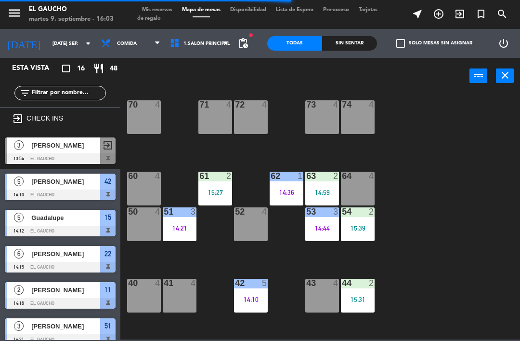
scroll to position [81, 0]
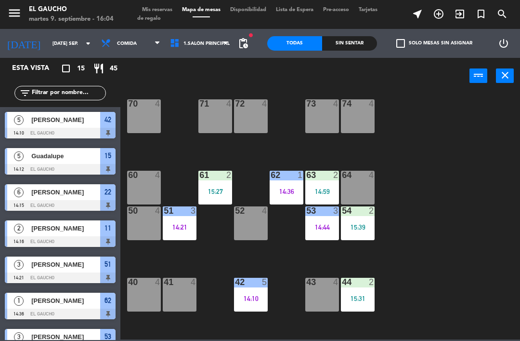
click at [315, 188] on div "14:59" at bounding box center [322, 191] width 34 height 7
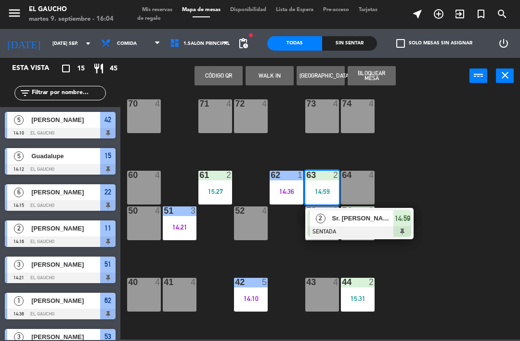
click at [351, 223] on div "Sr. [PERSON_NAME]" at bounding box center [362, 218] width 63 height 16
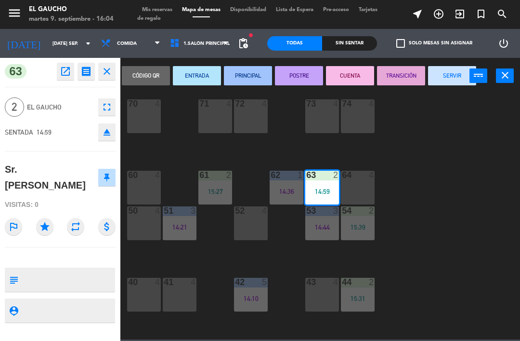
click at [452, 76] on button "SERVIR" at bounding box center [452, 75] width 48 height 19
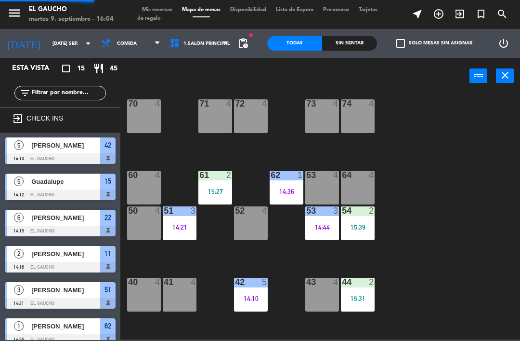
scroll to position [0, 0]
click at [326, 224] on div "14:44" at bounding box center [322, 226] width 34 height 7
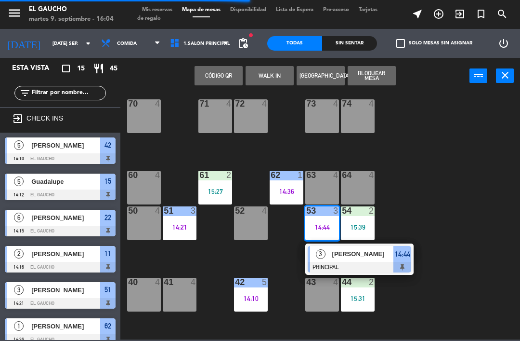
click at [349, 260] on div "[PERSON_NAME]" at bounding box center [362, 254] width 63 height 16
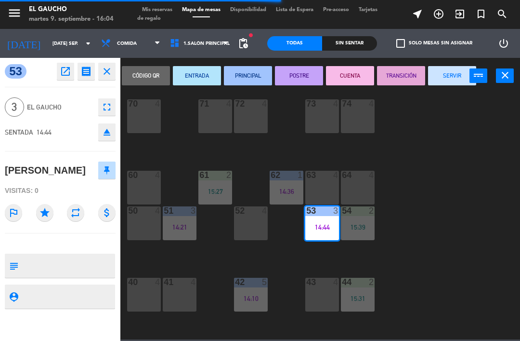
click at [451, 79] on button "SERVIR" at bounding box center [452, 75] width 48 height 19
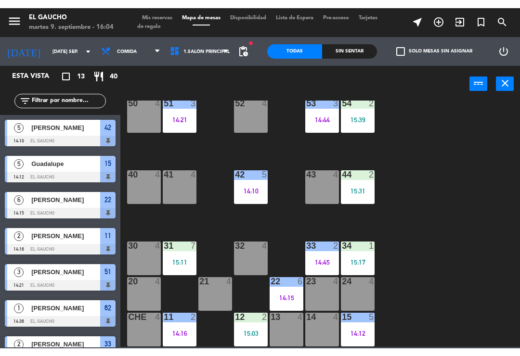
scroll to position [197, 0]
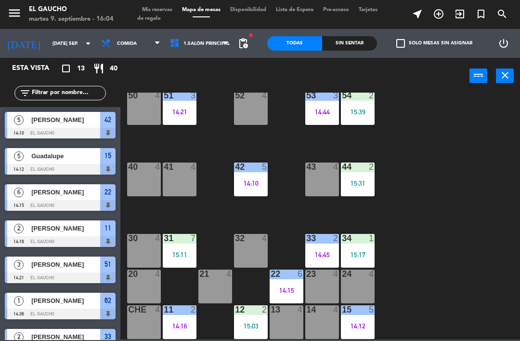
click at [182, 318] on div "11 2 14:16" at bounding box center [180, 322] width 34 height 34
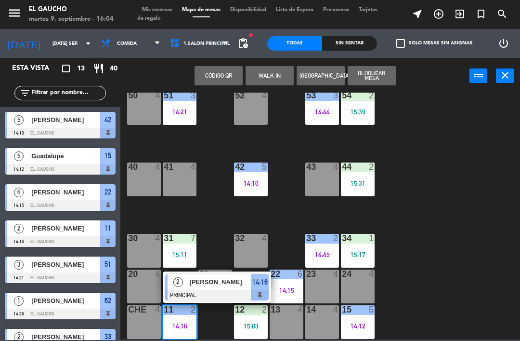
click at [221, 288] on div "[PERSON_NAME]" at bounding box center [220, 282] width 63 height 16
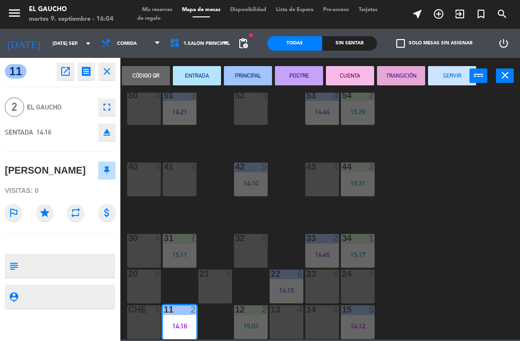
click at [454, 71] on button "SERVIR" at bounding box center [452, 75] width 48 height 19
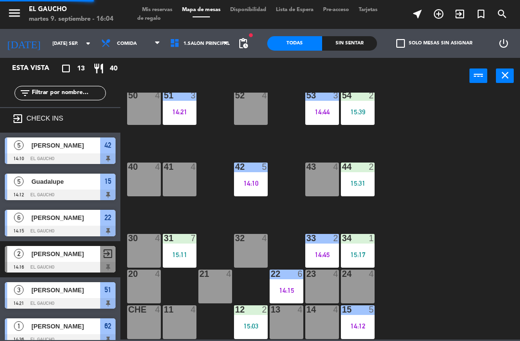
click at [185, 319] on div "11 4" at bounding box center [180, 322] width 34 height 34
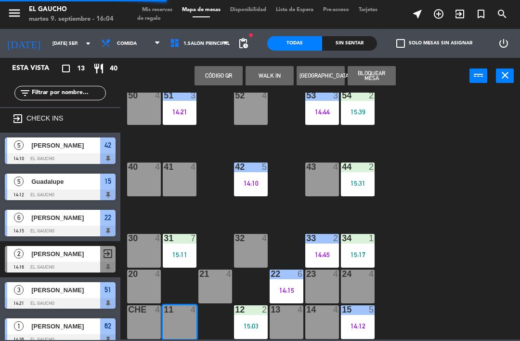
click at [281, 78] on button "WALK IN" at bounding box center [270, 75] width 48 height 19
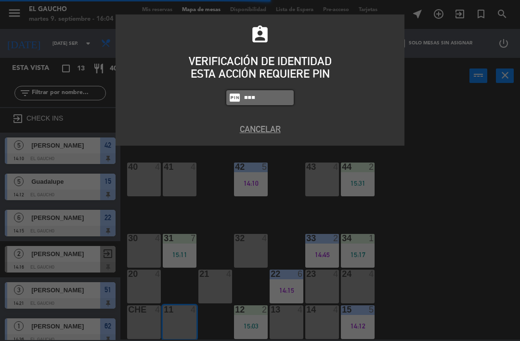
type input "0009"
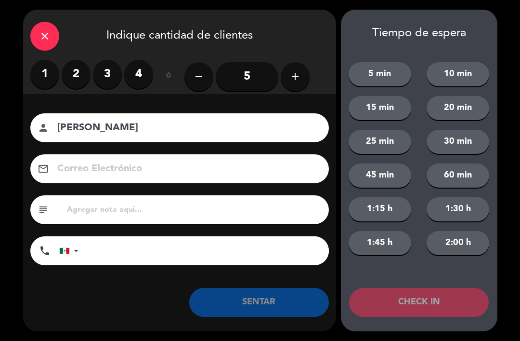
click at [79, 56] on div "close Indique cantidad de clientes" at bounding box center [179, 35] width 313 height 50
click at [82, 70] on label "2" at bounding box center [76, 74] width 29 height 29
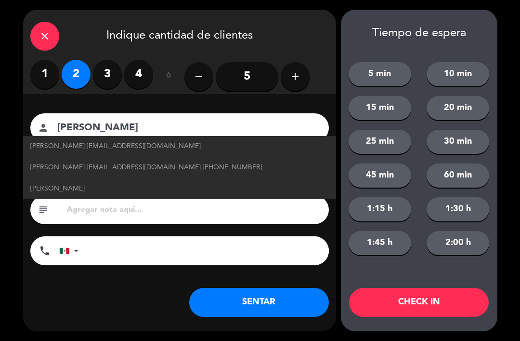
click at [153, 146] on link "[PERSON_NAME] [EMAIL_ADDRESS][DOMAIN_NAME]" at bounding box center [179, 146] width 299 height 11
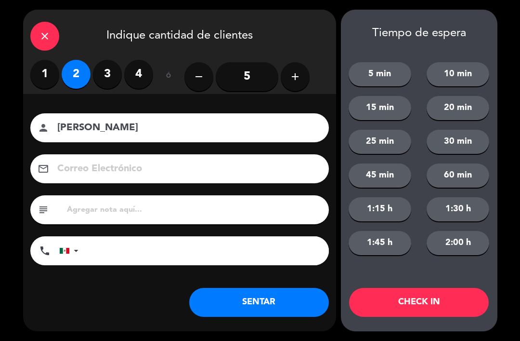
type input "[PERSON_NAME]"
type input "[PERSON_NAME][EMAIL_ADDRESS][DOMAIN_NAME]"
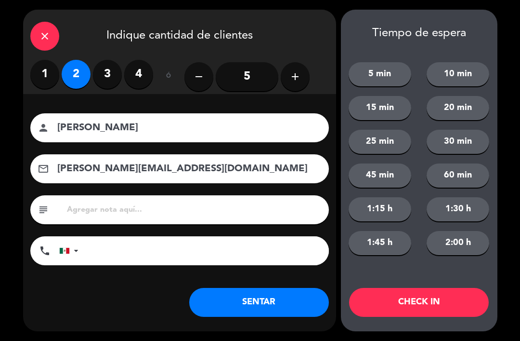
click at [258, 302] on button "SENTAR" at bounding box center [259, 302] width 140 height 29
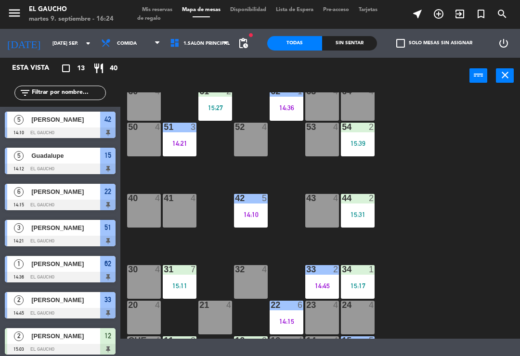
scroll to position [166, 0]
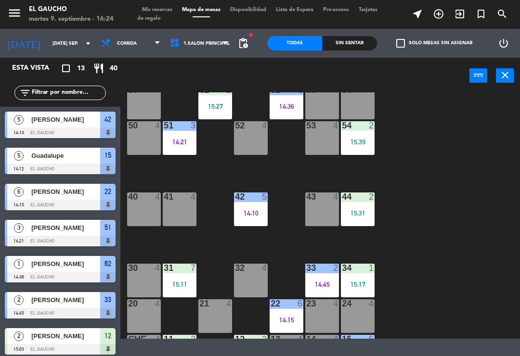
click at [359, 144] on div "15:39" at bounding box center [358, 142] width 34 height 7
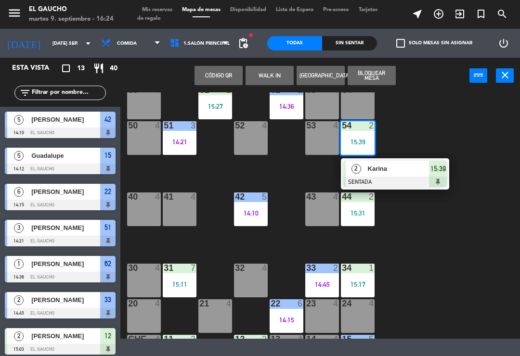
click at [376, 181] on div at bounding box center [395, 182] width 104 height 11
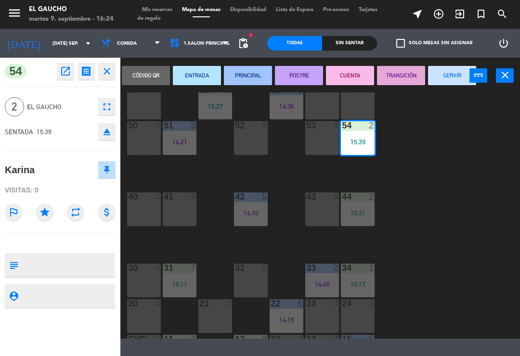
click at [462, 81] on button "SERVIR" at bounding box center [452, 75] width 48 height 19
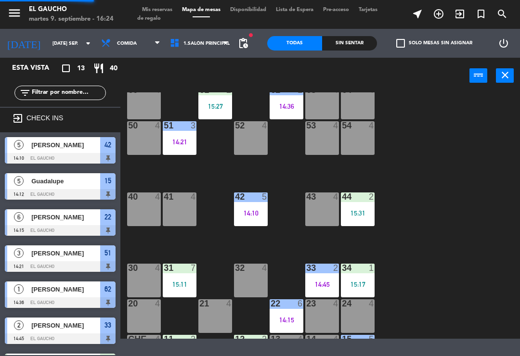
scroll to position [105, 0]
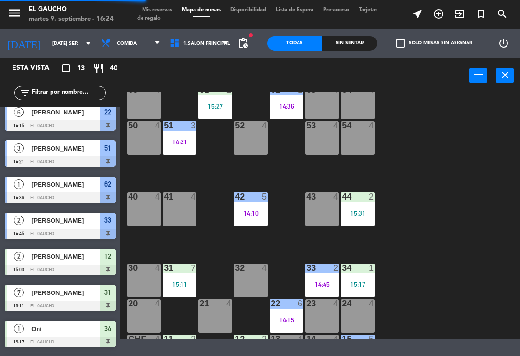
click at [249, 149] on div "52 4" at bounding box center [251, 138] width 34 height 34
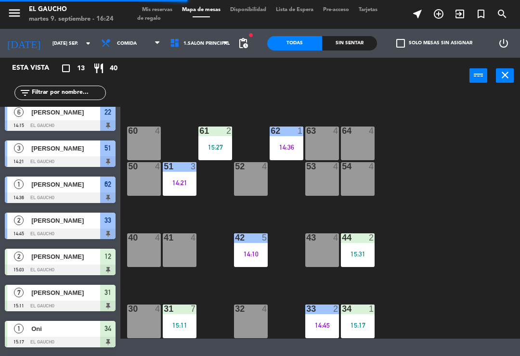
scroll to position [126, 0]
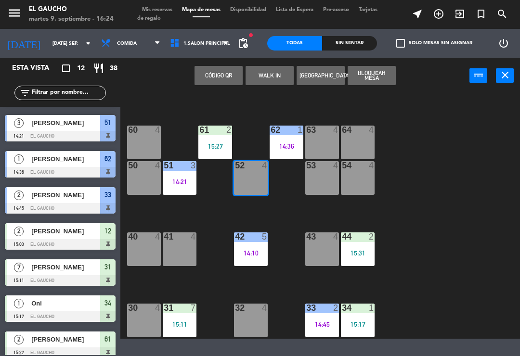
click at [260, 72] on button "WALK IN" at bounding box center [270, 75] width 48 height 19
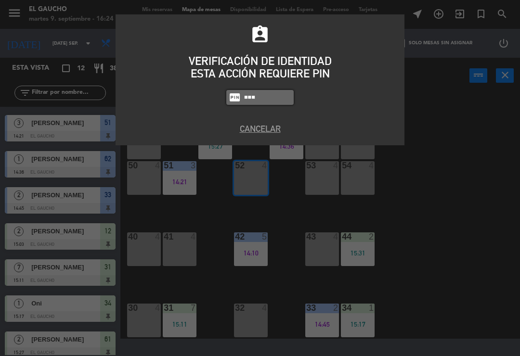
type input "0009"
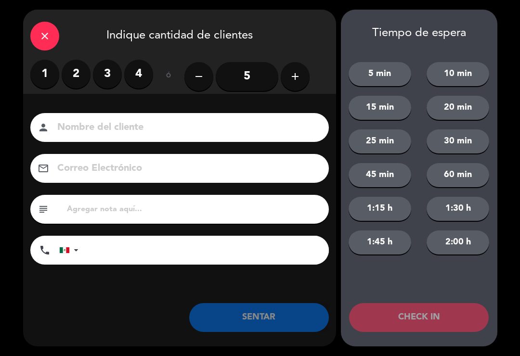
click at [248, 73] on input "5" at bounding box center [247, 76] width 63 height 29
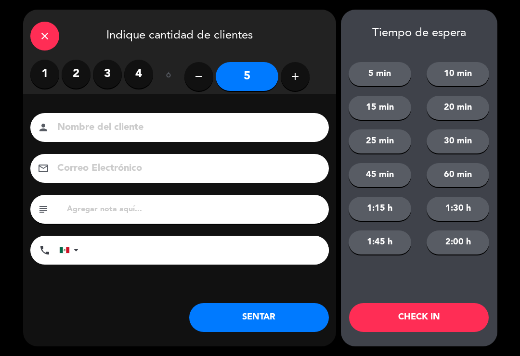
click at [241, 332] on button "SENTAR" at bounding box center [259, 317] width 140 height 29
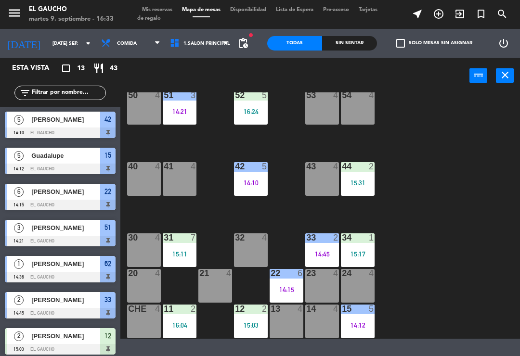
scroll to position [197, 0]
click at [279, 289] on div "14:15" at bounding box center [287, 290] width 34 height 7
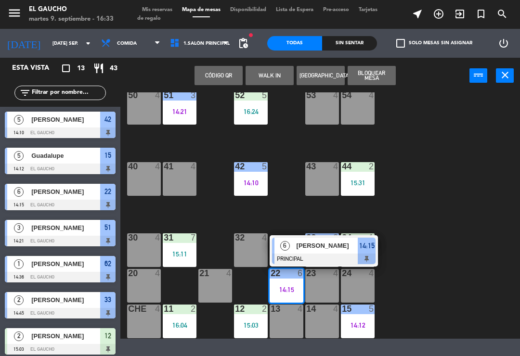
click at [318, 250] on span "[PERSON_NAME]" at bounding box center [328, 246] width 62 height 10
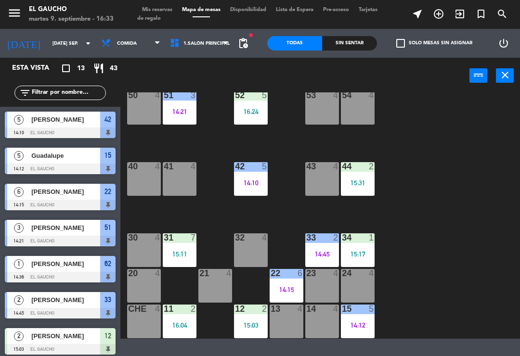
click at [287, 288] on div "14:15" at bounding box center [287, 290] width 34 height 7
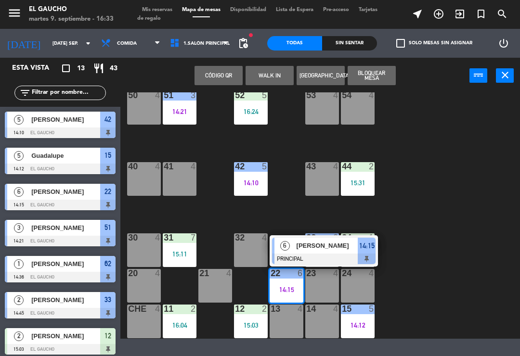
click at [326, 248] on span "[PERSON_NAME]" at bounding box center [328, 246] width 62 height 10
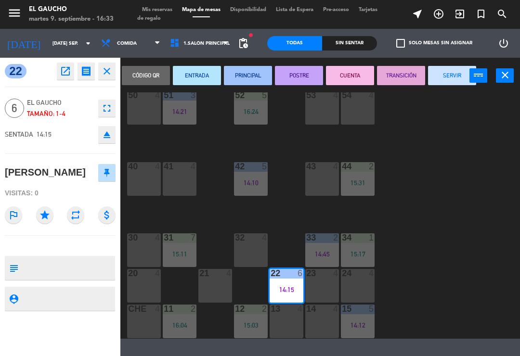
click at [457, 77] on button "SERVIR" at bounding box center [452, 75] width 48 height 19
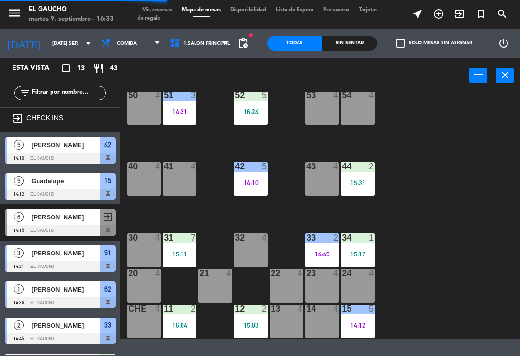
click at [322, 256] on div "14:45" at bounding box center [322, 254] width 34 height 7
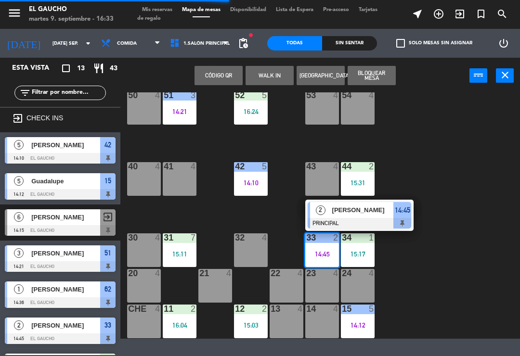
click at [368, 215] on span "[PERSON_NAME]" at bounding box center [363, 210] width 62 height 10
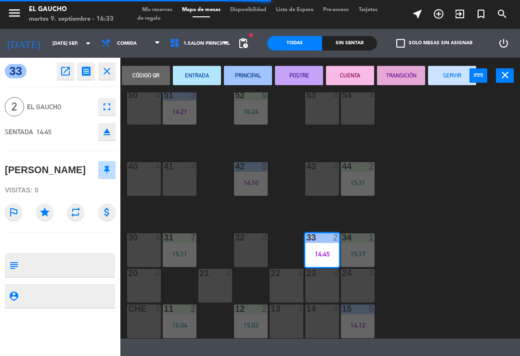
click at [448, 71] on button "SERVIR" at bounding box center [452, 75] width 48 height 19
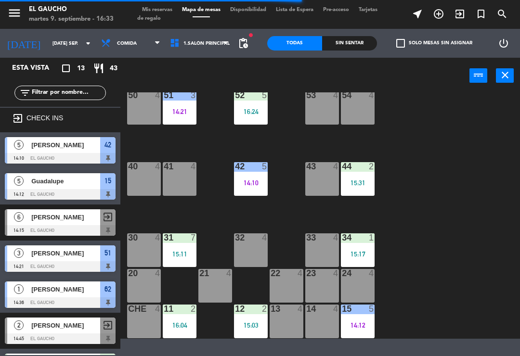
click at [324, 294] on div "23 4" at bounding box center [322, 286] width 34 height 34
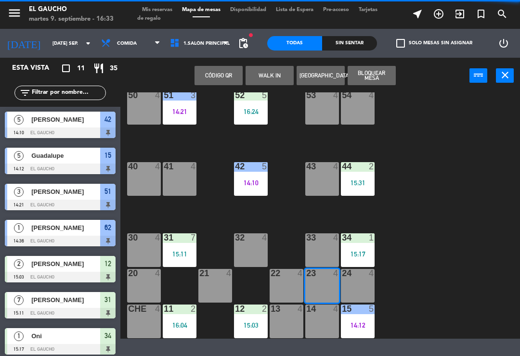
click at [271, 78] on button "WALK IN" at bounding box center [270, 75] width 48 height 19
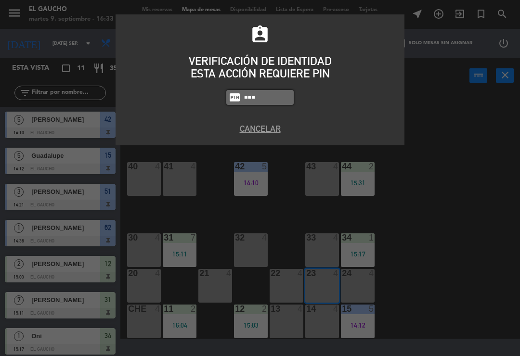
type input "0009"
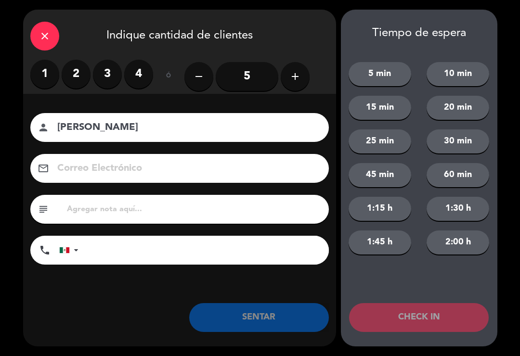
type input "[PERSON_NAME]"
click at [71, 66] on label "2" at bounding box center [76, 74] width 29 height 29
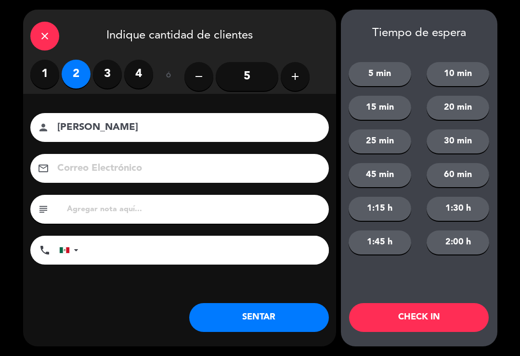
click at [226, 318] on button "SENTAR" at bounding box center [259, 317] width 140 height 29
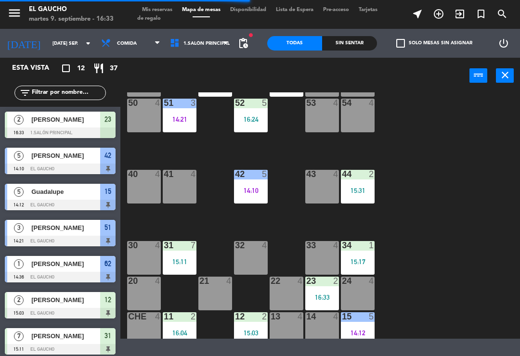
scroll to position [190, 0]
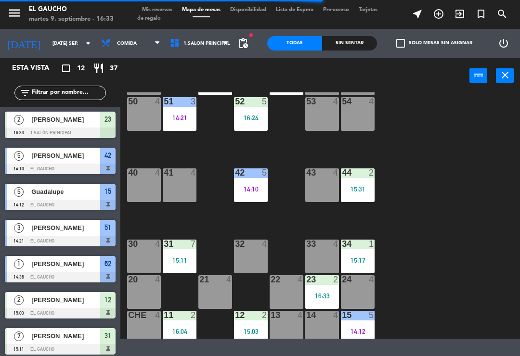
click at [172, 190] on div "41 4" at bounding box center [180, 186] width 34 height 34
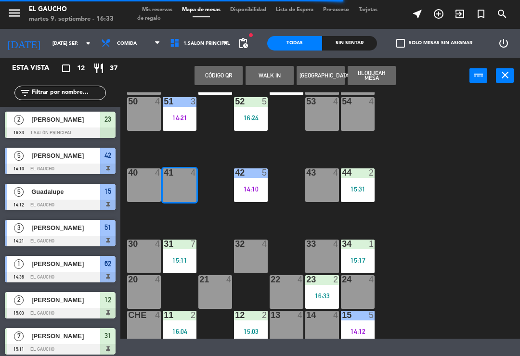
click at [257, 77] on button "WALK IN" at bounding box center [270, 75] width 48 height 19
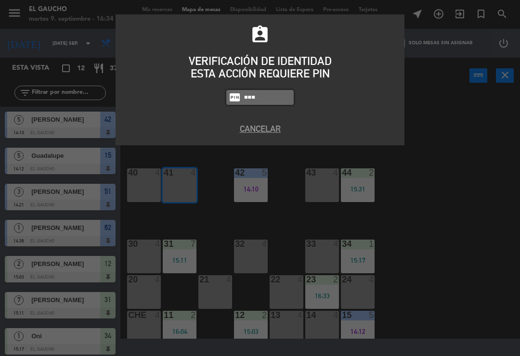
type input "0009"
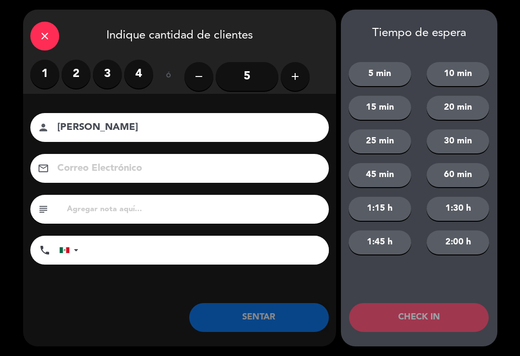
type input "[PERSON_NAME]"
click at [109, 75] on label "3" at bounding box center [107, 74] width 29 height 29
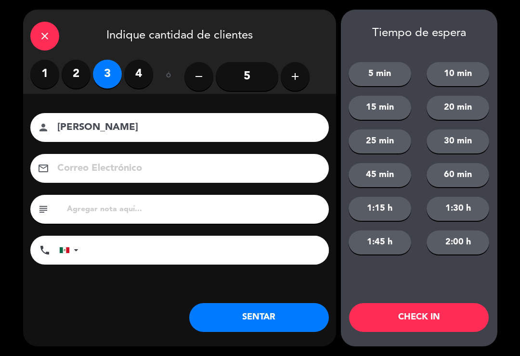
click at [256, 310] on button "SENTAR" at bounding box center [259, 317] width 140 height 29
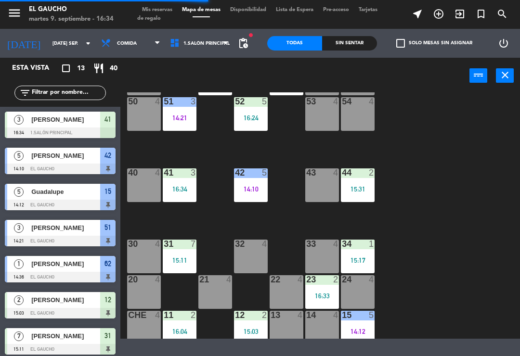
click at [258, 186] on div "14:10" at bounding box center [251, 189] width 34 height 7
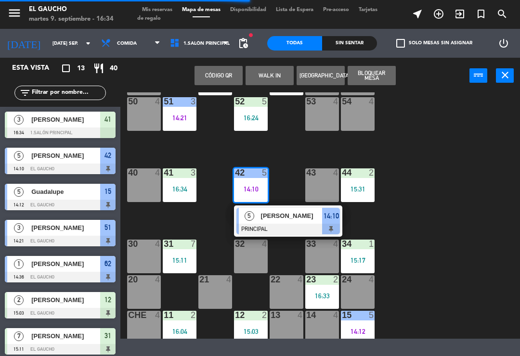
click at [287, 218] on span "[PERSON_NAME]" at bounding box center [292, 216] width 62 height 10
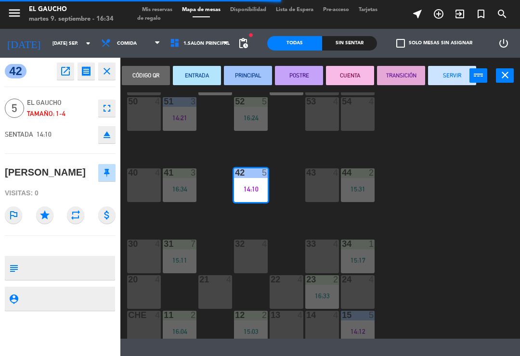
click at [454, 85] on button "SERVIR" at bounding box center [452, 75] width 48 height 19
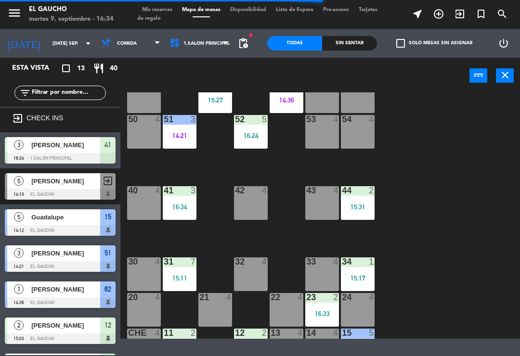
scroll to position [174, 0]
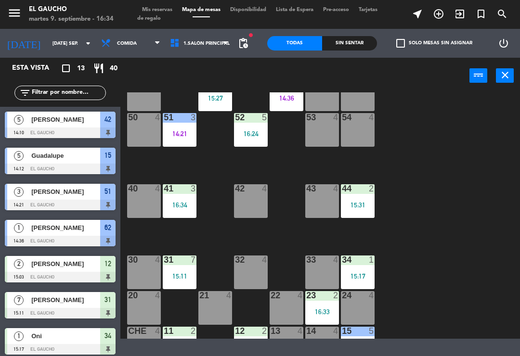
click at [351, 200] on div "44 2 15:31" at bounding box center [358, 201] width 34 height 34
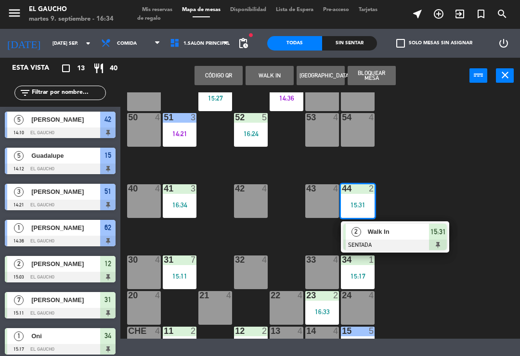
click at [372, 237] on span "Walk In" at bounding box center [399, 232] width 62 height 10
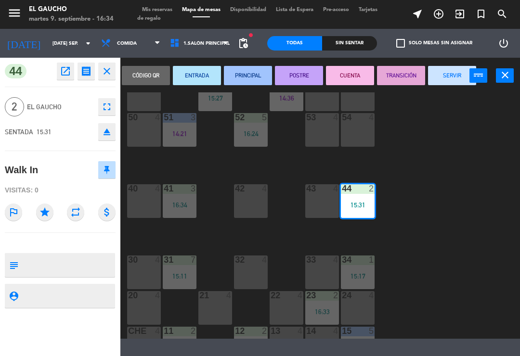
click at [339, 78] on button "CUENTA" at bounding box center [350, 75] width 48 height 19
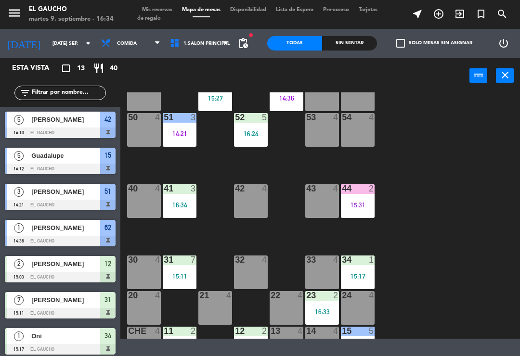
scroll to position [197, 0]
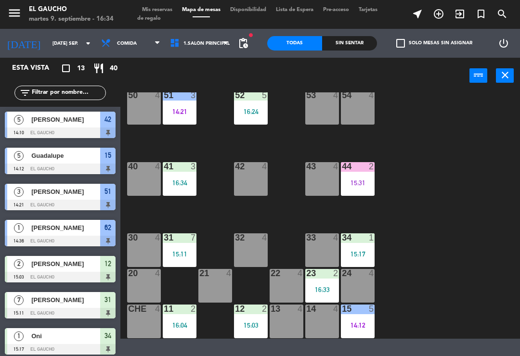
click at [346, 255] on div "15:17" at bounding box center [358, 254] width 34 height 7
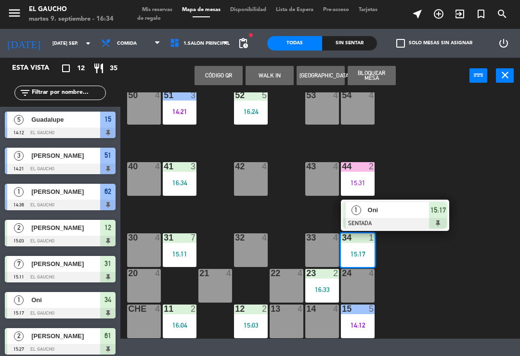
click at [473, 157] on div "84 4 80 4 83 4 82 4 81 4 70 4 71 4 72 4 73 4 74 4 63 4 62 1 14:36 61 2 15:27 60…" at bounding box center [323, 215] width 394 height 247
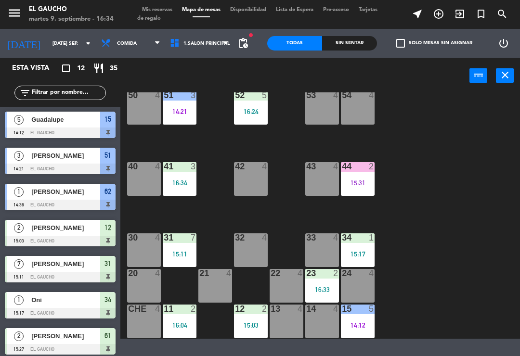
click at [363, 251] on div "15:17" at bounding box center [358, 254] width 34 height 7
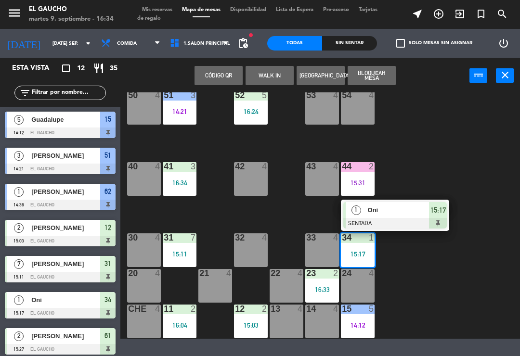
click at [400, 221] on div at bounding box center [395, 223] width 104 height 11
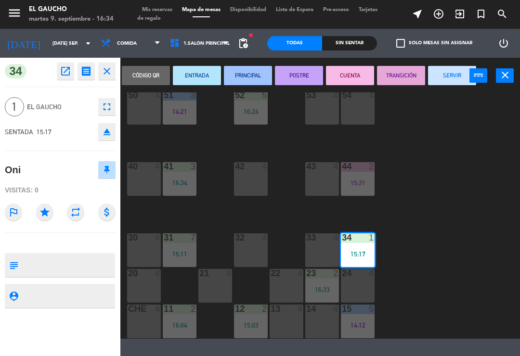
click at [449, 92] on div "Código qr ENTRADA PRINCIPAL POSTRE CUENTA TRANSICIÓN SERVIR power_input close" at bounding box center [298, 76] width 357 height 37
click at [459, 78] on button "SERVIR" at bounding box center [452, 75] width 48 height 19
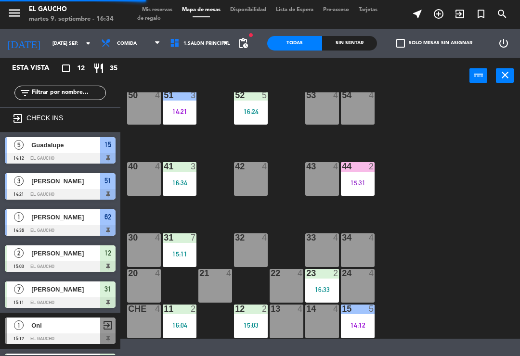
click at [352, 258] on div "34 4" at bounding box center [358, 251] width 34 height 34
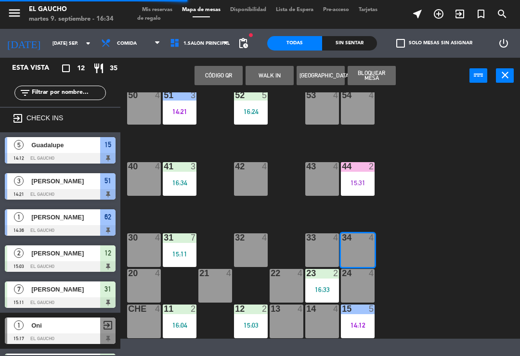
click at [282, 77] on button "WALK IN" at bounding box center [270, 75] width 48 height 19
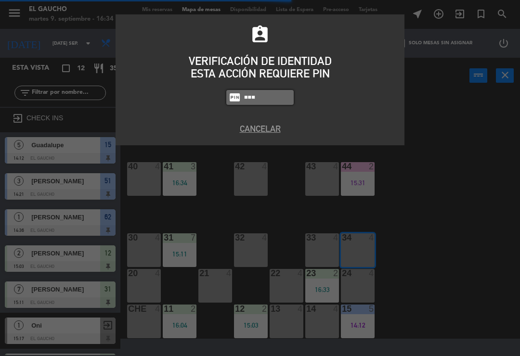
type input "0009"
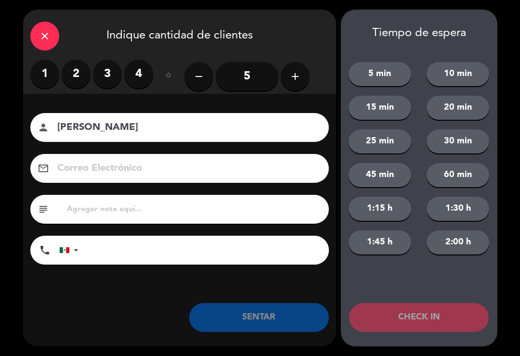
type input "[PERSON_NAME]"
click at [78, 73] on label "2" at bounding box center [76, 74] width 29 height 29
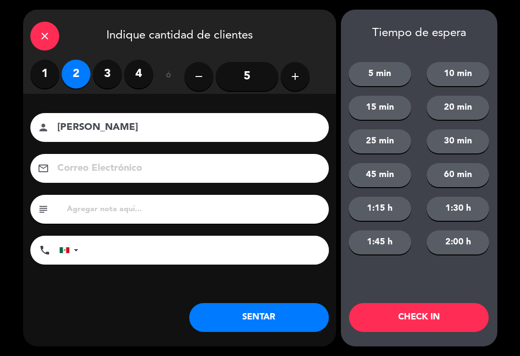
click at [212, 314] on button "SENTAR" at bounding box center [259, 317] width 140 height 29
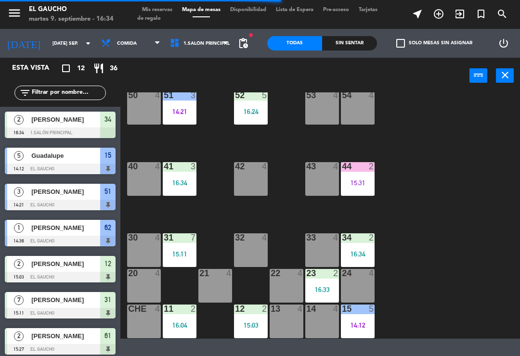
click at [370, 330] on div "15 5 14:12" at bounding box center [358, 322] width 34 height 34
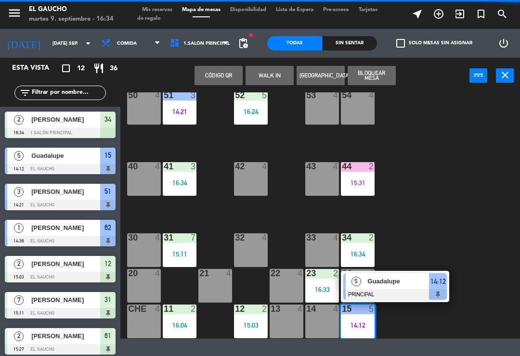
click at [389, 287] on div "Guadalupe" at bounding box center [398, 282] width 63 height 16
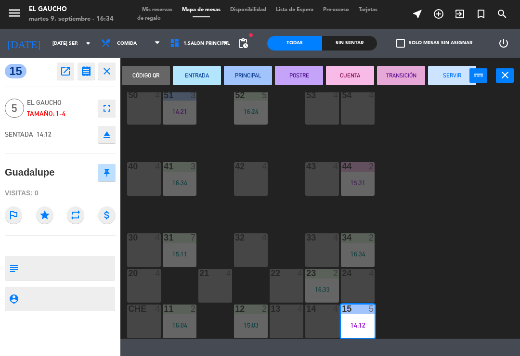
click at [455, 71] on button "SERVIR" at bounding box center [452, 75] width 48 height 19
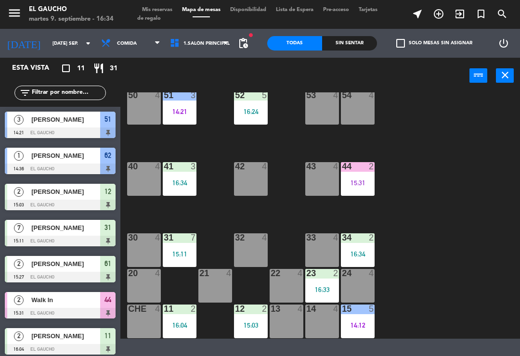
click at [287, 329] on div "13 4" at bounding box center [287, 322] width 34 height 34
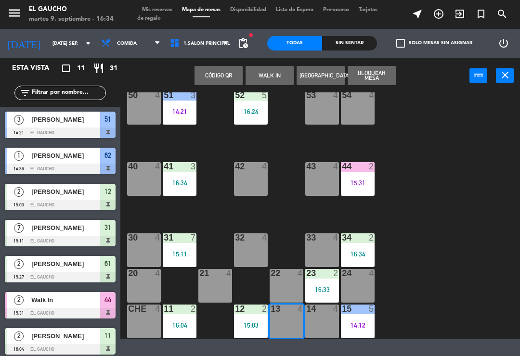
click at [279, 73] on button "WALK IN" at bounding box center [270, 75] width 48 height 19
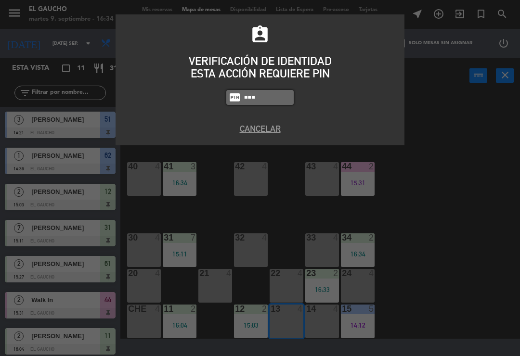
type input "0009"
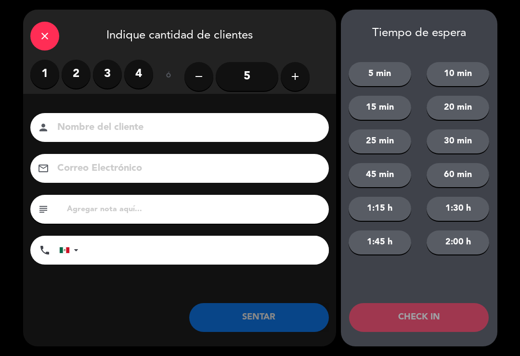
click at [76, 69] on label "2" at bounding box center [76, 74] width 29 height 29
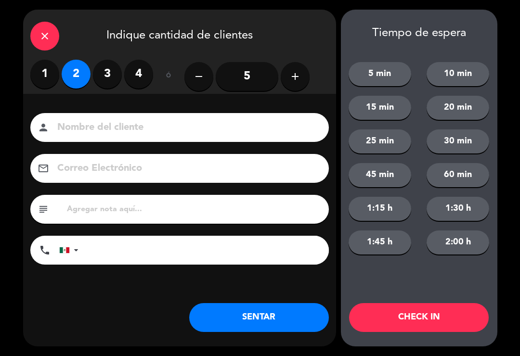
click at [225, 330] on button "SENTAR" at bounding box center [259, 317] width 140 height 29
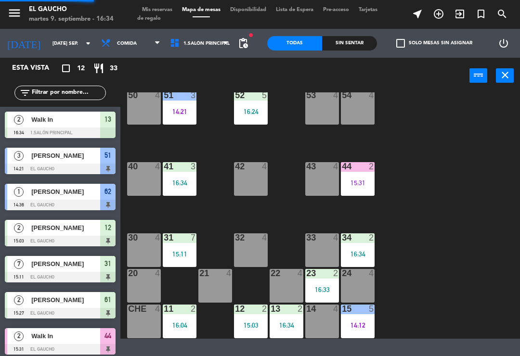
click at [177, 326] on div "16:04" at bounding box center [180, 325] width 34 height 7
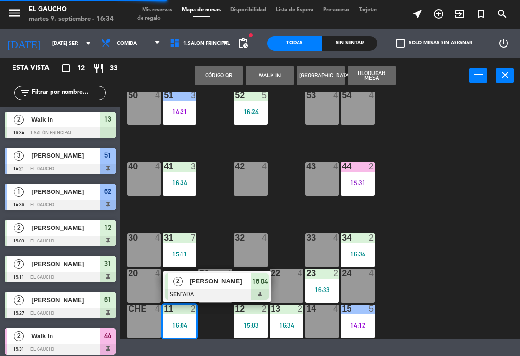
click at [217, 289] on div at bounding box center [217, 294] width 104 height 11
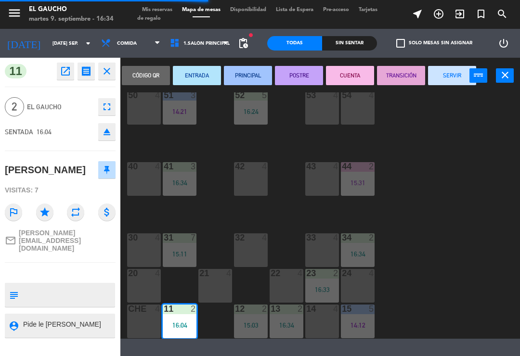
click at [240, 71] on button "PRINCIPAL" at bounding box center [248, 75] width 48 height 19
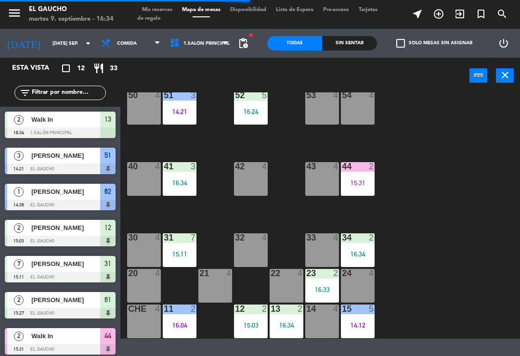
click at [252, 326] on div "15:03" at bounding box center [251, 325] width 34 height 7
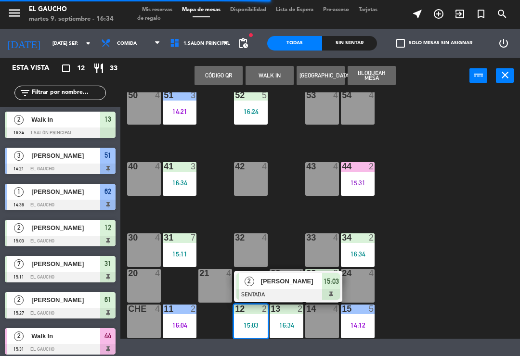
click at [276, 285] on span "[PERSON_NAME]" at bounding box center [292, 281] width 62 height 10
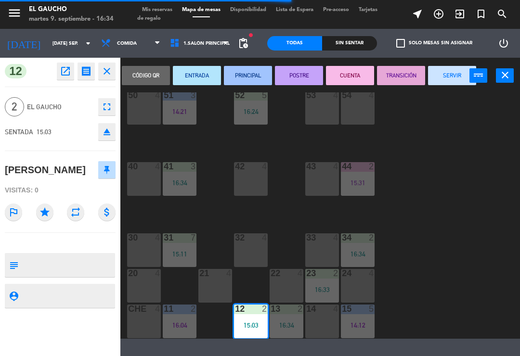
click at [254, 69] on button "PRINCIPAL" at bounding box center [248, 75] width 48 height 19
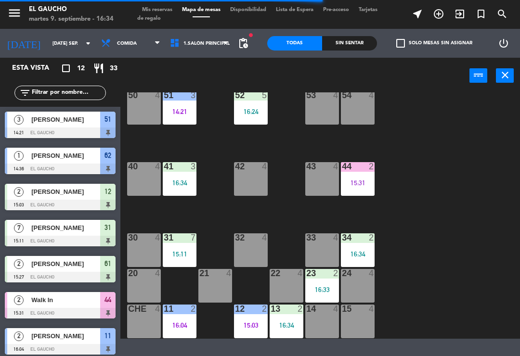
click at [281, 322] on div "16:34" at bounding box center [287, 325] width 34 height 7
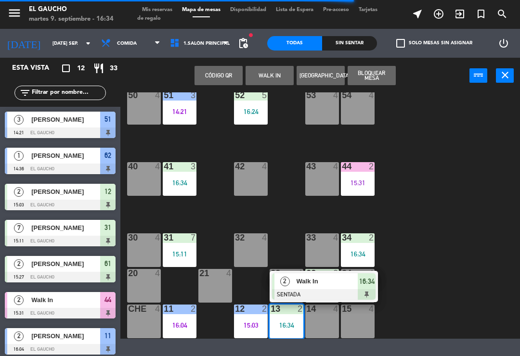
click at [300, 291] on div at bounding box center [324, 294] width 104 height 11
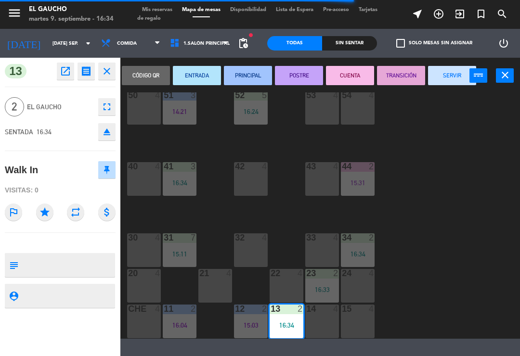
click at [245, 69] on button "PRINCIPAL" at bounding box center [248, 75] width 48 height 19
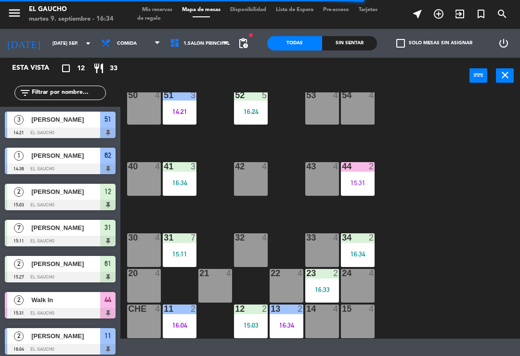
scroll to position [120, 0]
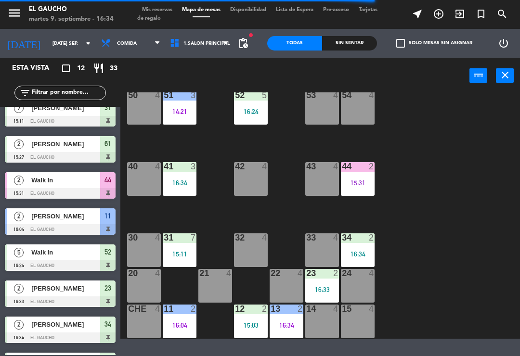
click at [315, 280] on div "23 2 16:33" at bounding box center [322, 286] width 34 height 34
click at [356, 260] on div "34 2 16:34" at bounding box center [358, 251] width 34 height 34
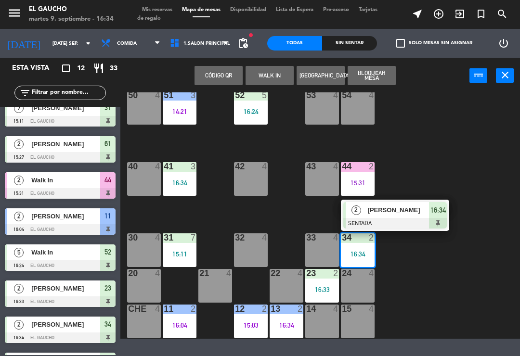
click at [369, 214] on span "[PERSON_NAME]" at bounding box center [399, 210] width 62 height 10
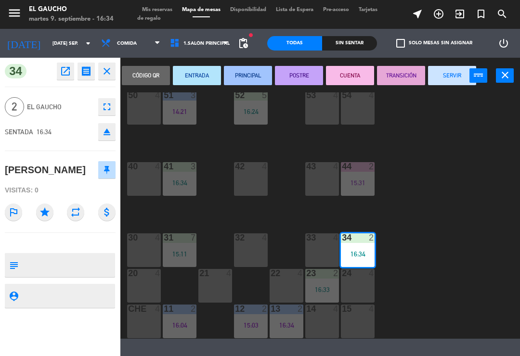
click at [193, 72] on button "ENTRADA" at bounding box center [197, 75] width 48 height 19
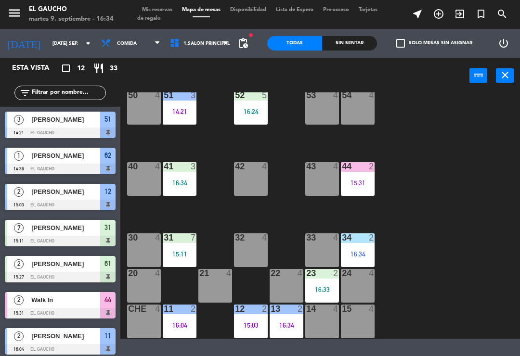
scroll to position [48, 0]
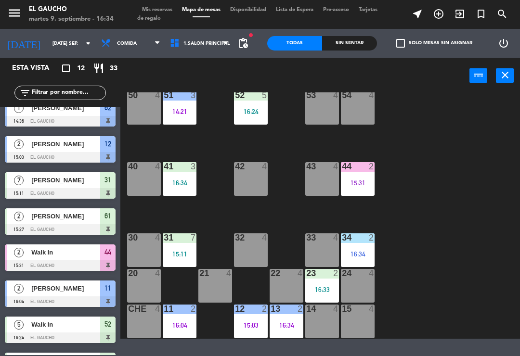
click at [176, 246] on div "31 7 15:11" at bounding box center [180, 251] width 34 height 34
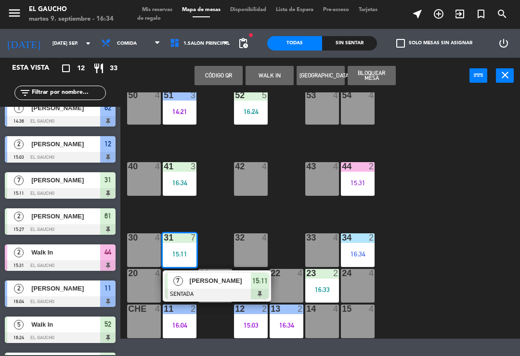
click at [209, 291] on div at bounding box center [217, 294] width 104 height 11
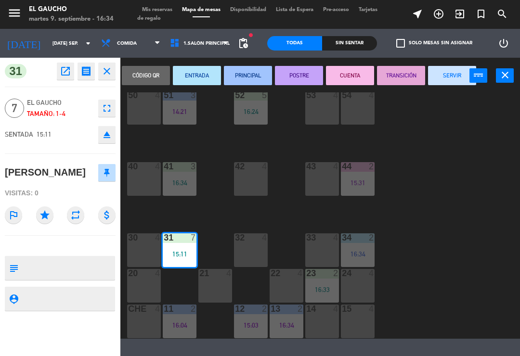
click at [293, 76] on button "POSTRE" at bounding box center [299, 75] width 48 height 19
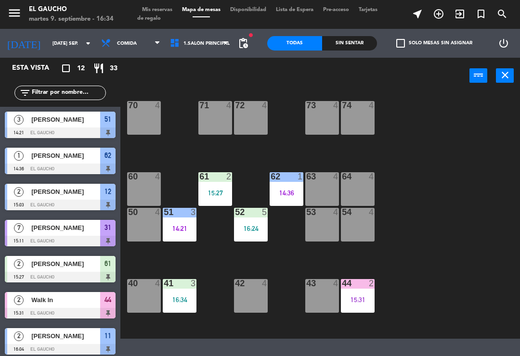
scroll to position [79, 0]
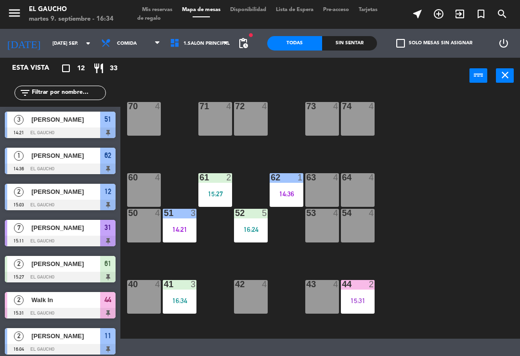
click at [206, 187] on div "61 2 15:27" at bounding box center [215, 190] width 34 height 34
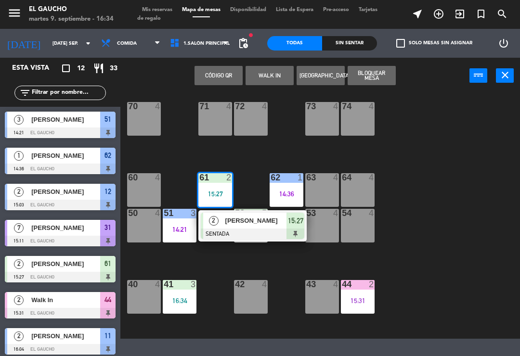
click at [245, 226] on span "[PERSON_NAME]" at bounding box center [256, 221] width 62 height 10
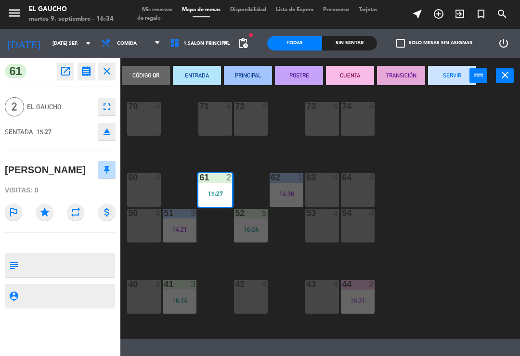
click at [241, 73] on button "PRINCIPAL" at bounding box center [248, 75] width 48 height 19
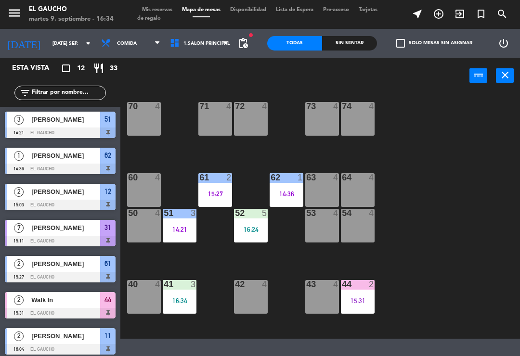
click at [250, 226] on div "16:24" at bounding box center [251, 229] width 34 height 7
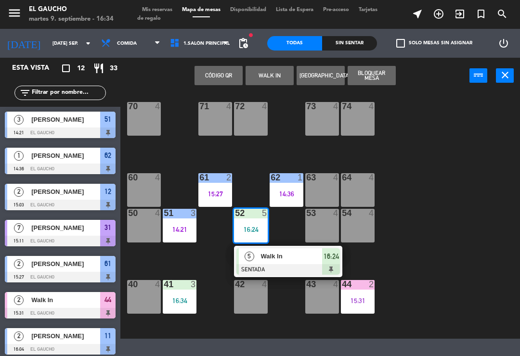
click at [261, 248] on div "5 Walk In SENTADA 16:24" at bounding box center [288, 261] width 108 height 31
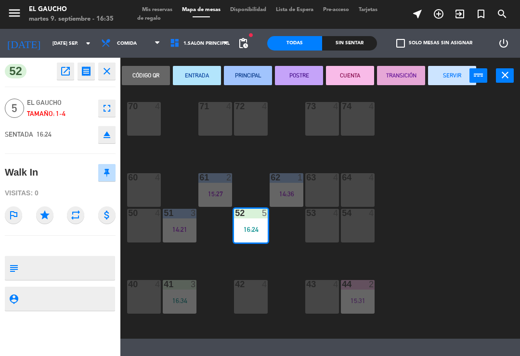
click at [230, 80] on button "PRINCIPAL" at bounding box center [248, 75] width 48 height 19
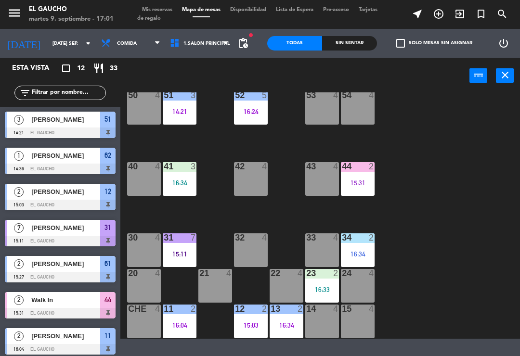
scroll to position [197, 0]
click at [168, 318] on div "11 2 16:04" at bounding box center [180, 322] width 34 height 34
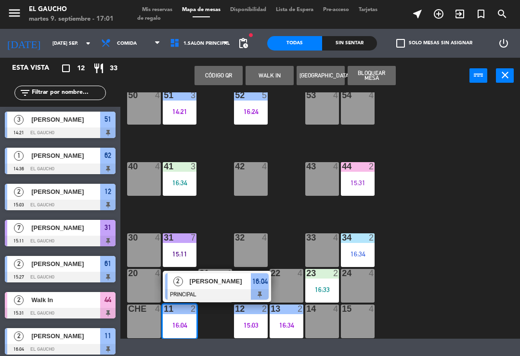
click at [219, 291] on div at bounding box center [217, 294] width 104 height 11
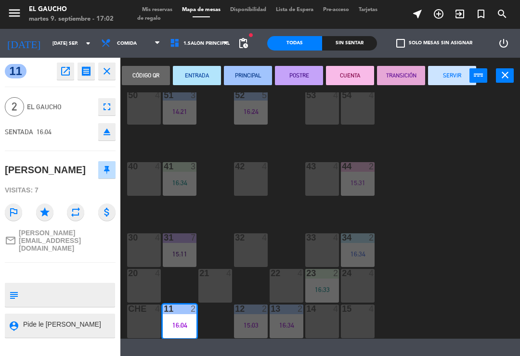
click at [456, 79] on button "SERVIR" at bounding box center [452, 75] width 48 height 19
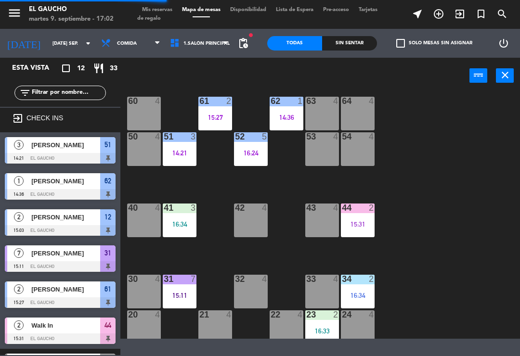
scroll to position [145, 0]
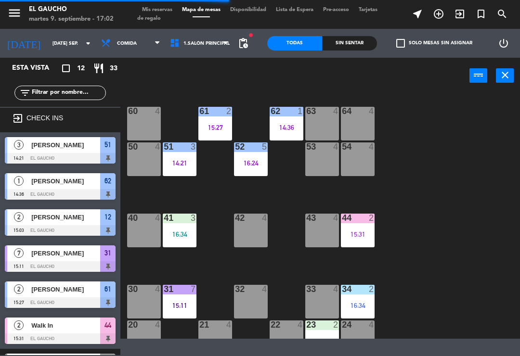
click at [265, 158] on div "52 5 16:24" at bounding box center [251, 160] width 34 height 34
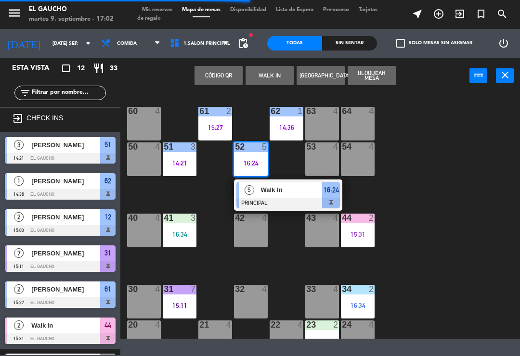
click at [291, 202] on div at bounding box center [288, 203] width 104 height 11
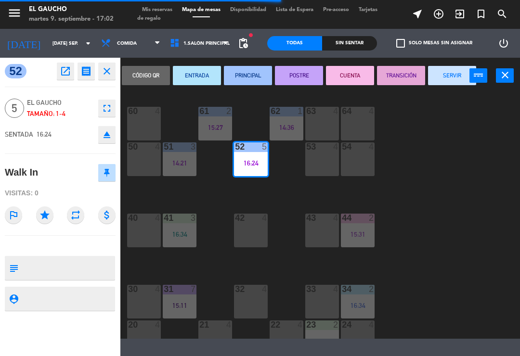
click at [455, 75] on button "SERVIR" at bounding box center [452, 75] width 48 height 19
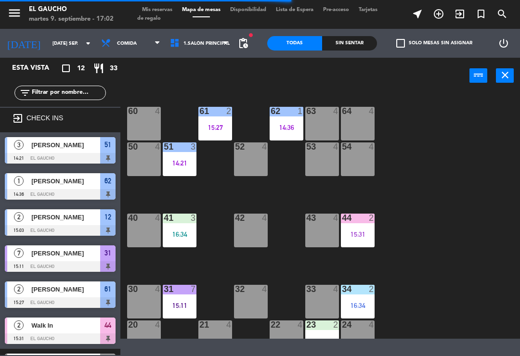
scroll to position [0, 0]
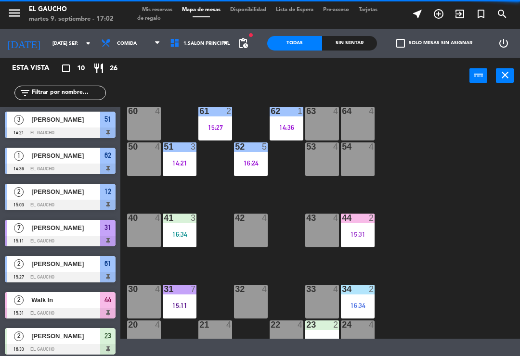
click at [178, 300] on div "31 7 15:11" at bounding box center [180, 302] width 34 height 34
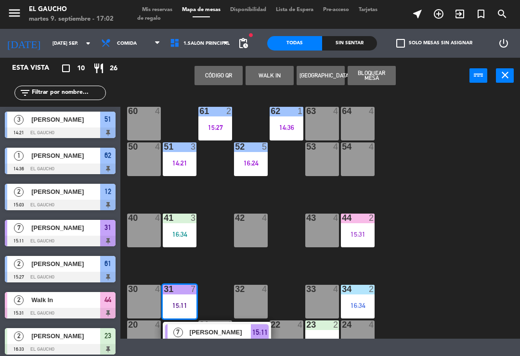
click at [214, 335] on span "[PERSON_NAME]" at bounding box center [221, 333] width 62 height 10
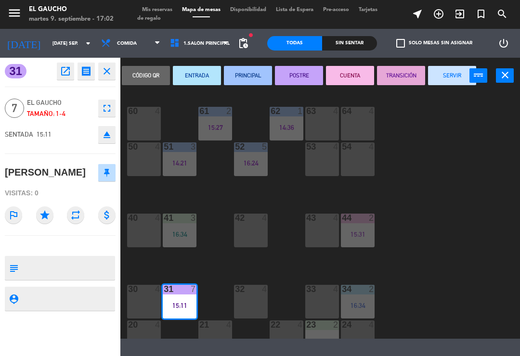
click at [463, 79] on button "SERVIR" at bounding box center [452, 75] width 48 height 19
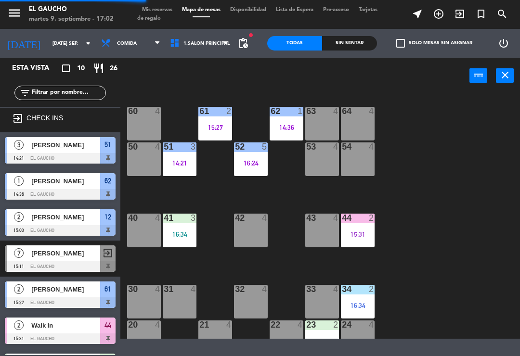
click at [371, 231] on div "15:31" at bounding box center [358, 234] width 34 height 7
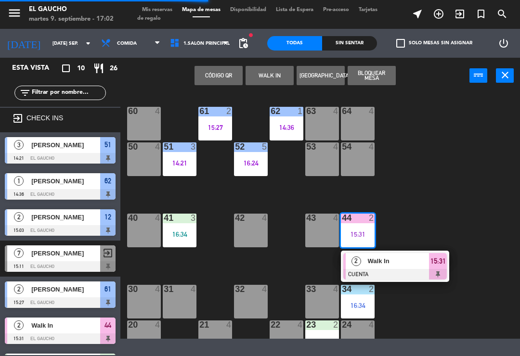
click at [371, 266] on span "Walk In" at bounding box center [399, 261] width 62 height 10
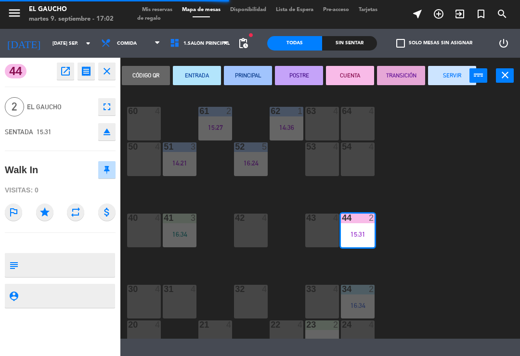
click at [455, 78] on button "SERVIR" at bounding box center [452, 75] width 48 height 19
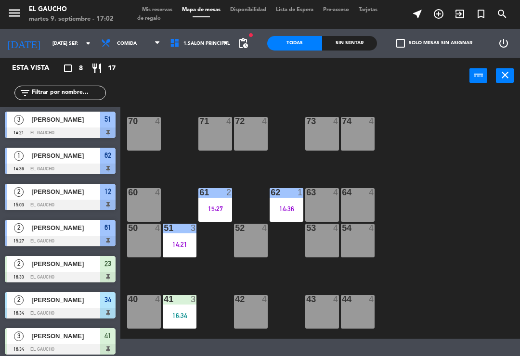
scroll to position [63, 0]
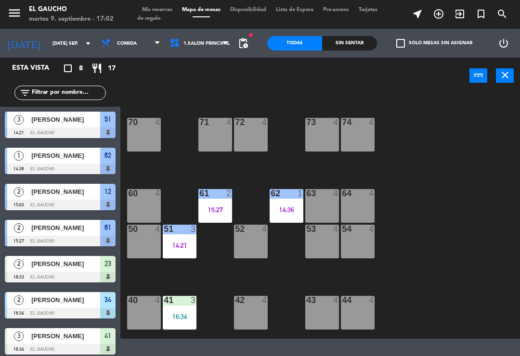
click at [186, 243] on div "14:21" at bounding box center [180, 245] width 34 height 7
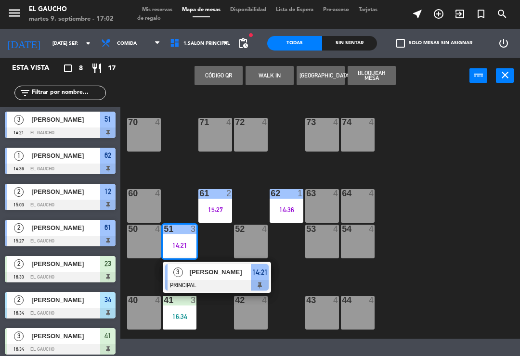
click at [214, 277] on span "[PERSON_NAME]" at bounding box center [221, 272] width 62 height 10
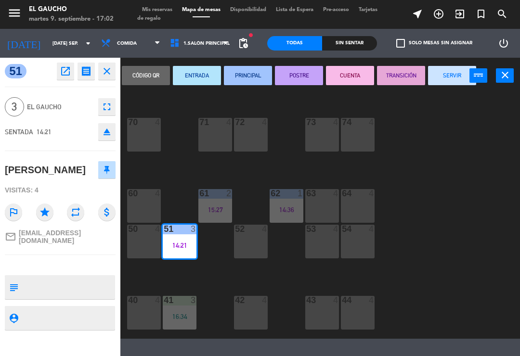
click at [453, 81] on button "SERVIR" at bounding box center [452, 75] width 48 height 19
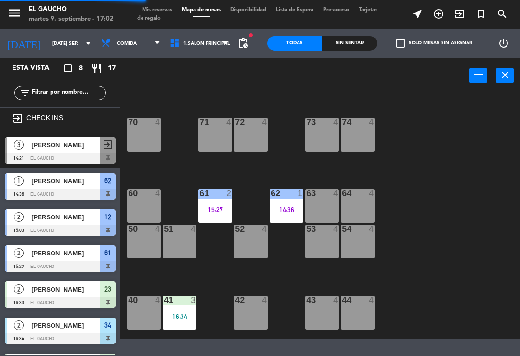
click at [146, 245] on div "50 4" at bounding box center [144, 242] width 34 height 34
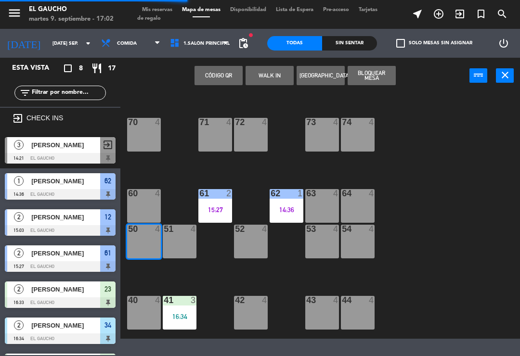
click at [274, 77] on button "WALK IN" at bounding box center [270, 75] width 48 height 19
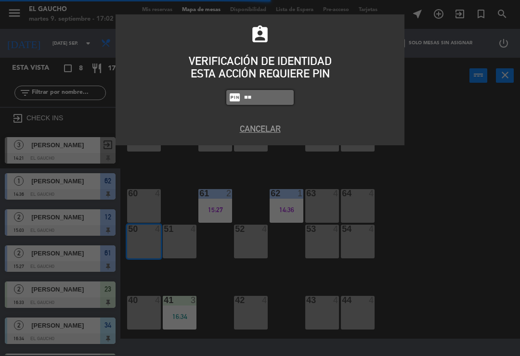
type input "P"
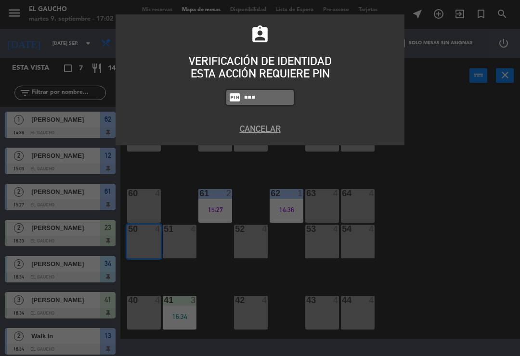
type input "0009"
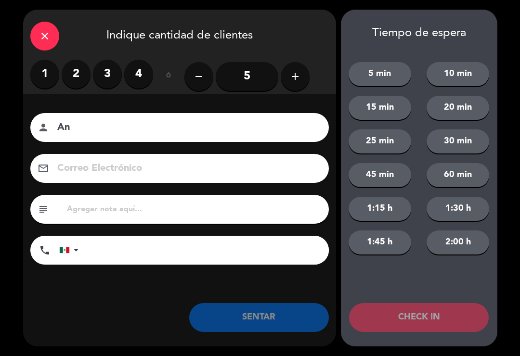
type input "A"
type input "[PERSON_NAME]"
click at [36, 75] on label "1" at bounding box center [44, 74] width 29 height 29
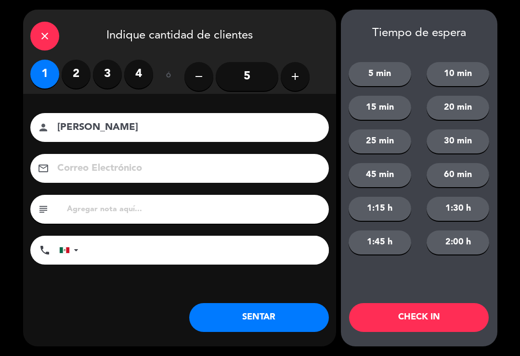
click at [259, 325] on button "SENTAR" at bounding box center [259, 317] width 140 height 29
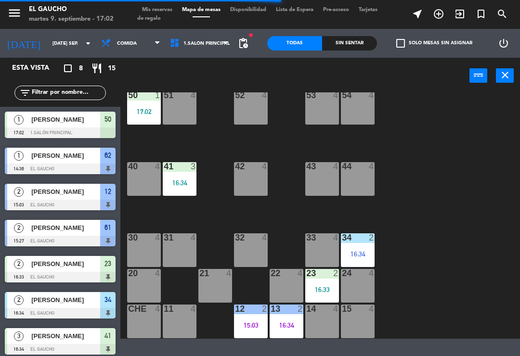
scroll to position [197, 0]
click at [133, 281] on div "20 4" at bounding box center [144, 286] width 34 height 34
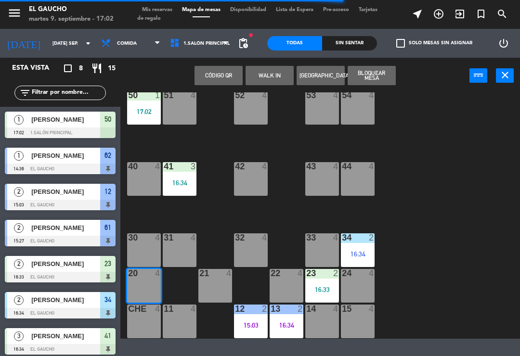
click at [260, 74] on button "WALK IN" at bounding box center [270, 75] width 48 height 19
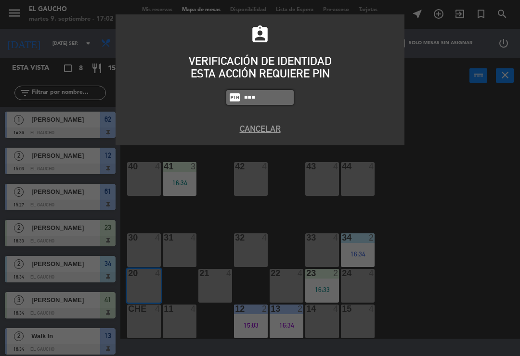
type input "0009"
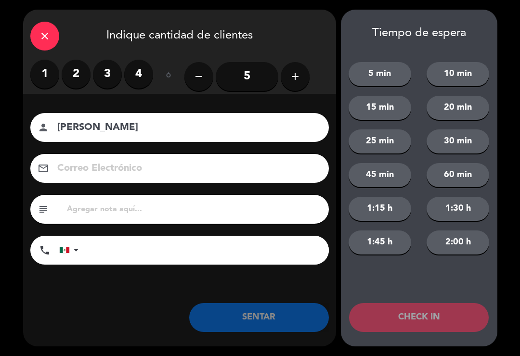
type input "[PERSON_NAME]"
click at [73, 76] on label "2" at bounding box center [76, 74] width 29 height 29
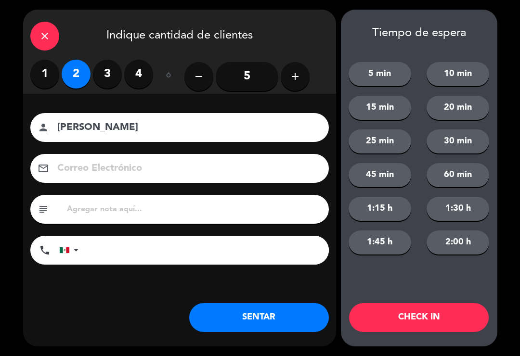
click at [291, 331] on button "SENTAR" at bounding box center [259, 317] width 140 height 29
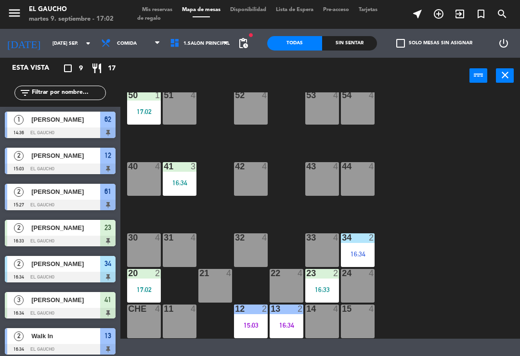
click at [248, 336] on div "12 2 15:03" at bounding box center [251, 322] width 34 height 34
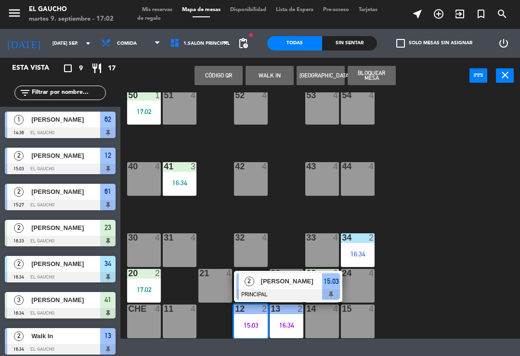
click at [283, 288] on div "[PERSON_NAME]" at bounding box center [291, 282] width 63 height 16
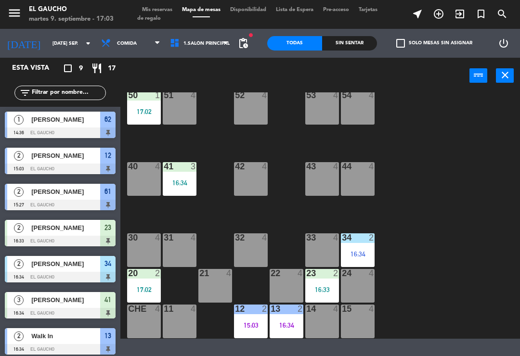
click at [244, 329] on div "15:03" at bounding box center [251, 325] width 34 height 7
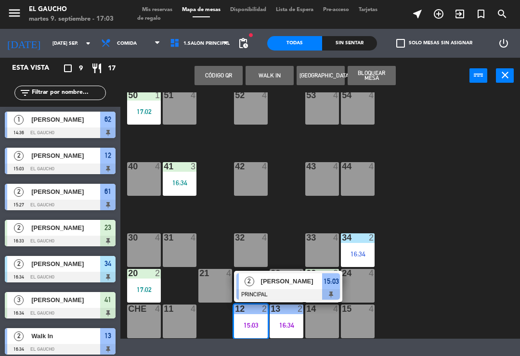
click at [236, 283] on div at bounding box center [237, 287] width 2 height 26
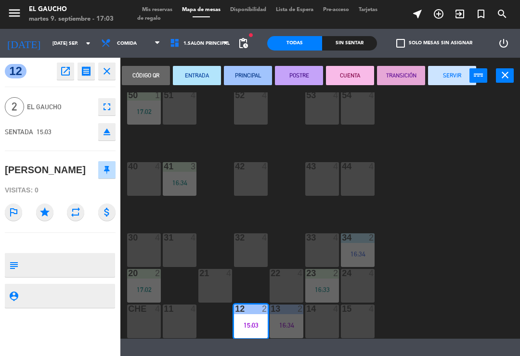
click at [454, 76] on button "SERVIR" at bounding box center [452, 75] width 48 height 19
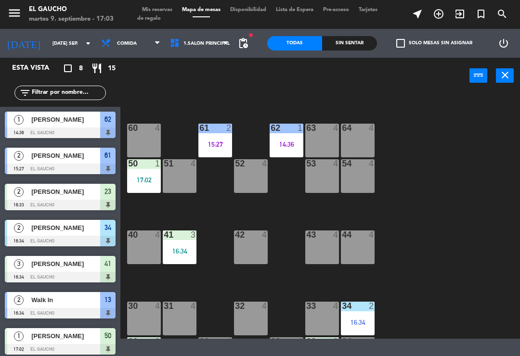
scroll to position [122, 0]
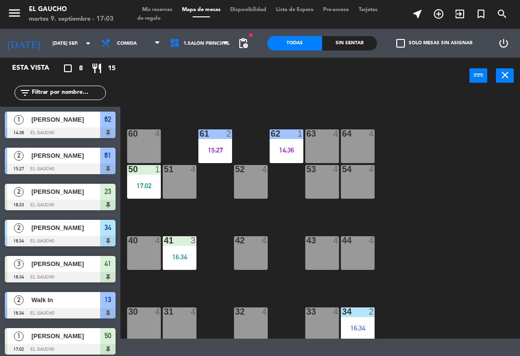
click at [172, 258] on div "16:34" at bounding box center [180, 257] width 34 height 7
click at [434, 262] on div "84 4 80 4 83 4 82 4 81 4 70 4 71 4 72 4 73 4 74 4 63 4 62 1 14:36 61 2 15:27 60…" at bounding box center [323, 215] width 394 height 247
click at [136, 188] on div "17:02" at bounding box center [144, 186] width 34 height 7
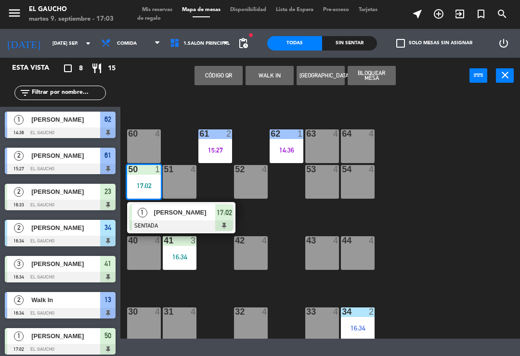
scroll to position [118, 0]
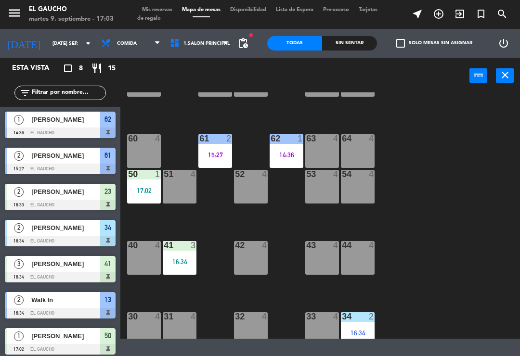
click at [440, 250] on div "84 4 80 4 83 4 82 4 81 4 70 4 71 4 72 4 73 4 74 4 63 4 62 1 14:36 61 2 15:27 60…" at bounding box center [323, 215] width 394 height 247
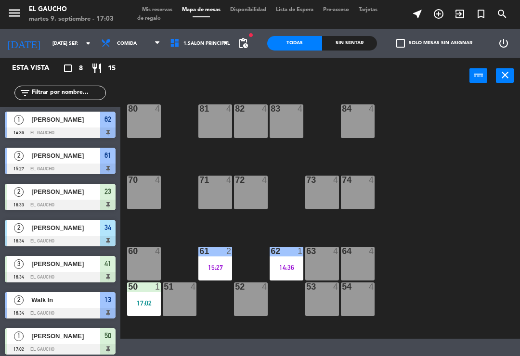
scroll to position [2, 0]
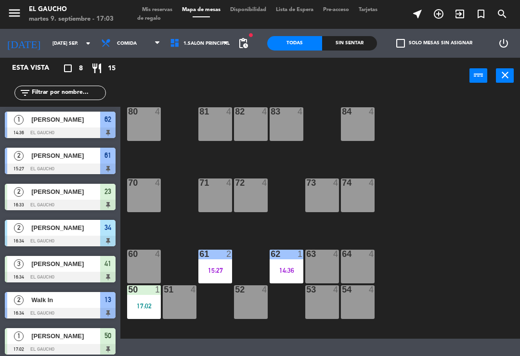
click at [358, 304] on div "54 4" at bounding box center [358, 303] width 34 height 34
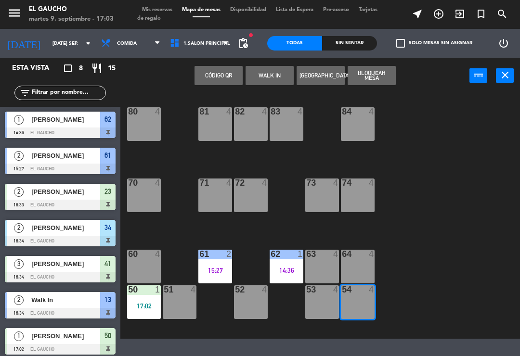
click at [259, 80] on button "WALK IN" at bounding box center [270, 75] width 48 height 19
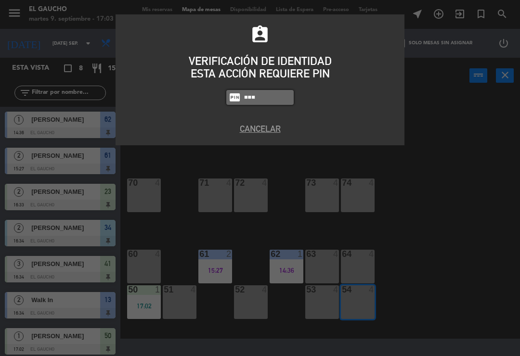
type input "0009"
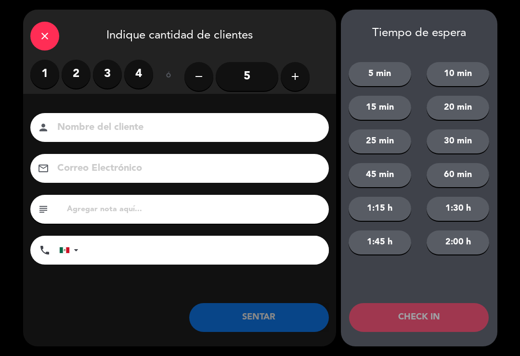
click at [79, 74] on label "2" at bounding box center [76, 74] width 29 height 29
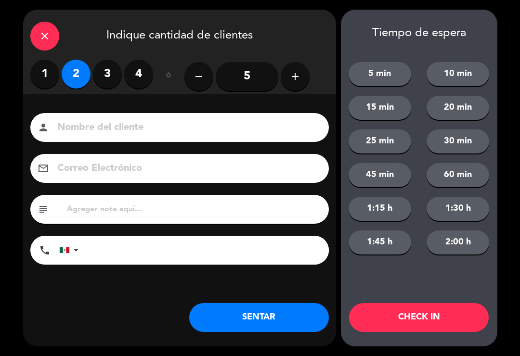
click at [101, 74] on label "3" at bounding box center [107, 74] width 29 height 29
click at [216, 331] on button "SENTAR" at bounding box center [259, 317] width 140 height 29
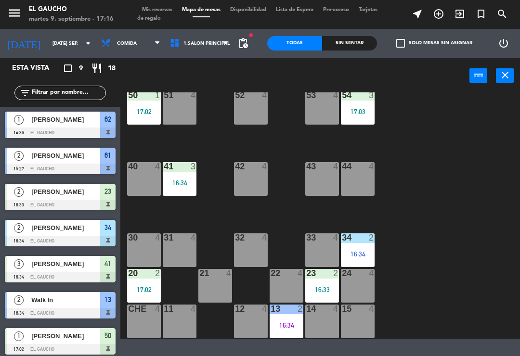
scroll to position [197, 0]
click at [172, 188] on div "41 3 16:34" at bounding box center [180, 179] width 34 height 34
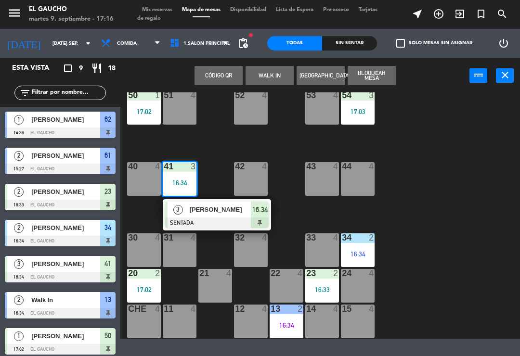
click at [194, 220] on div at bounding box center [217, 223] width 104 height 11
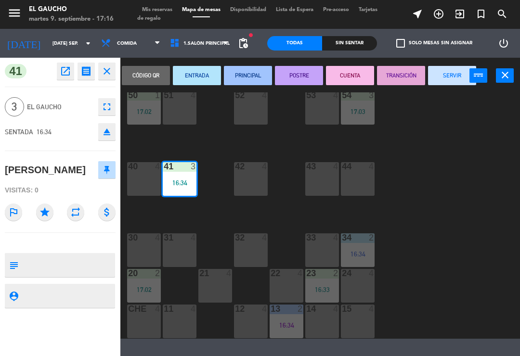
click at [247, 74] on button "PRINCIPAL" at bounding box center [248, 75] width 48 height 19
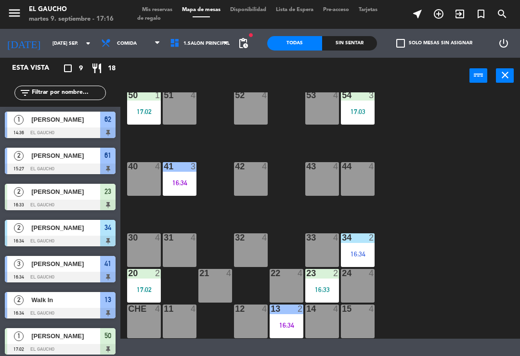
click at [139, 290] on div "17:02" at bounding box center [144, 290] width 34 height 7
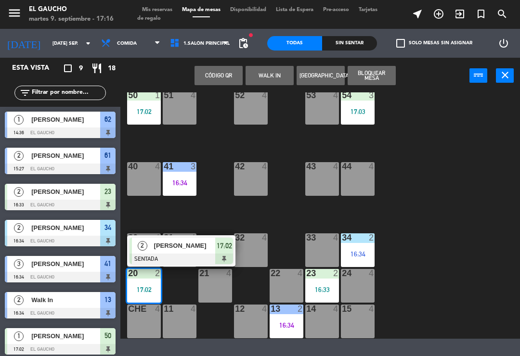
click at [183, 249] on span "[PERSON_NAME]" at bounding box center [185, 246] width 62 height 10
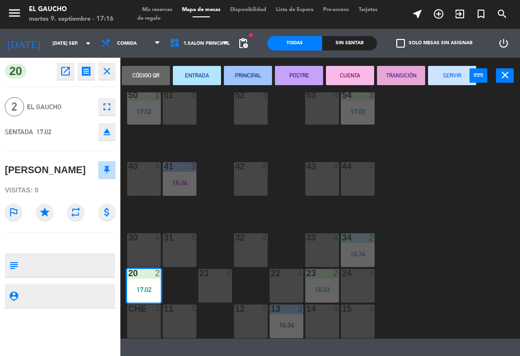
click at [254, 75] on button "PRINCIPAL" at bounding box center [248, 75] width 48 height 19
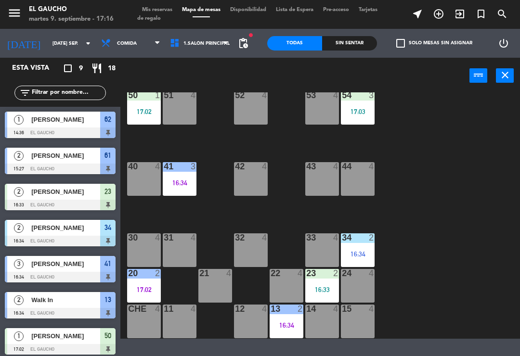
scroll to position [46, 0]
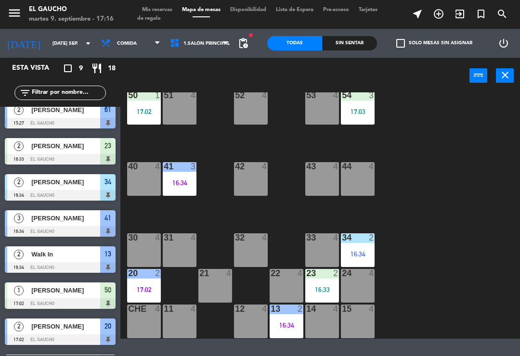
click at [320, 290] on div "16:33" at bounding box center [322, 290] width 34 height 7
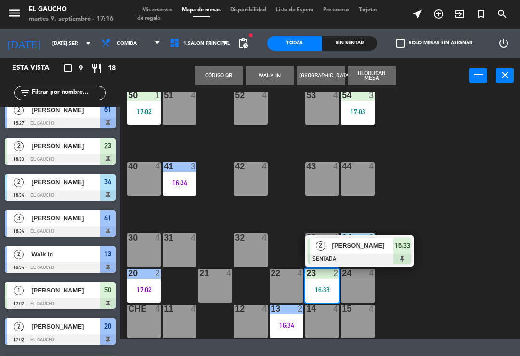
click at [339, 250] on span "[PERSON_NAME]" at bounding box center [363, 246] width 62 height 10
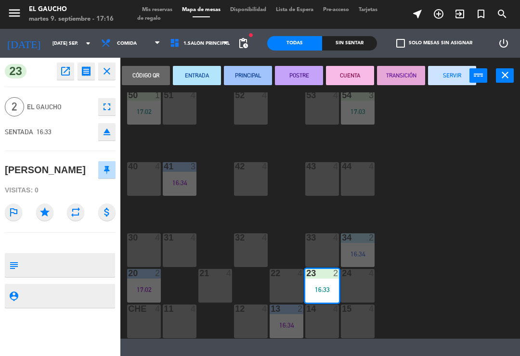
click at [248, 73] on button "PRINCIPAL" at bounding box center [248, 75] width 48 height 19
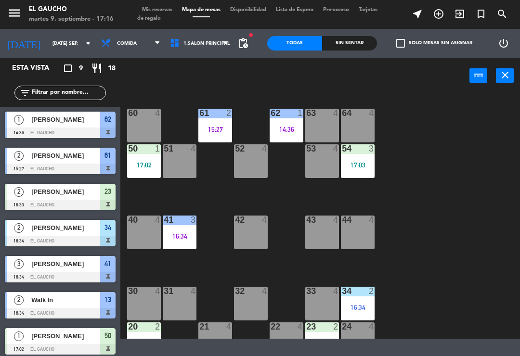
scroll to position [142, 0]
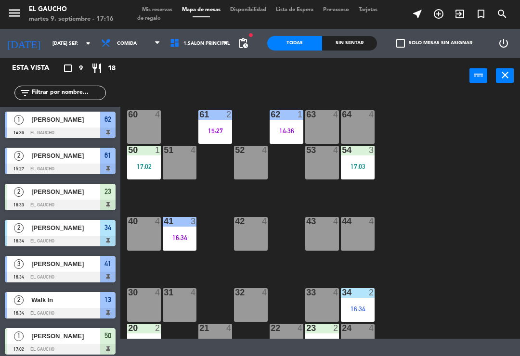
click at [366, 310] on div "16:34" at bounding box center [358, 309] width 34 height 7
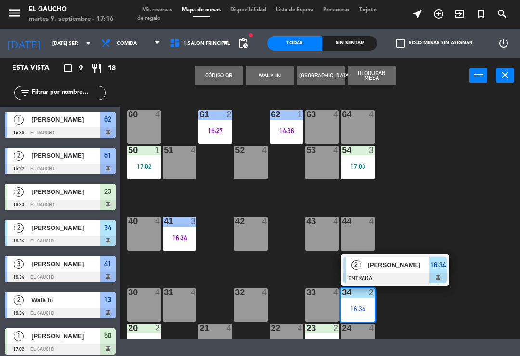
click at [363, 264] on div "2" at bounding box center [356, 265] width 21 height 16
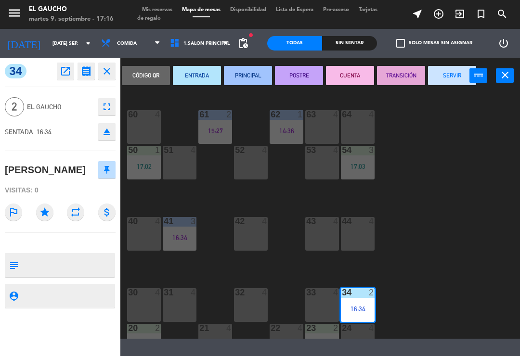
click at [242, 80] on button "PRINCIPAL" at bounding box center [248, 75] width 48 height 19
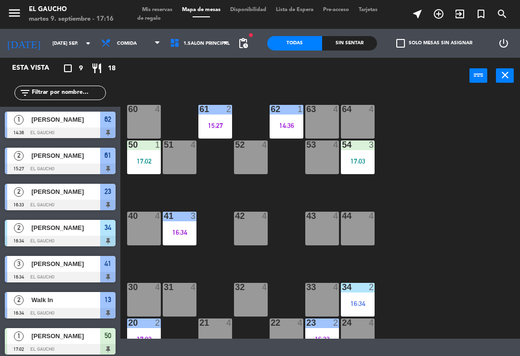
scroll to position [138, 0]
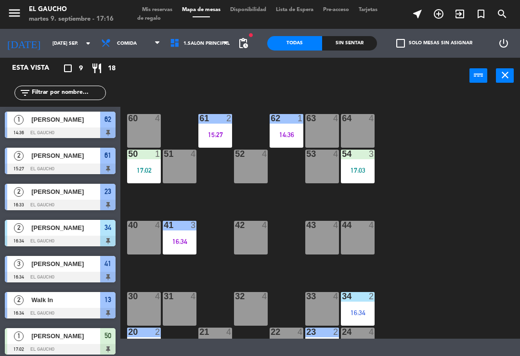
click at [143, 161] on div "50 1 17:02" at bounding box center [144, 167] width 34 height 34
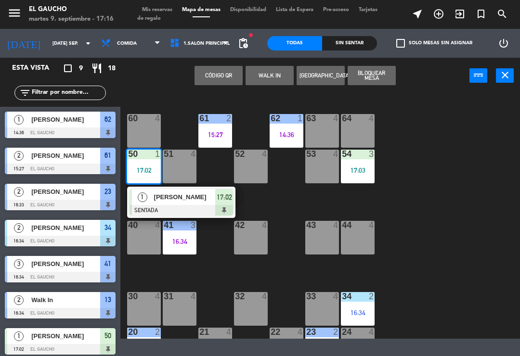
click at [176, 207] on div at bounding box center [182, 210] width 104 height 11
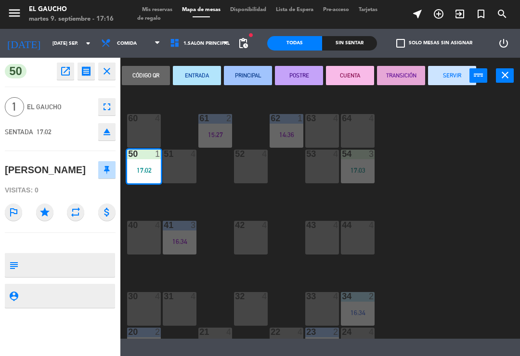
click at [259, 74] on button "PRINCIPAL" at bounding box center [248, 75] width 48 height 19
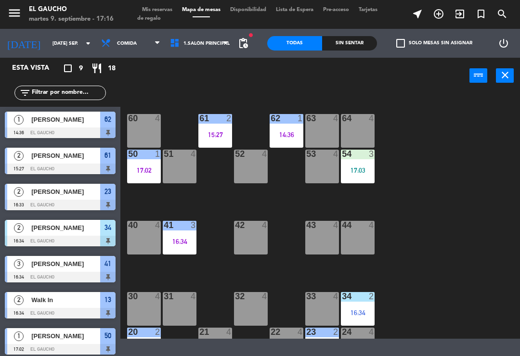
scroll to position [10, 0]
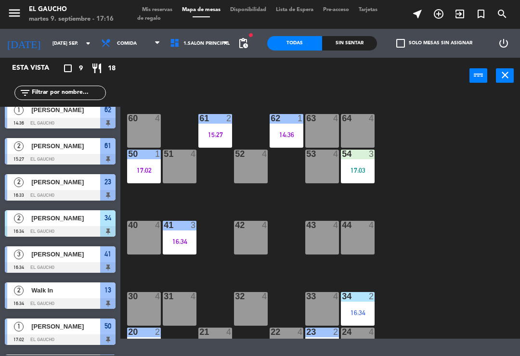
click at [362, 169] on div "17:03" at bounding box center [358, 170] width 34 height 7
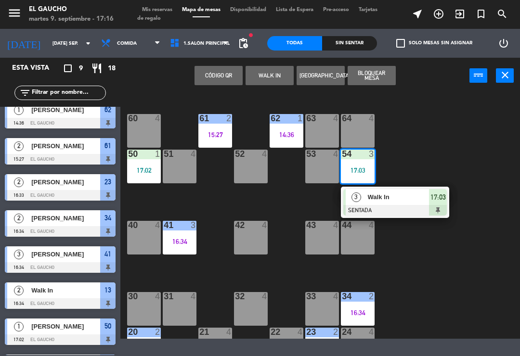
click at [370, 203] on div "Walk In" at bounding box center [398, 197] width 63 height 16
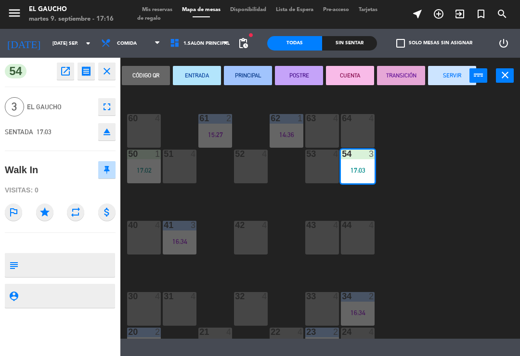
click at [255, 80] on button "PRINCIPAL" at bounding box center [248, 75] width 48 height 19
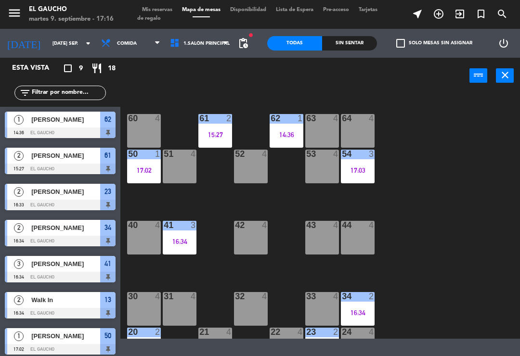
scroll to position [77, 0]
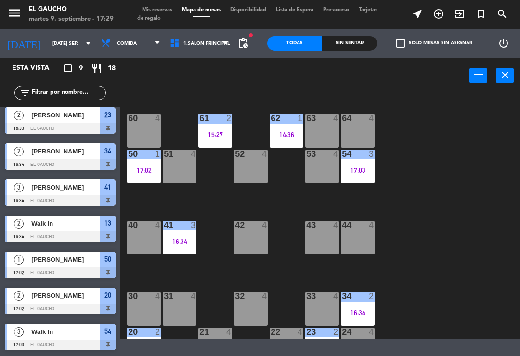
click at [356, 168] on div "17:03" at bounding box center [358, 170] width 34 height 7
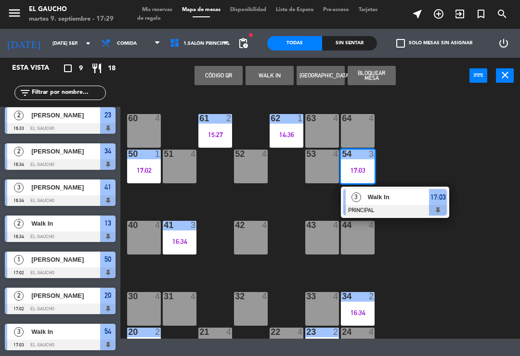
click at [369, 206] on div at bounding box center [395, 210] width 104 height 11
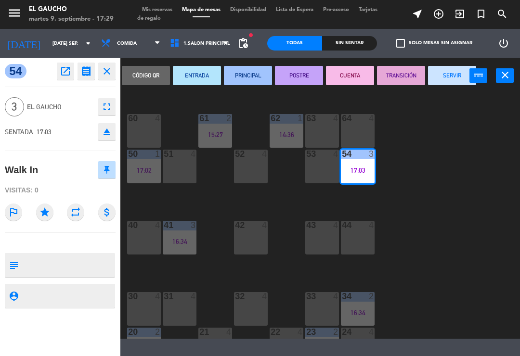
click at [438, 78] on button "SERVIR" at bounding box center [452, 75] width 48 height 19
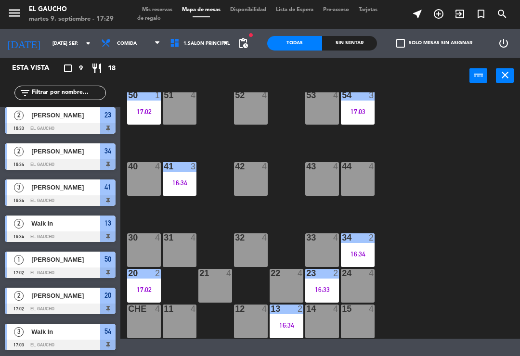
scroll to position [197, 0]
click at [307, 273] on div "23" at bounding box center [306, 273] width 0 height 9
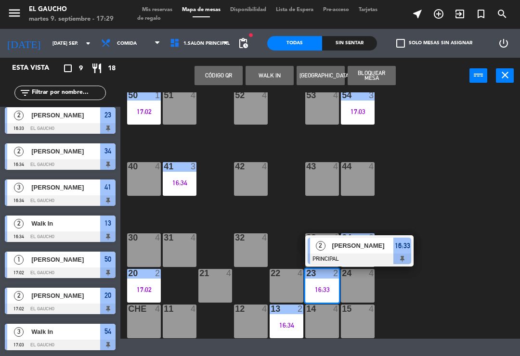
click at [327, 252] on div "2" at bounding box center [320, 246] width 21 height 16
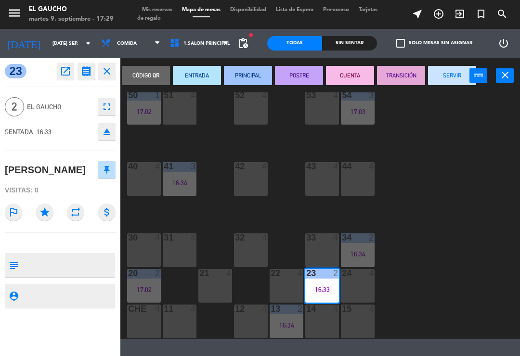
click at [432, 74] on button "SERVIR" at bounding box center [452, 75] width 48 height 19
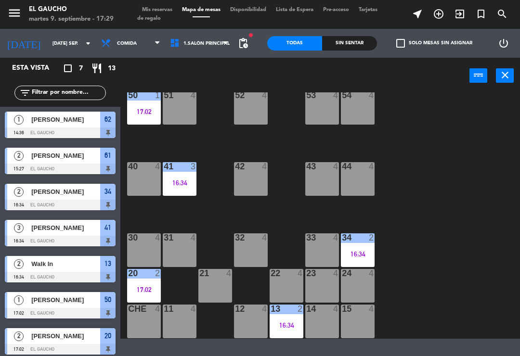
click at [288, 326] on div "16:34" at bounding box center [287, 325] width 34 height 7
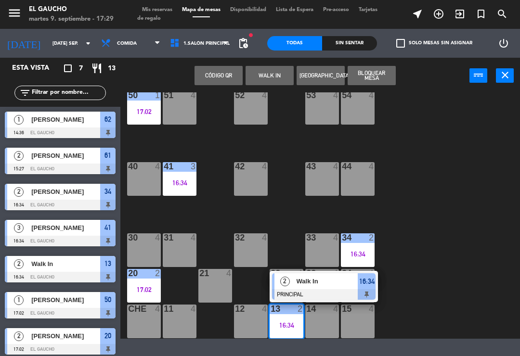
click at [300, 280] on span "Walk In" at bounding box center [328, 281] width 62 height 10
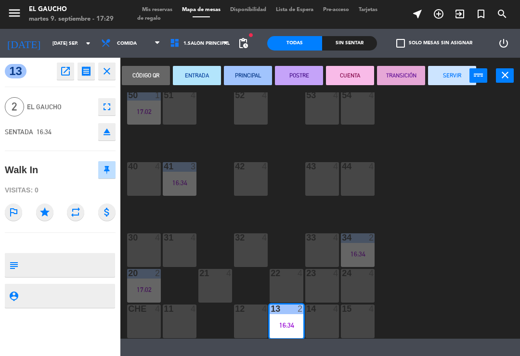
click at [436, 75] on button "SERVIR" at bounding box center [452, 75] width 48 height 19
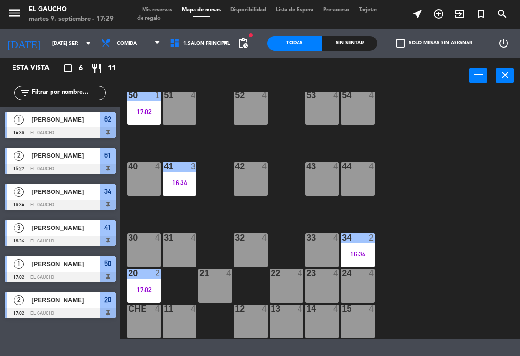
click at [252, 241] on div at bounding box center [251, 238] width 16 height 9
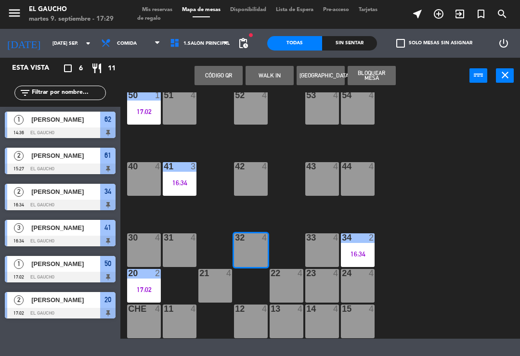
click at [264, 72] on button "WALK IN" at bounding box center [270, 75] width 48 height 19
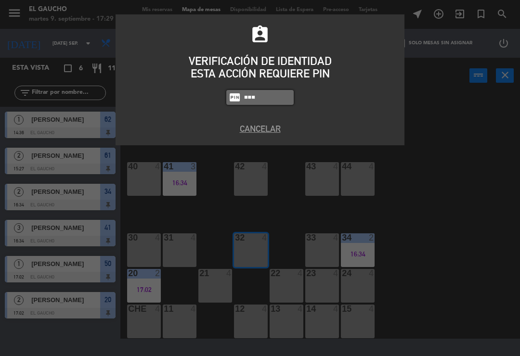
type input "0009"
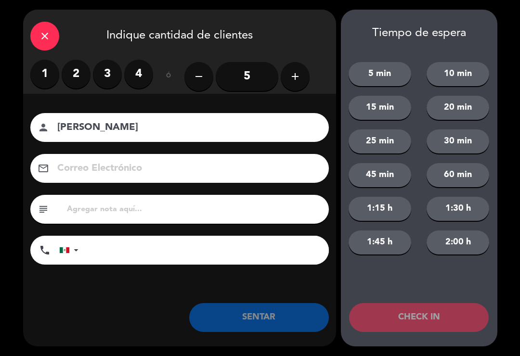
type input "[PERSON_NAME]"
click at [72, 83] on label "2" at bounding box center [76, 74] width 29 height 29
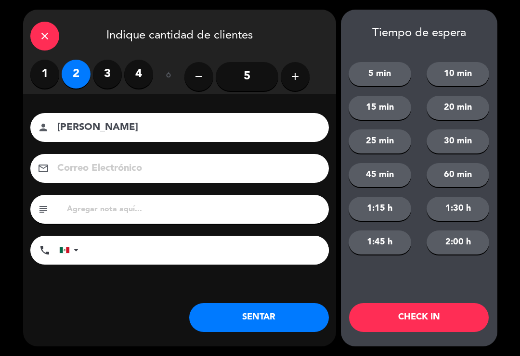
click at [275, 322] on button "SENTAR" at bounding box center [259, 317] width 140 height 29
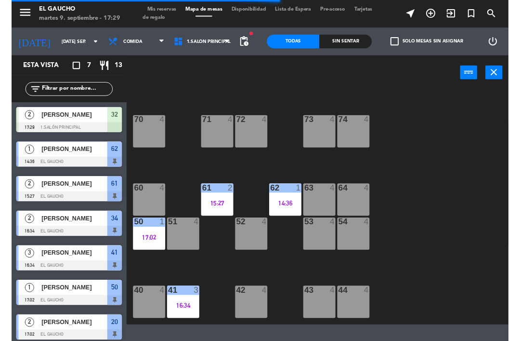
scroll to position [65, 0]
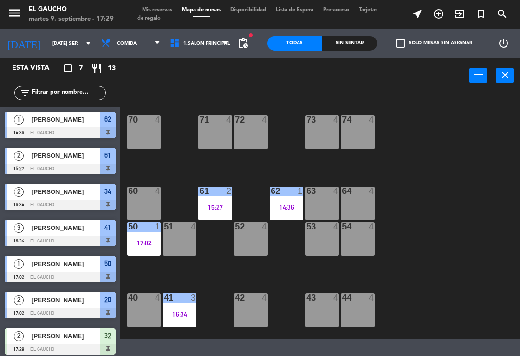
click at [281, 205] on div "14:36" at bounding box center [287, 207] width 34 height 7
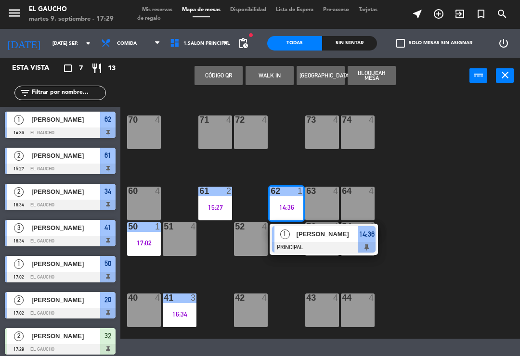
click at [316, 235] on span "[PERSON_NAME]" at bounding box center [328, 234] width 62 height 10
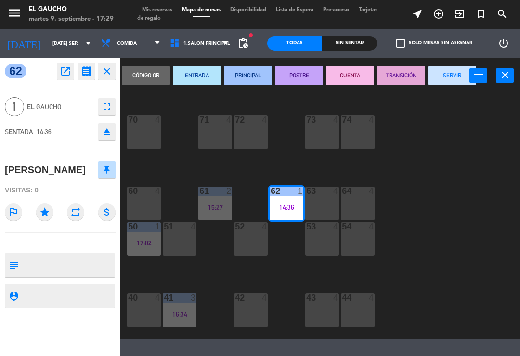
click at [459, 76] on button "SERVIR" at bounding box center [452, 75] width 48 height 19
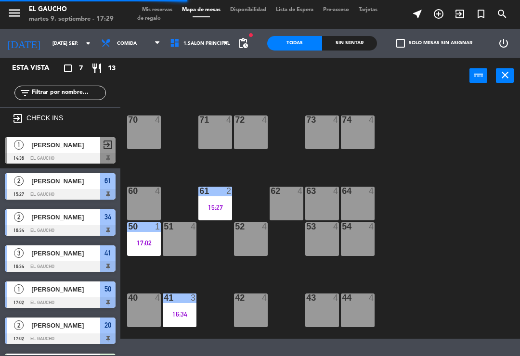
click at [215, 216] on div "61 2 15:27" at bounding box center [215, 204] width 34 height 34
click at [484, 189] on div "84 4 80 4 83 4 82 4 81 4 70 4 71 4 72 4 73 4 74 4 63 4 62 4 61 2 15:27 60 4 64 …" at bounding box center [323, 215] width 394 height 247
